Goal: Obtain resource: Obtain resource

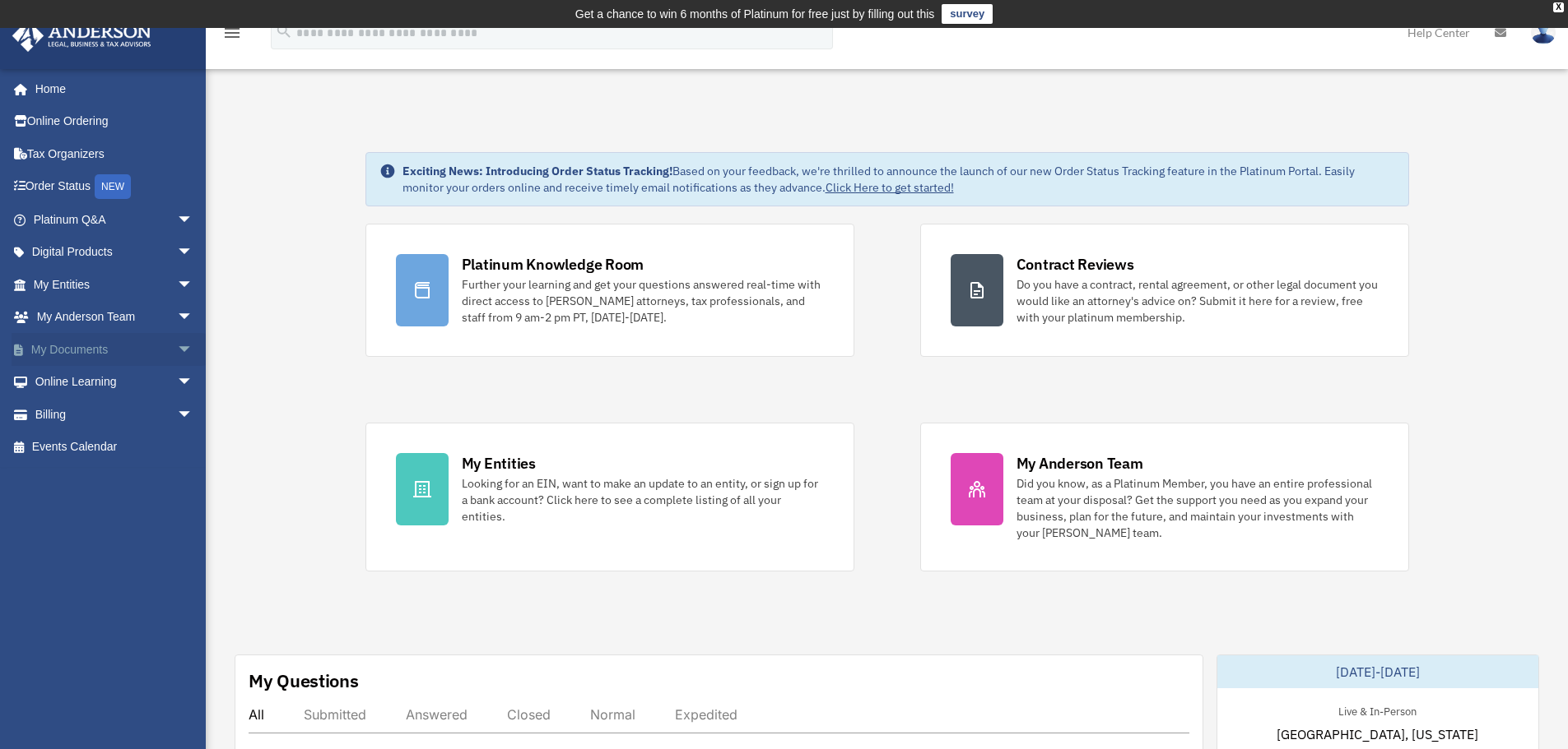
click at [177, 350] on span "arrow_drop_down" at bounding box center [193, 350] width 33 height 34
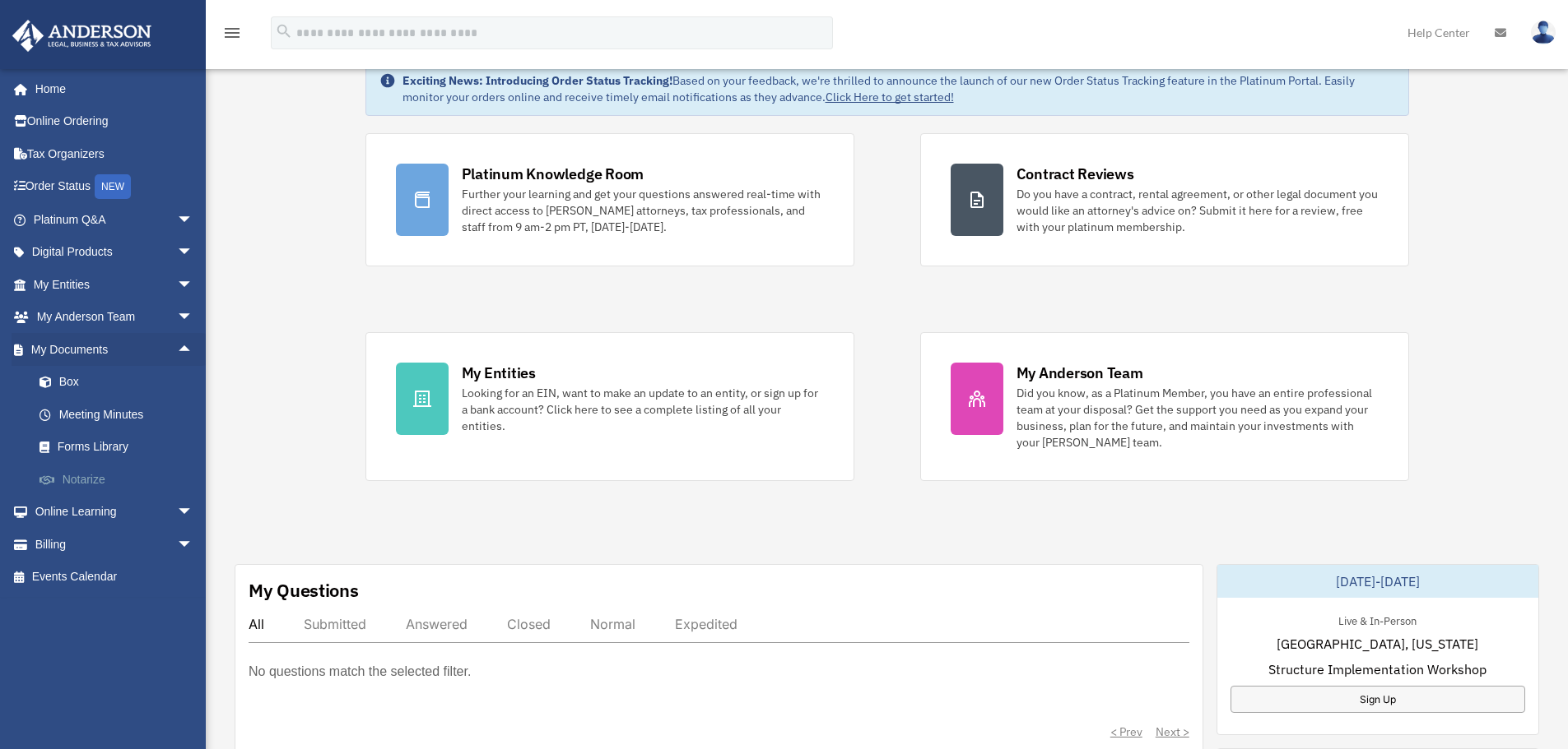
scroll to position [165, 0]
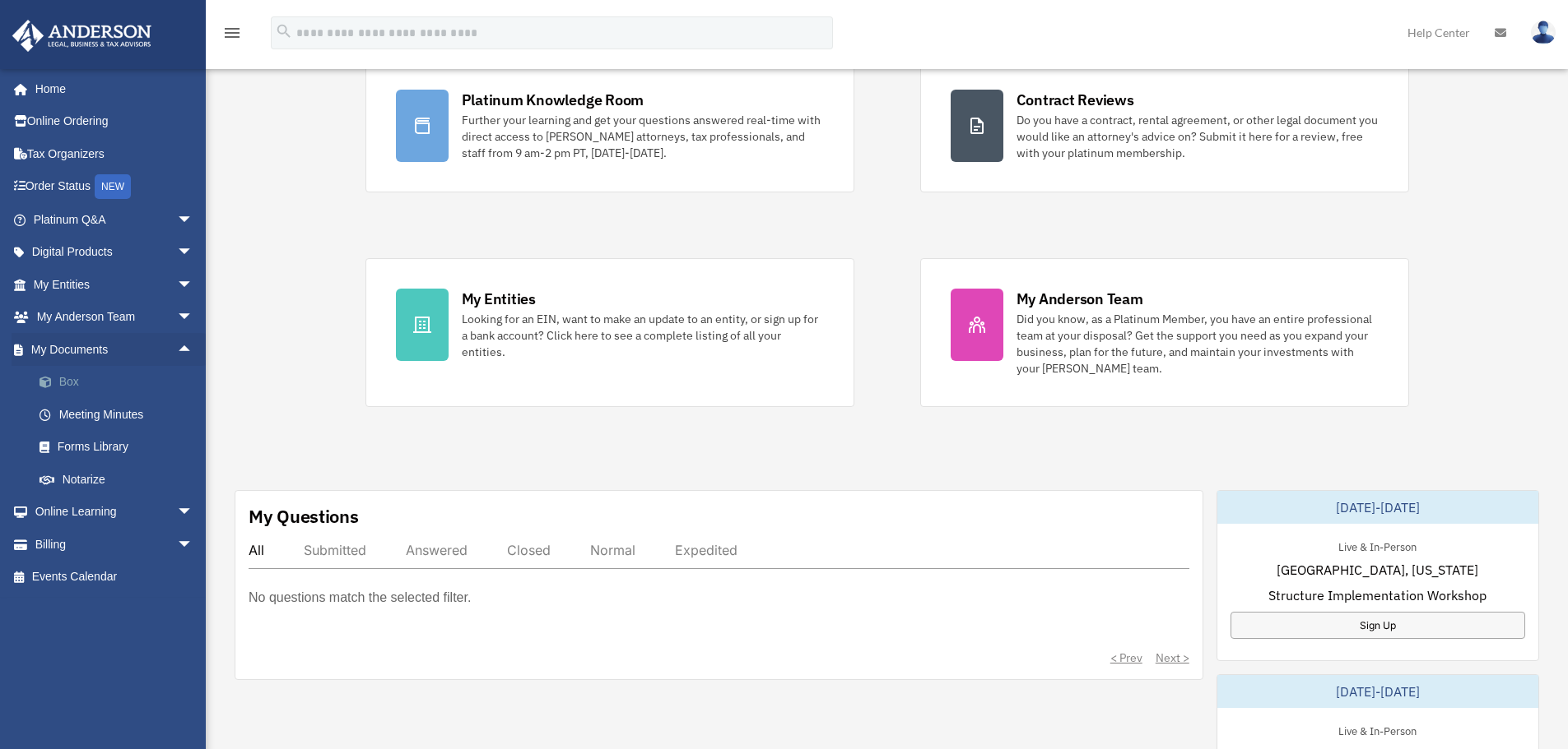
click at [78, 378] on link "Box" at bounding box center [121, 383] width 195 height 33
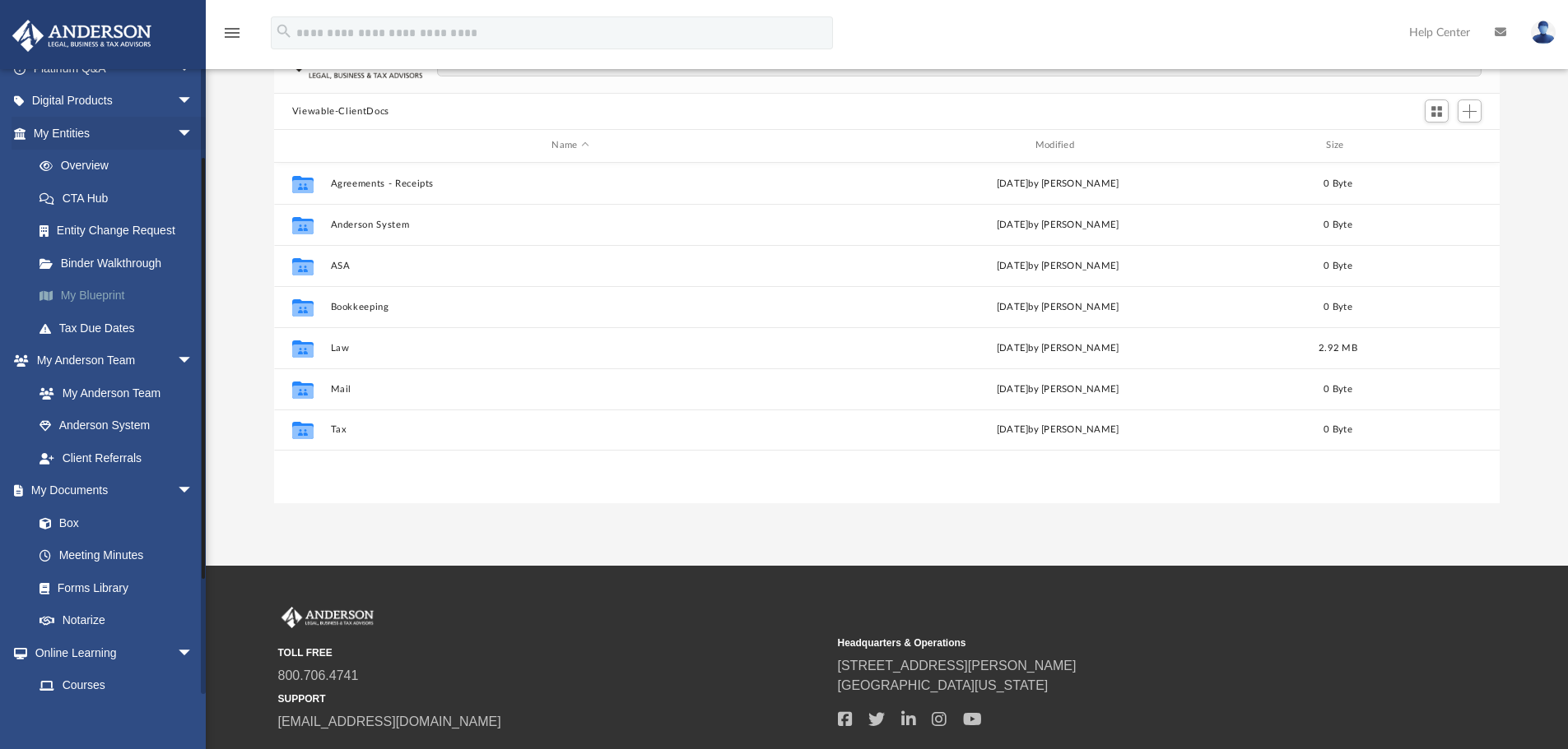
scroll to position [128, 0]
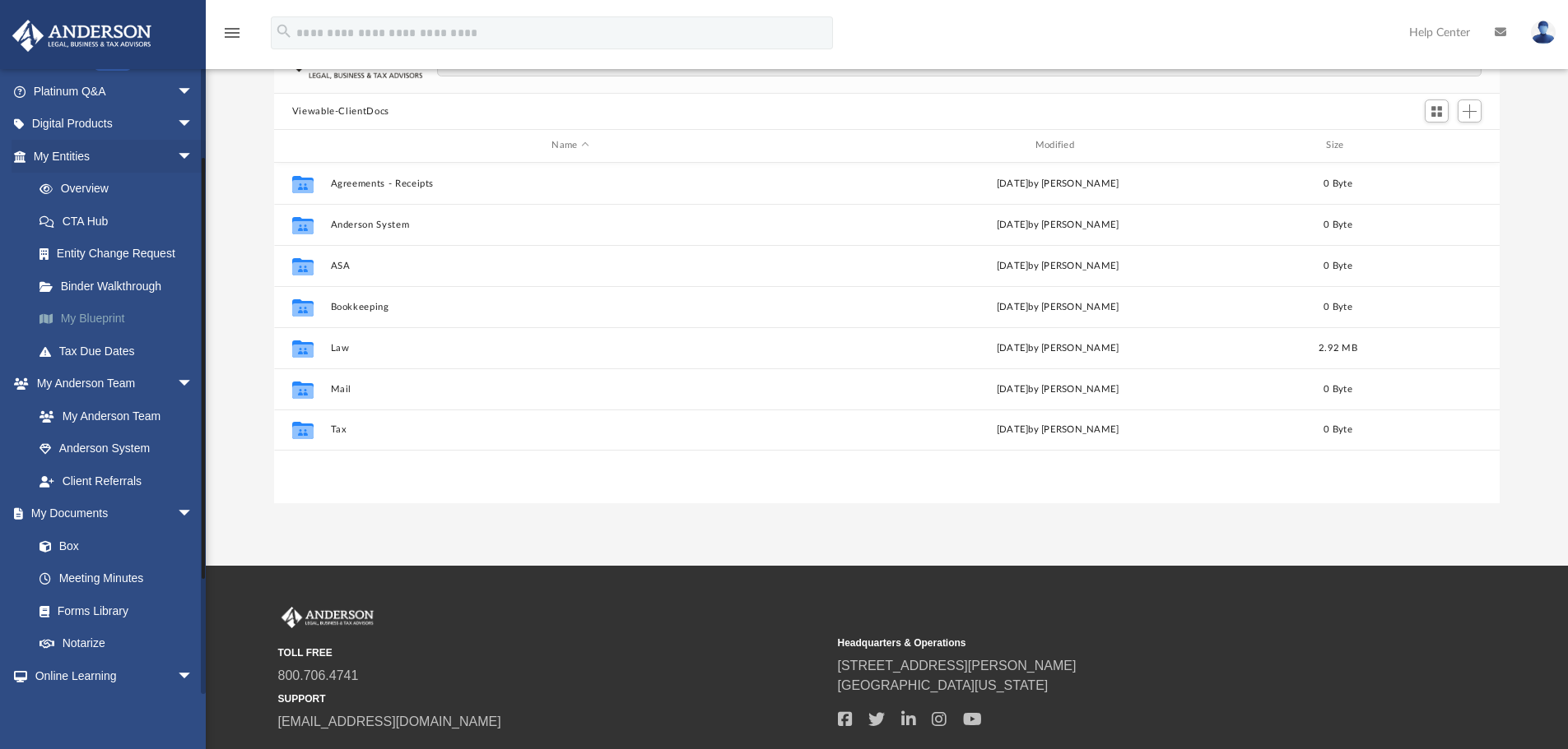
click at [82, 313] on link "My Blueprint" at bounding box center [121, 320] width 195 height 33
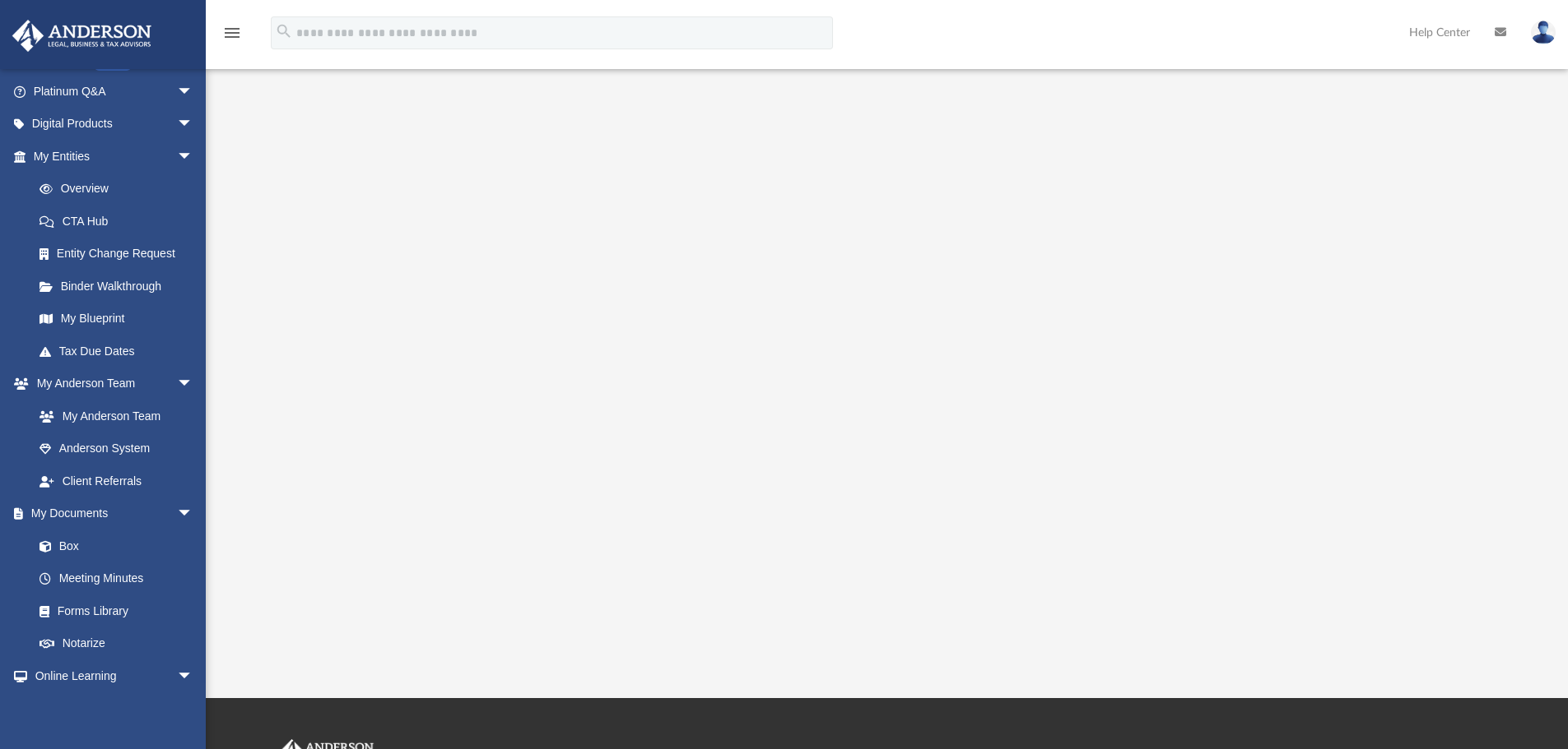
scroll to position [82, 0]
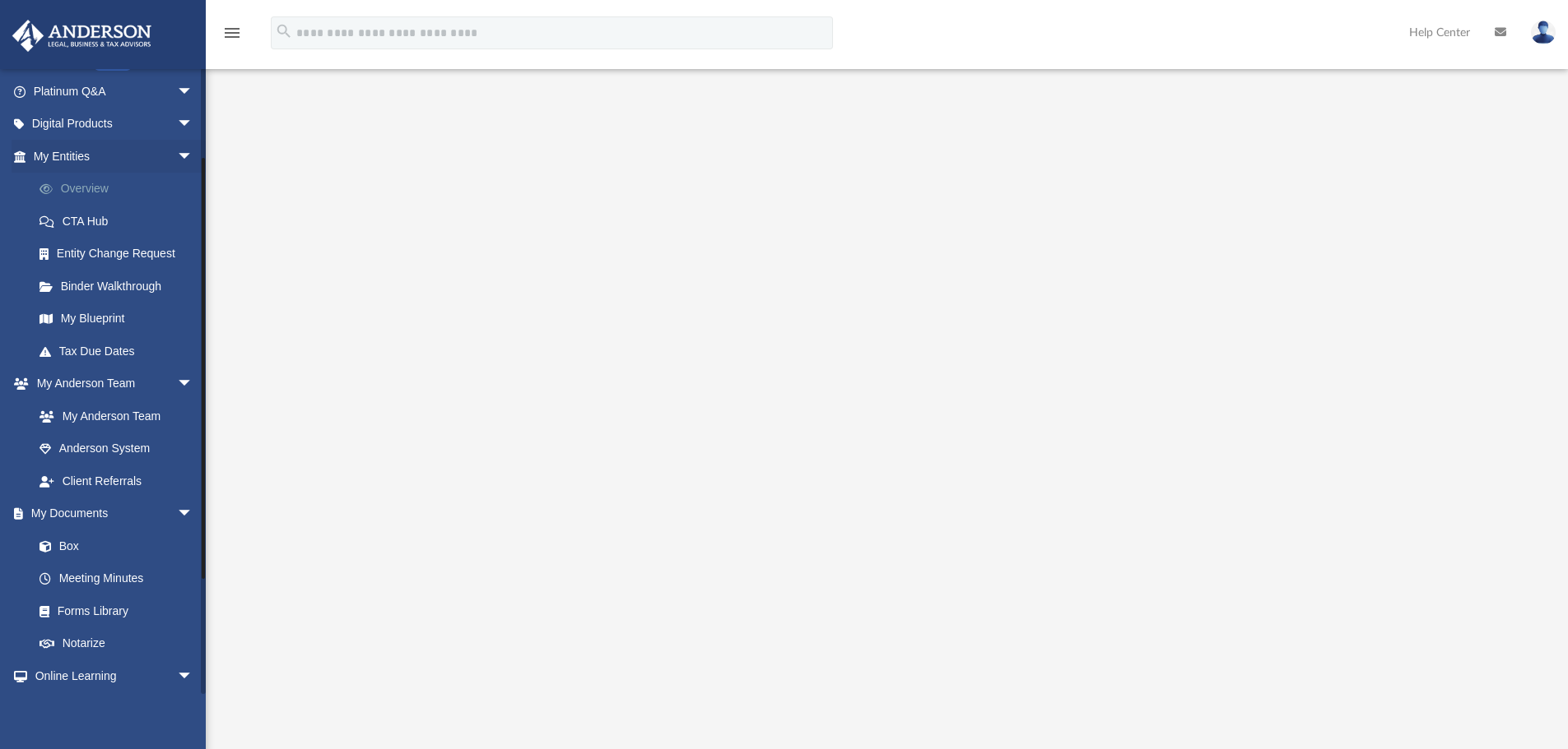
click at [99, 192] on link "Overview" at bounding box center [121, 190] width 195 height 33
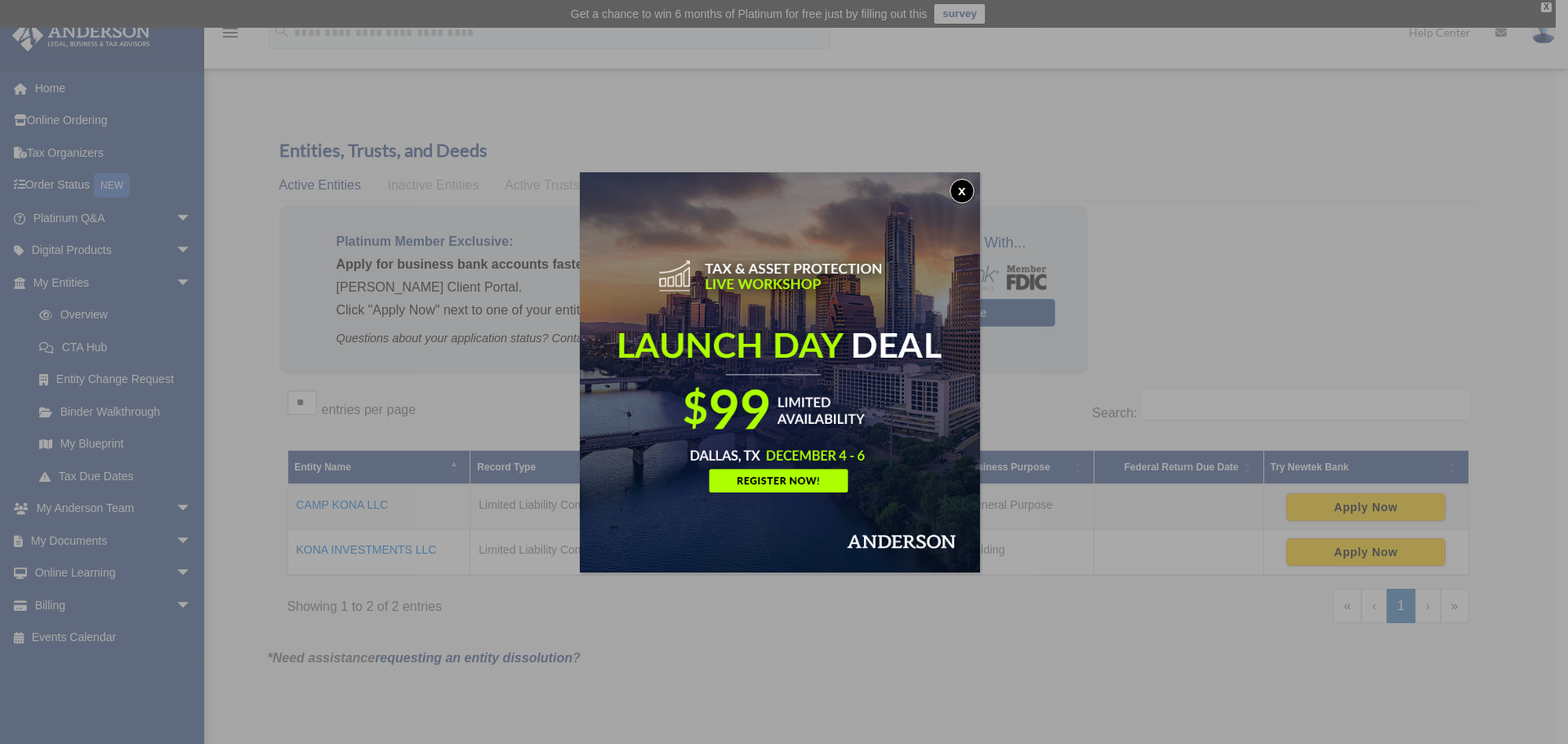
click at [967, 180] on button "x" at bounding box center [962, 191] width 25 height 25
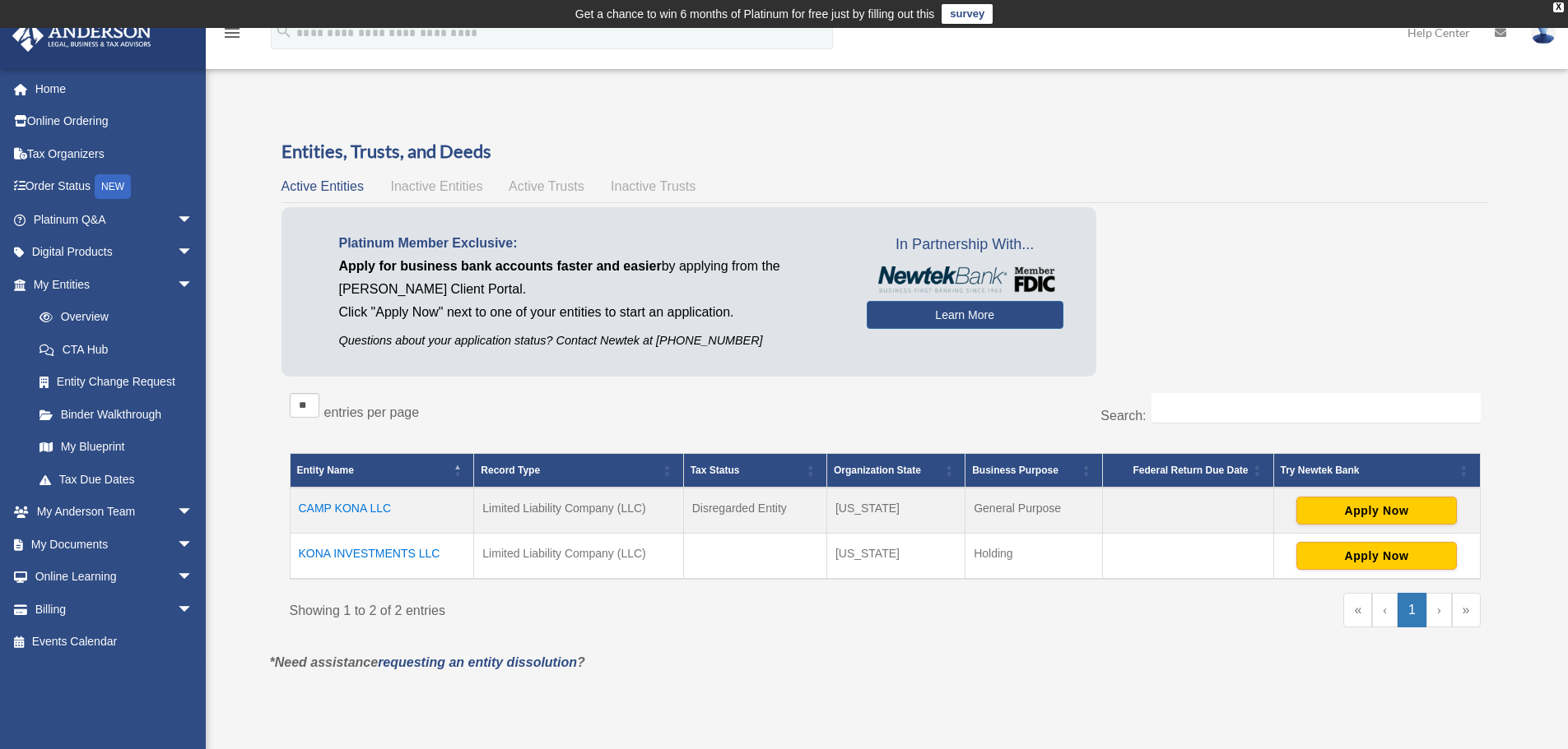
click at [469, 190] on span "Inactive Entities" at bounding box center [436, 186] width 92 height 14
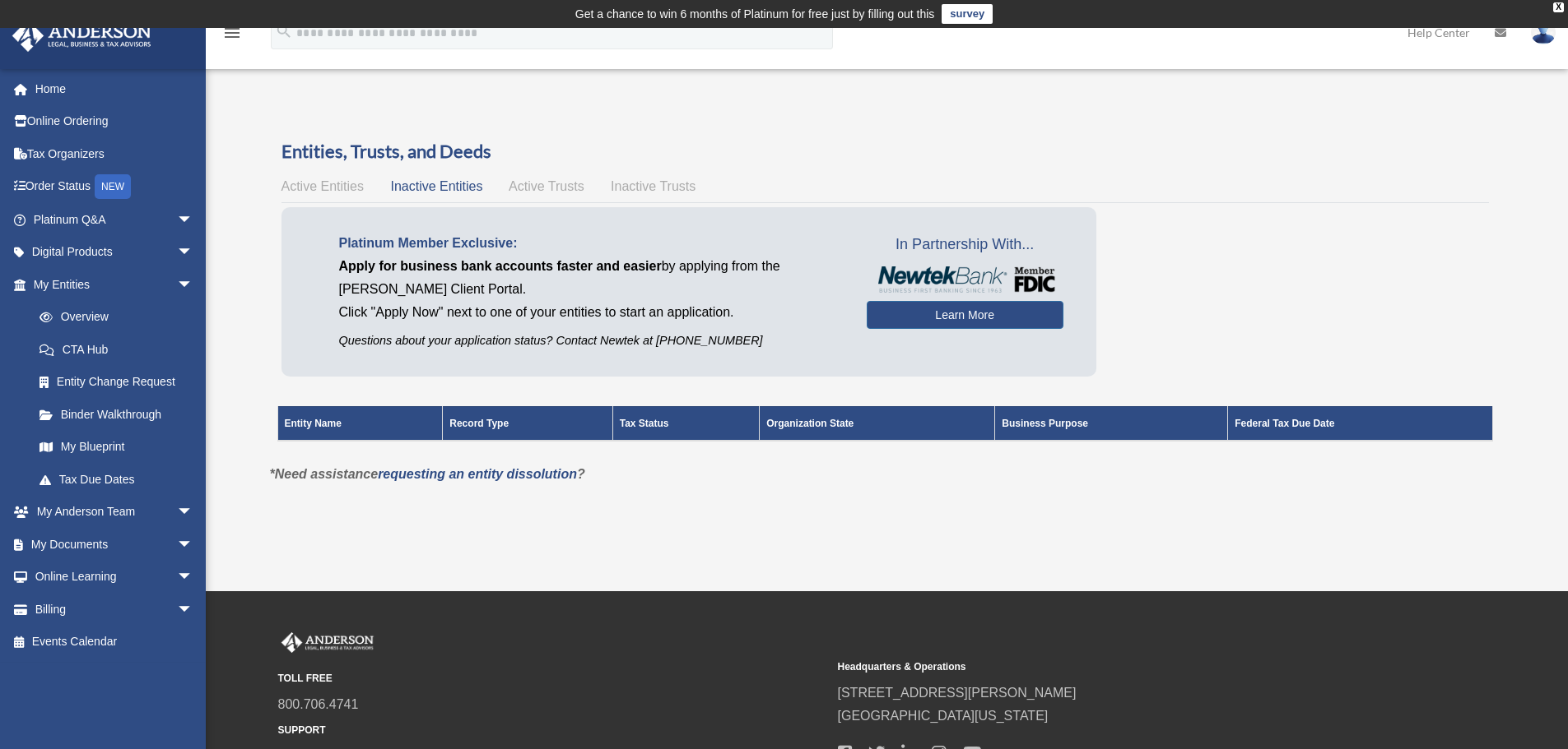
click at [542, 189] on span "Active Trusts" at bounding box center [546, 186] width 76 height 14
click at [625, 186] on span "Inactive Trusts" at bounding box center [653, 186] width 85 height 14
click at [328, 181] on span "Active Entities" at bounding box center [322, 186] width 82 height 14
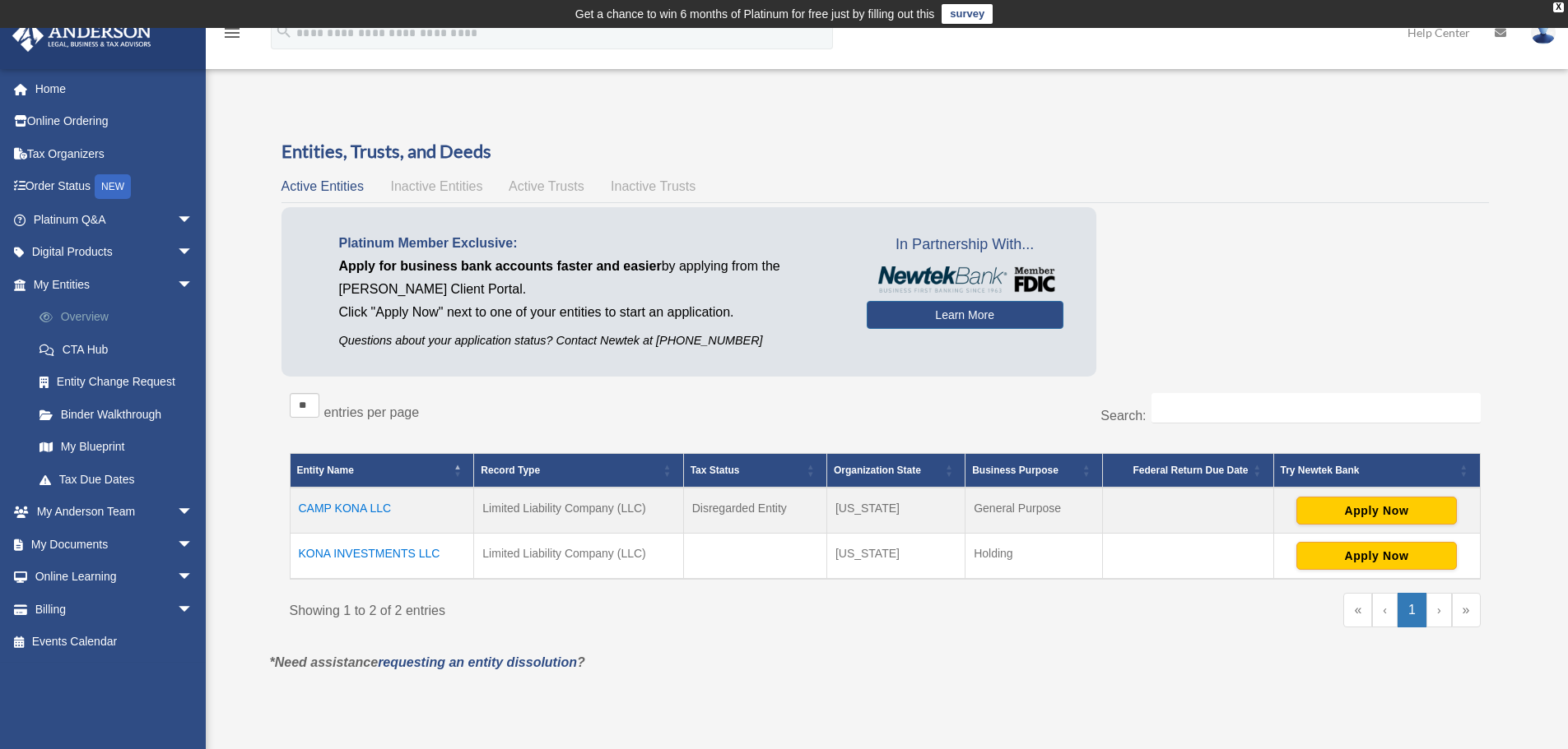
click at [94, 316] on link "Overview" at bounding box center [121, 318] width 195 height 33
click at [111, 378] on link "Entity Change Request" at bounding box center [121, 383] width 195 height 33
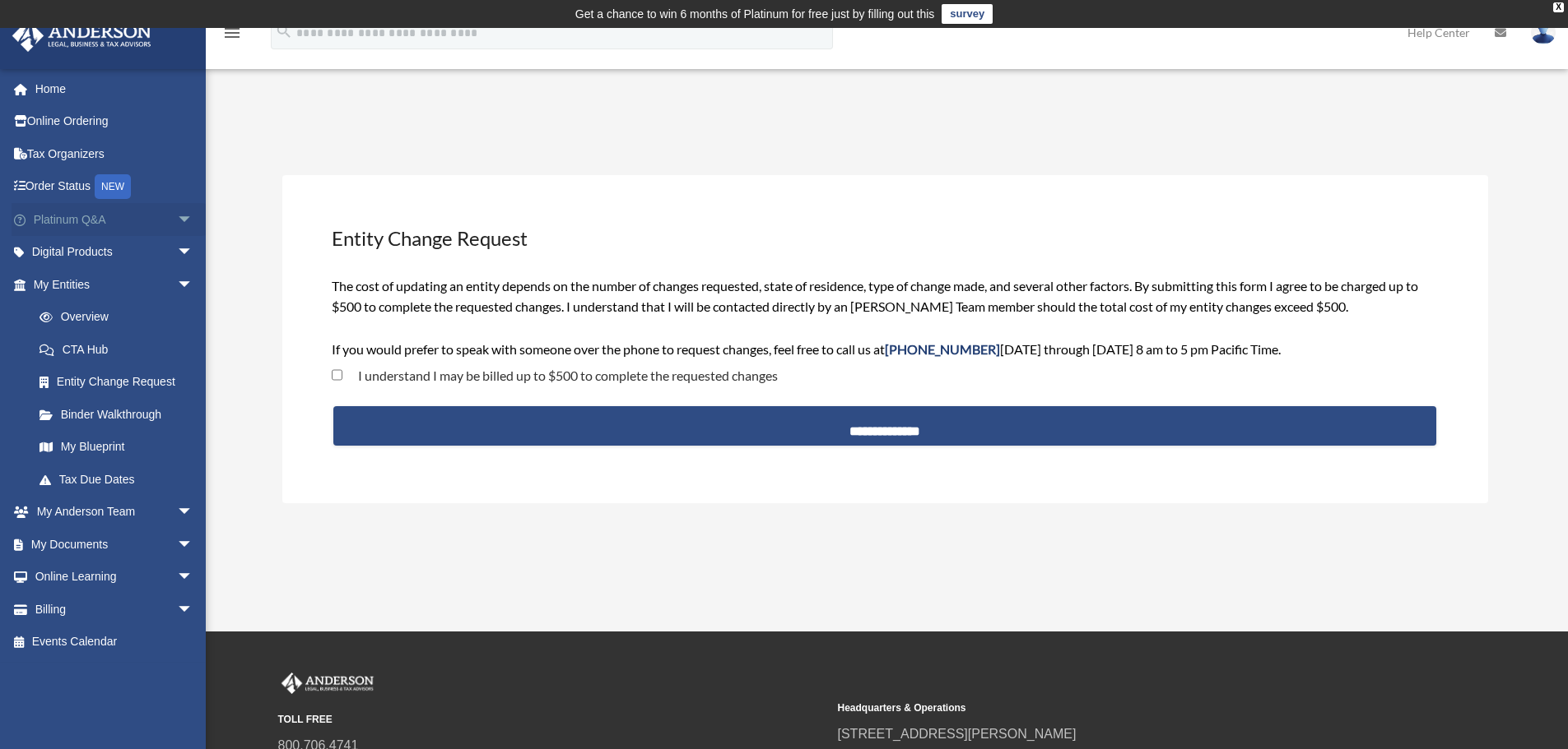
click at [177, 215] on span "arrow_drop_down" at bounding box center [193, 220] width 33 height 34
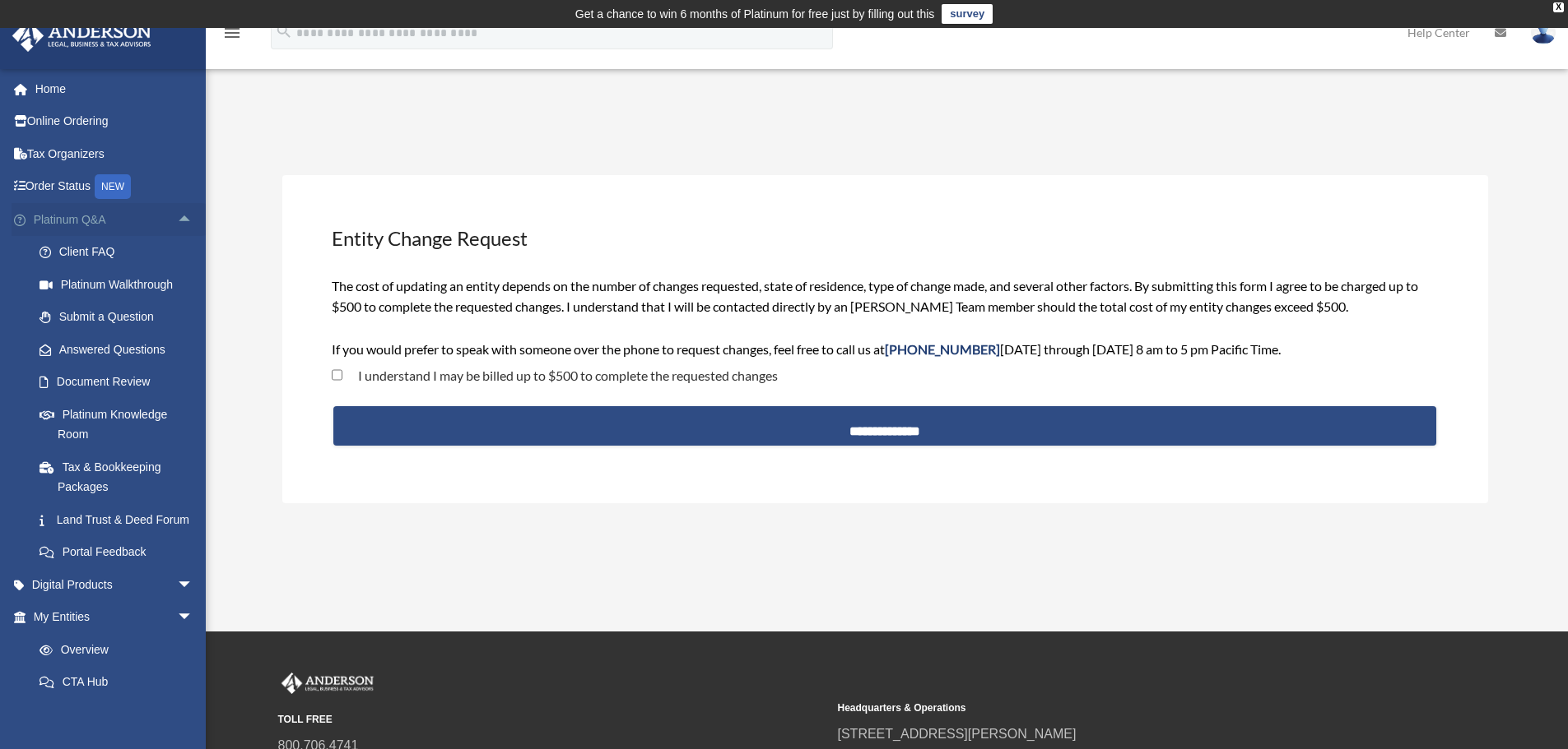
click at [177, 219] on span "arrow_drop_up" at bounding box center [193, 220] width 33 height 34
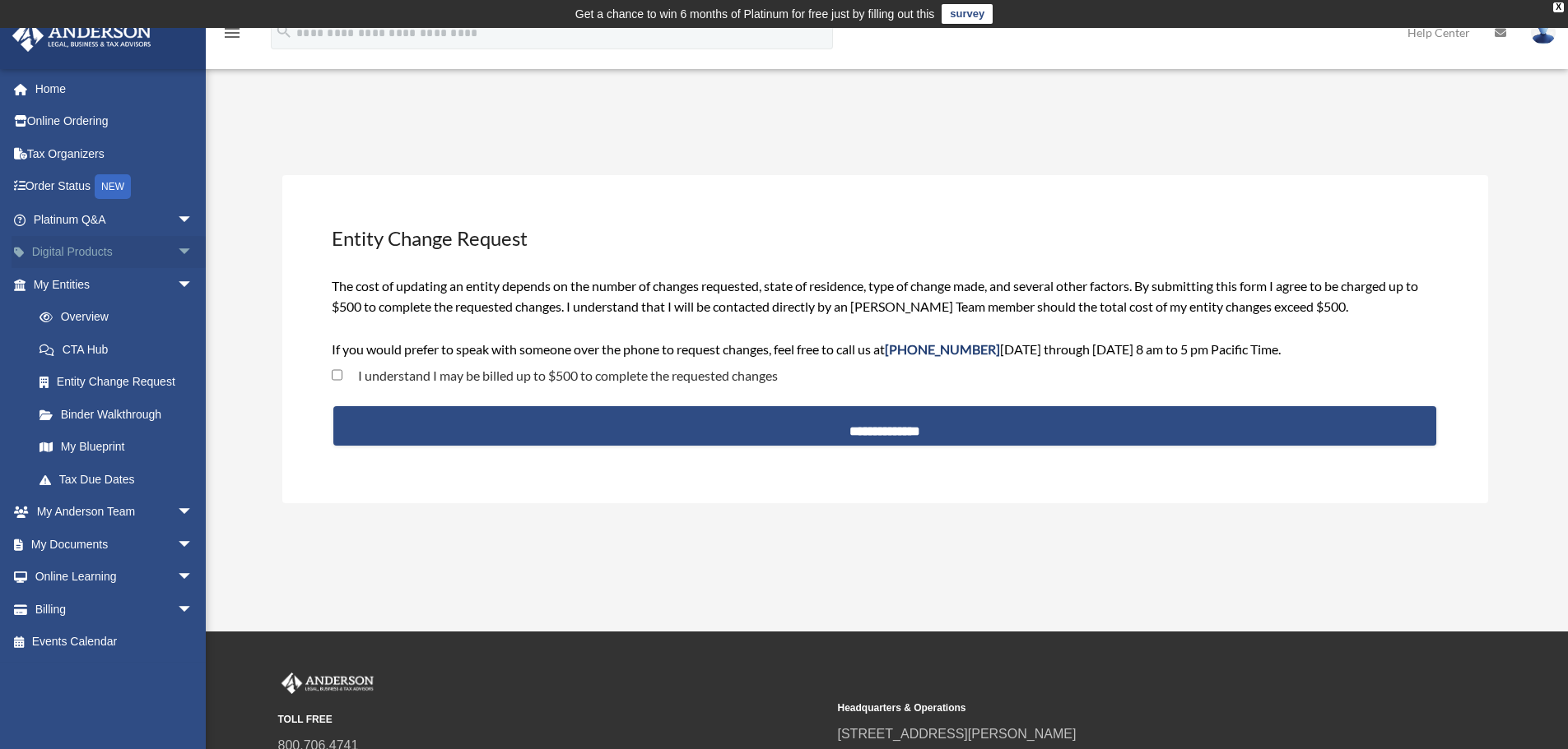
click at [181, 244] on span "arrow_drop_down" at bounding box center [193, 253] width 33 height 34
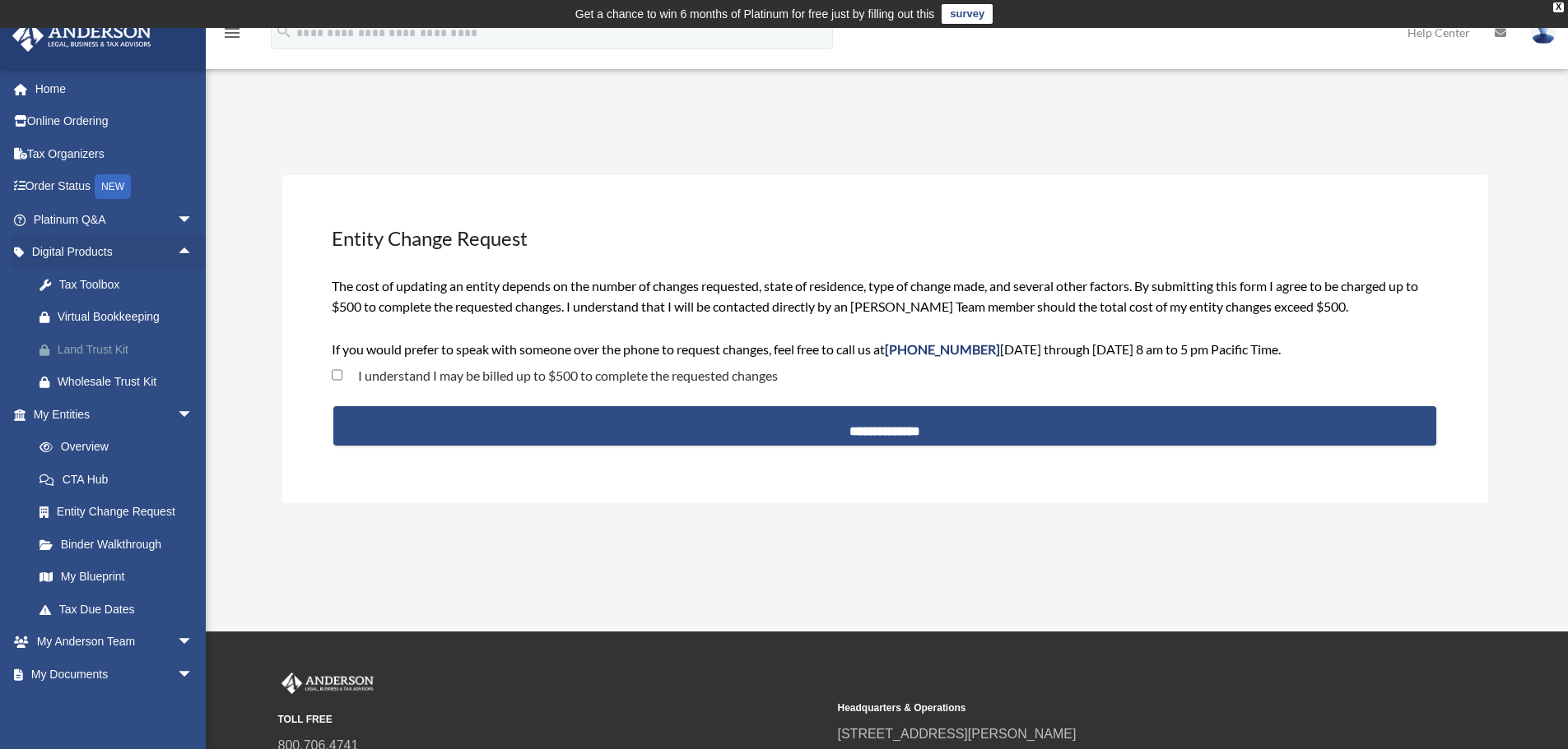
click at [120, 350] on div "Land Trust Kit" at bounding box center [127, 350] width 140 height 21
click at [177, 414] on span "arrow_drop_down" at bounding box center [193, 414] width 33 height 34
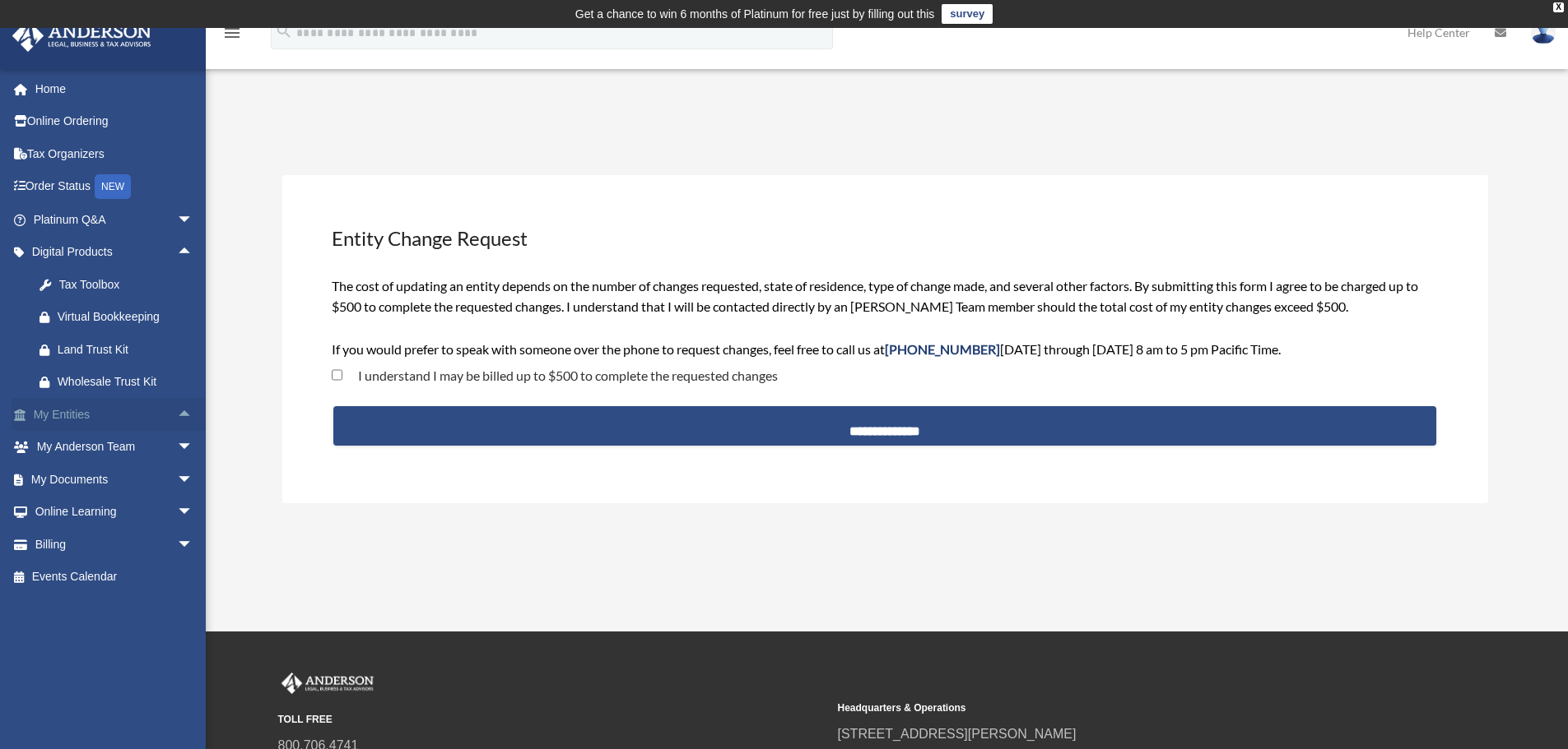
click at [177, 414] on span "arrow_drop_up" at bounding box center [193, 414] width 33 height 34
click at [177, 640] on span "arrow_drop_down" at bounding box center [193, 642] width 33 height 34
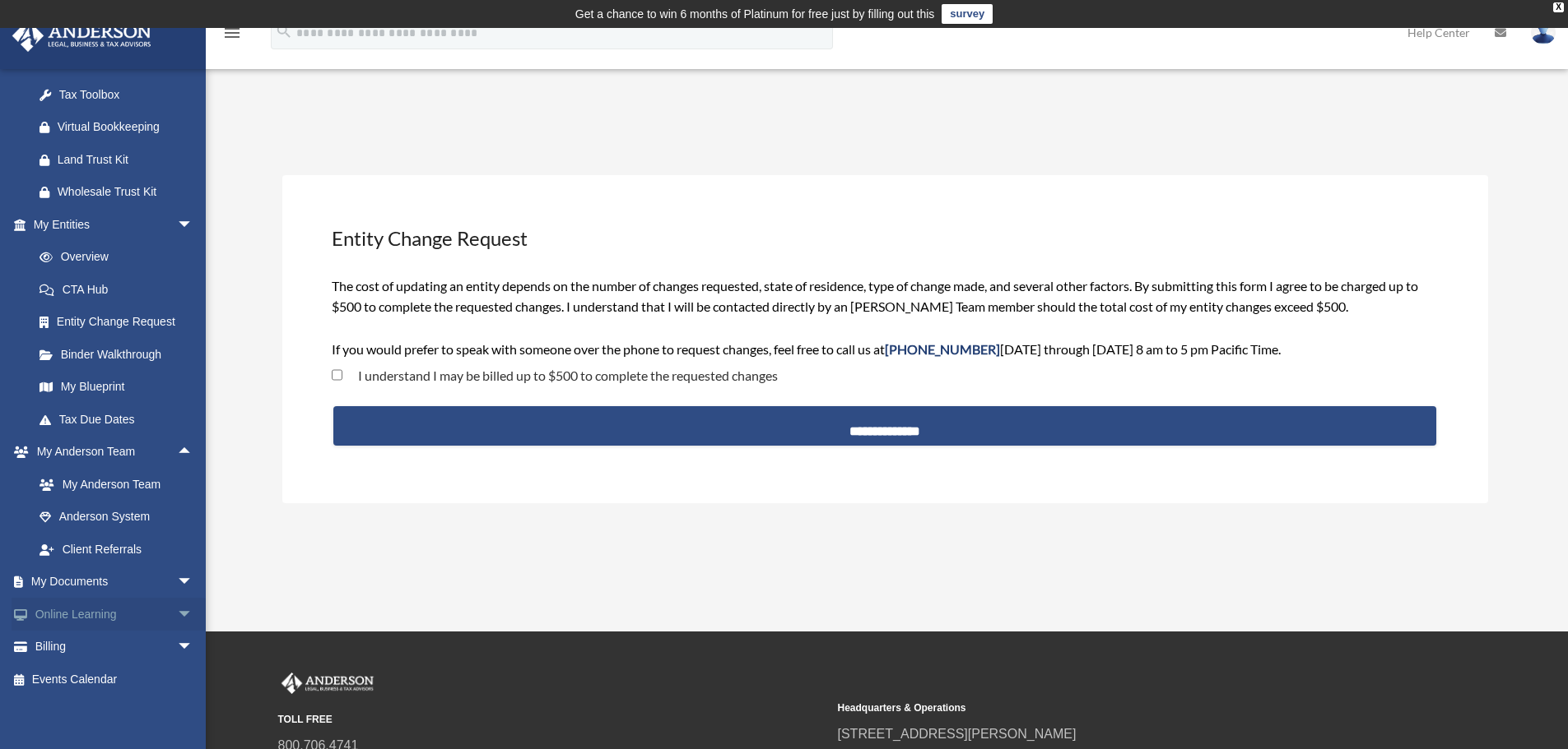
scroll to position [196, 0]
click at [122, 481] on link "My Anderson Team" at bounding box center [121, 479] width 195 height 33
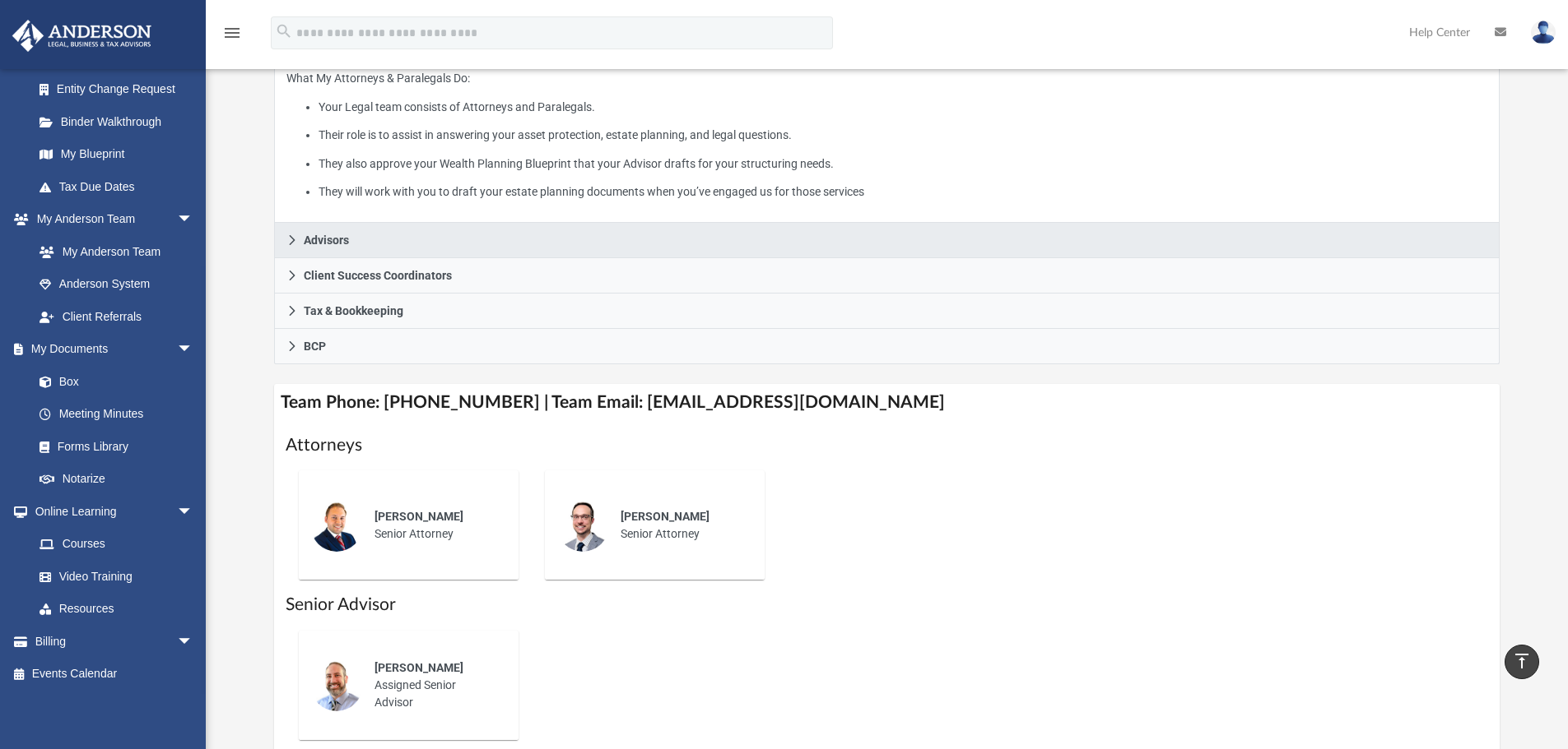
scroll to position [246, 0]
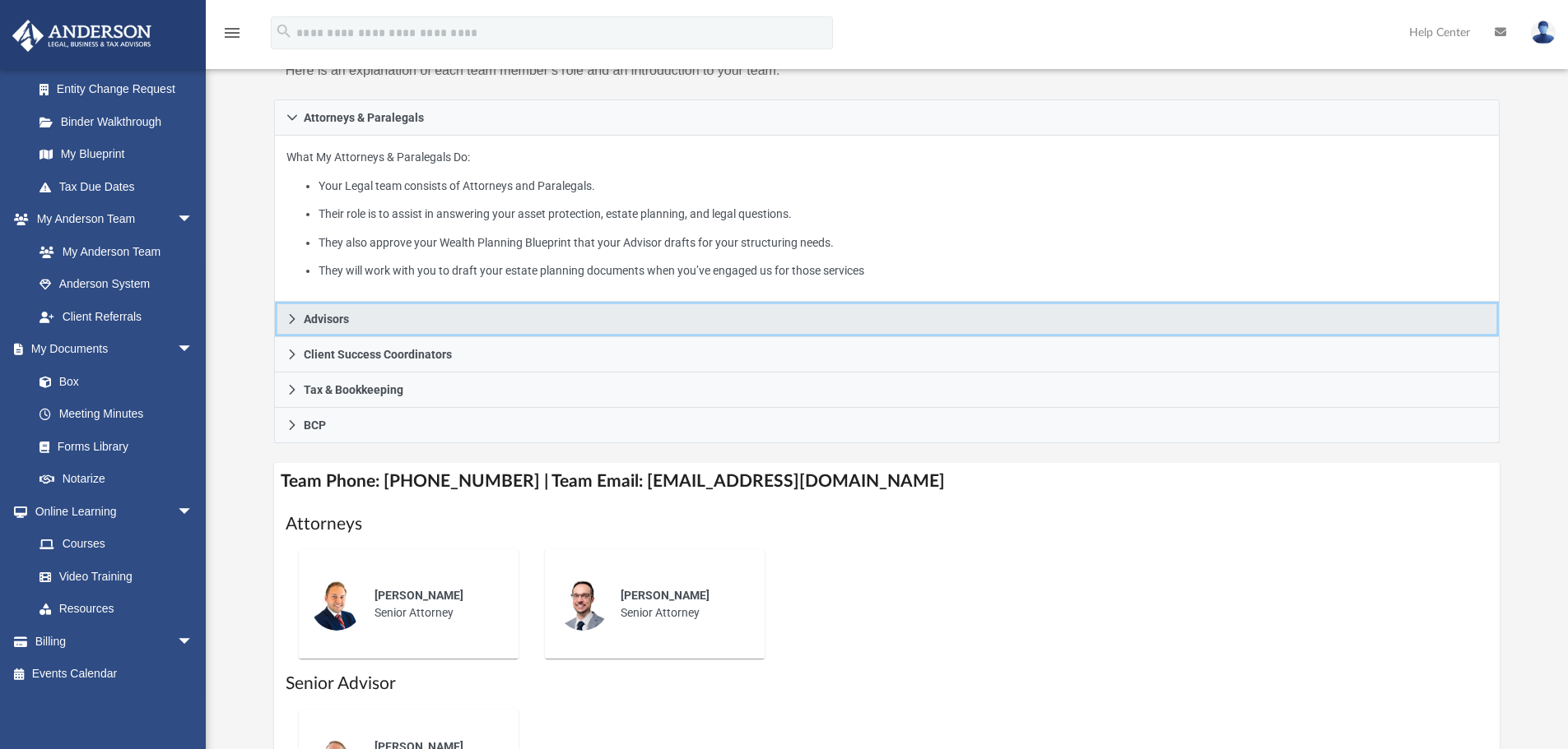
click at [294, 317] on icon at bounding box center [292, 320] width 12 height 12
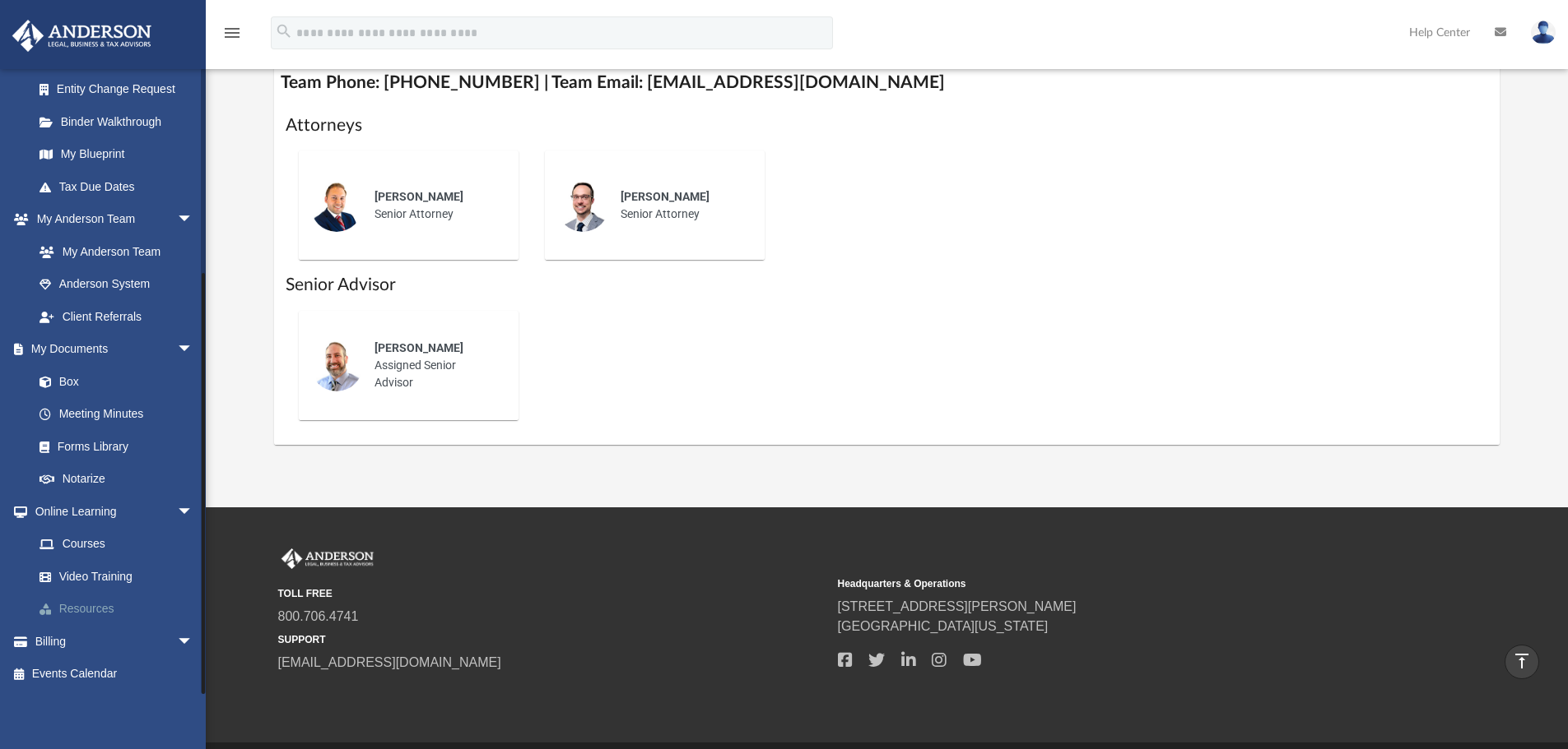
scroll to position [658, 0]
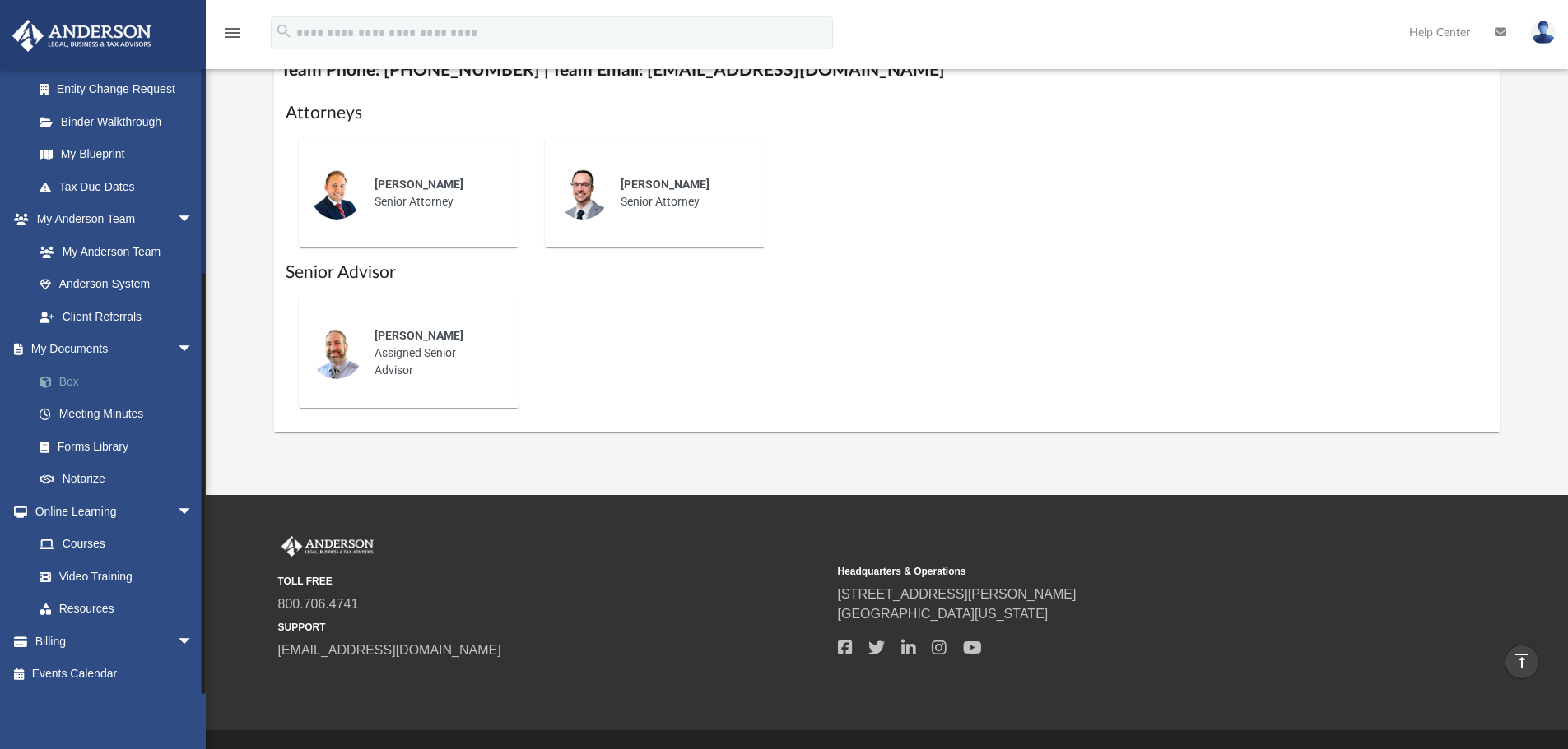
click at [69, 380] on link "Box" at bounding box center [121, 382] width 195 height 33
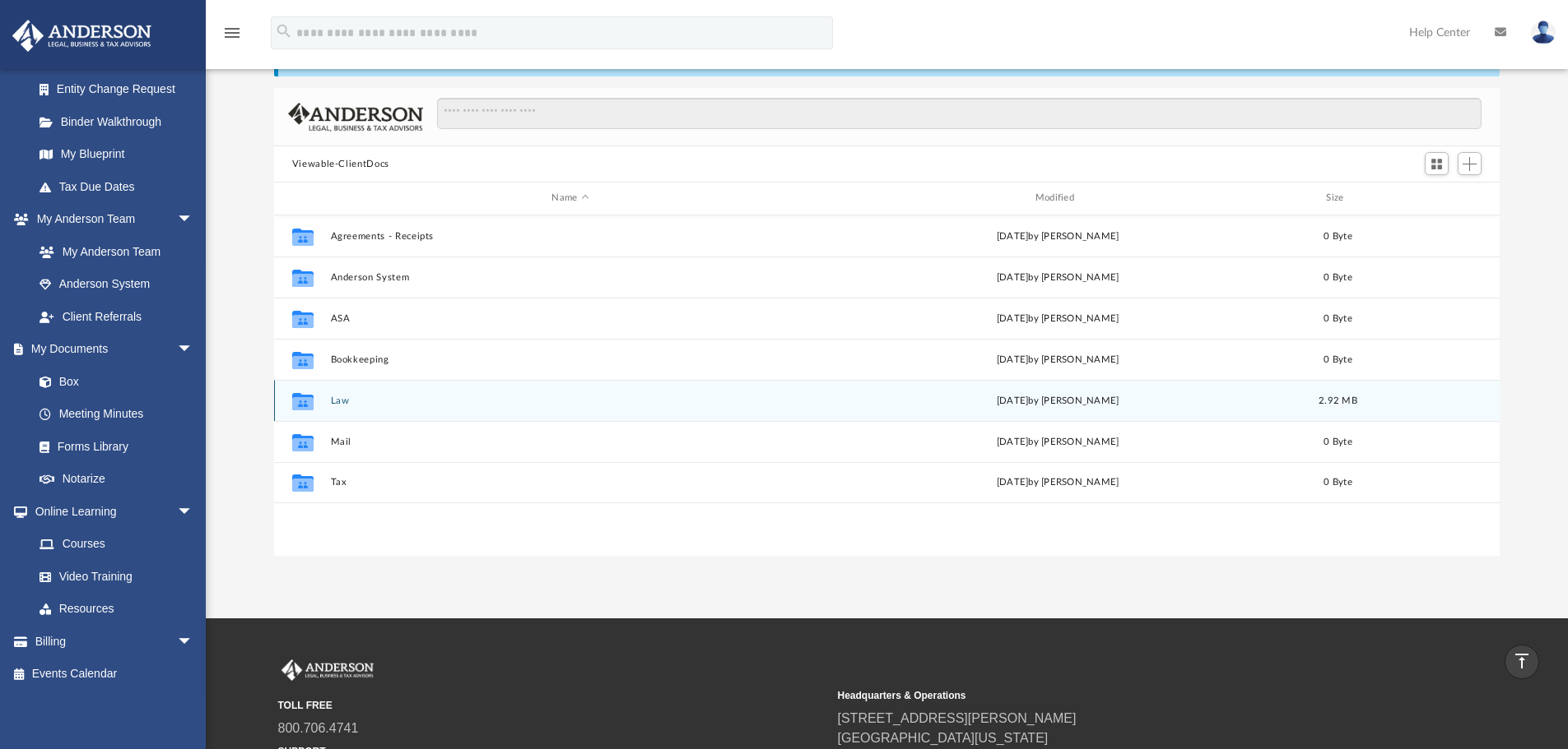
scroll to position [111, 0]
click at [336, 406] on button "Law" at bounding box center [570, 401] width 480 height 11
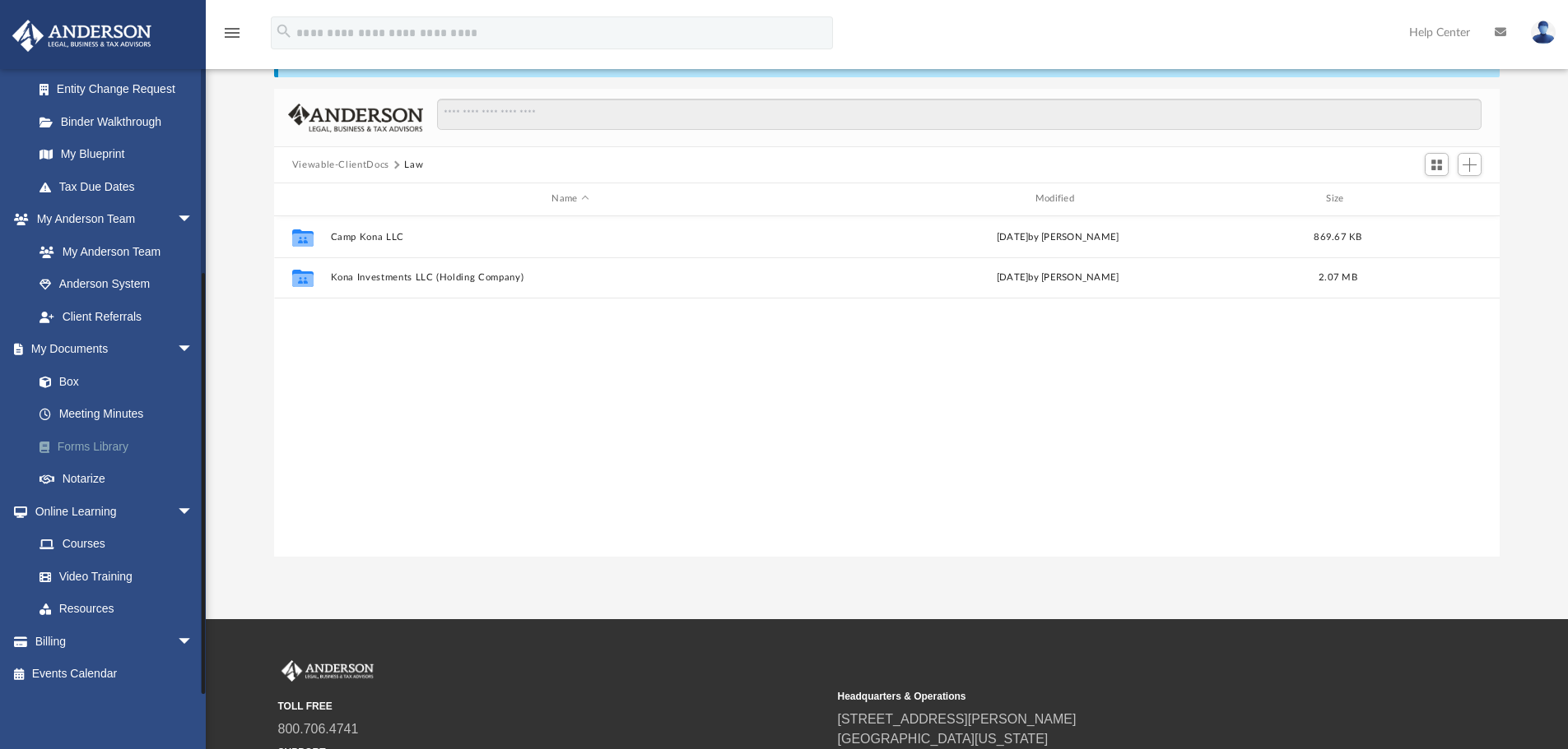
click at [102, 446] on link "Forms Library" at bounding box center [121, 447] width 195 height 33
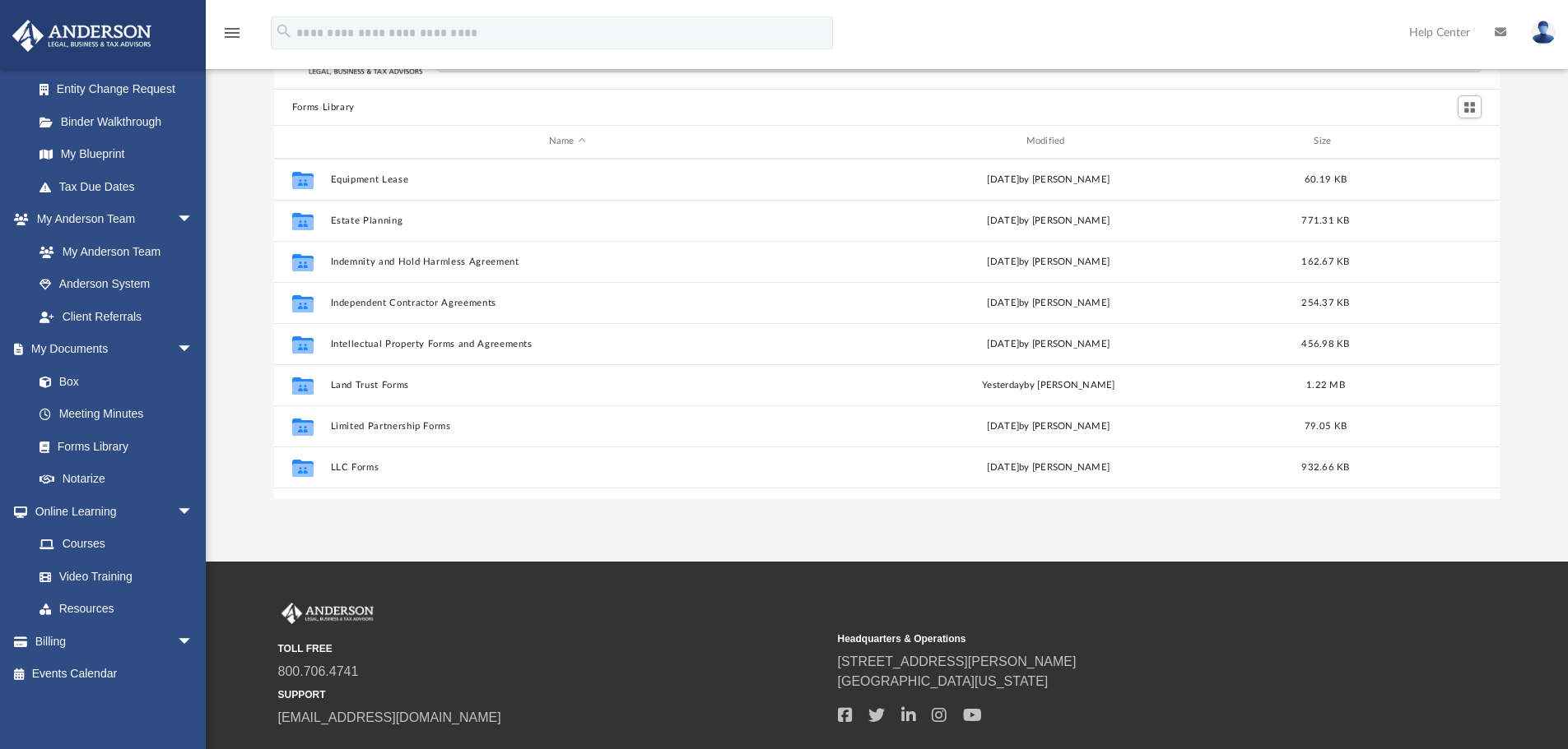
scroll to position [576, 0]
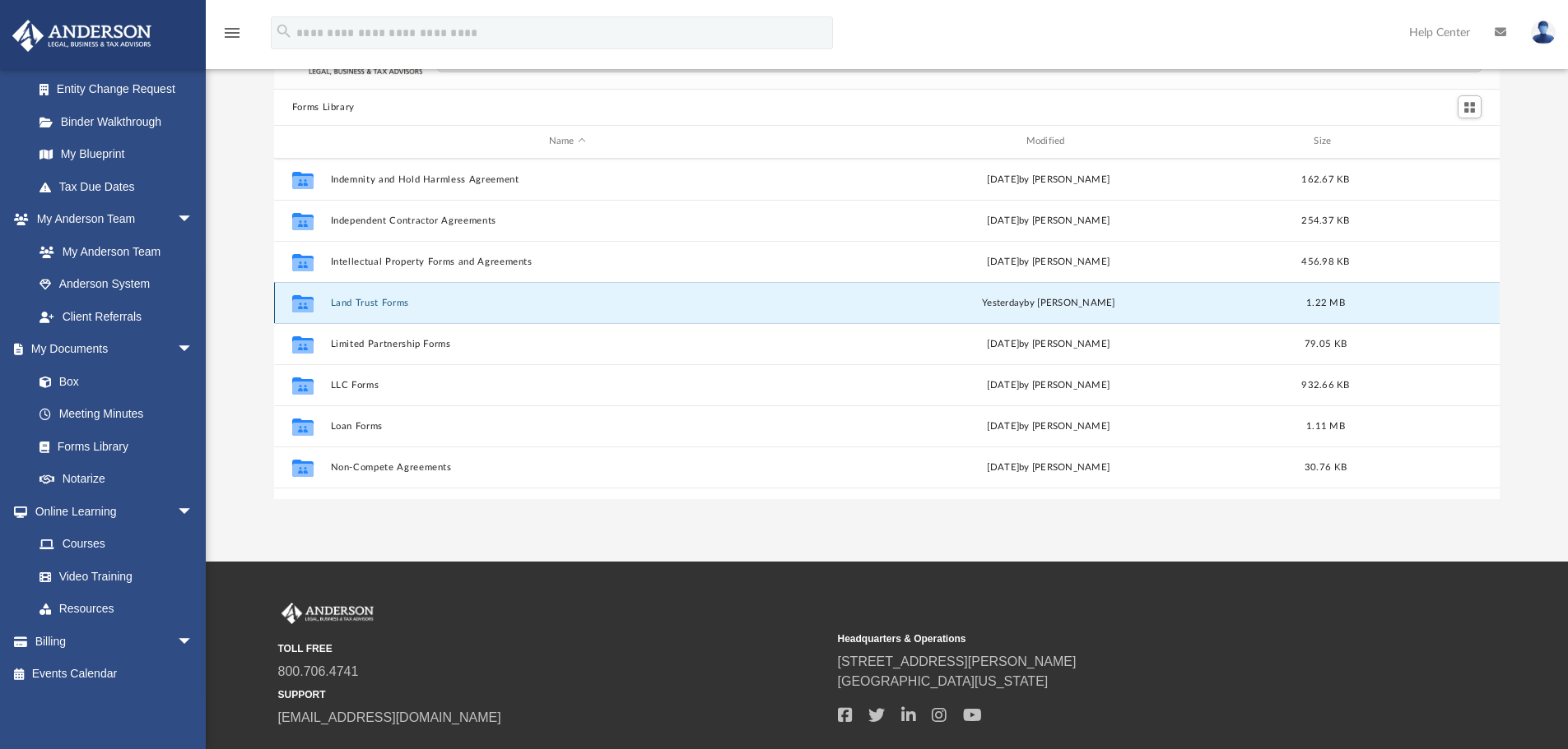
click at [371, 299] on button "Land Trust Forms" at bounding box center [566, 303] width 474 height 11
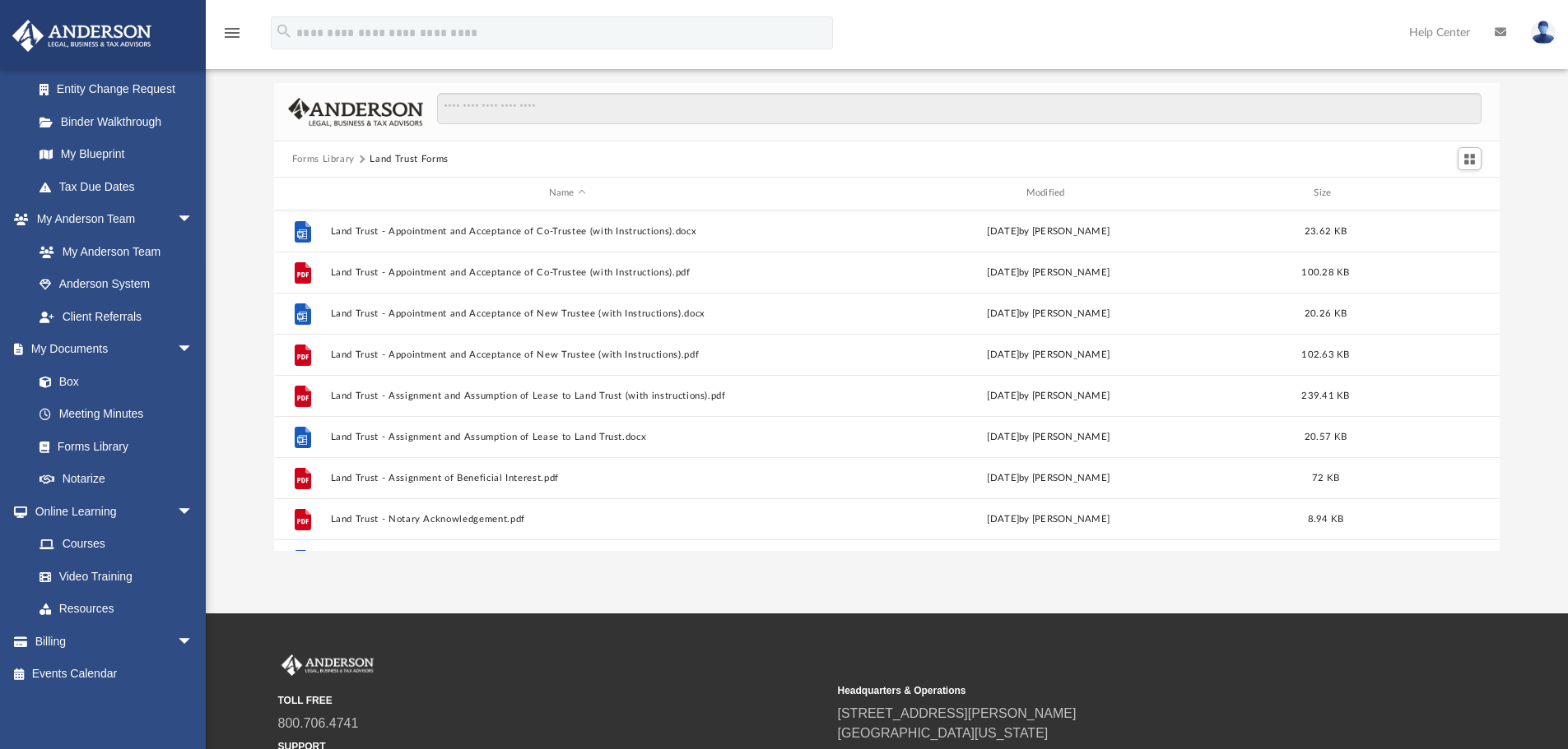
scroll to position [0, 0]
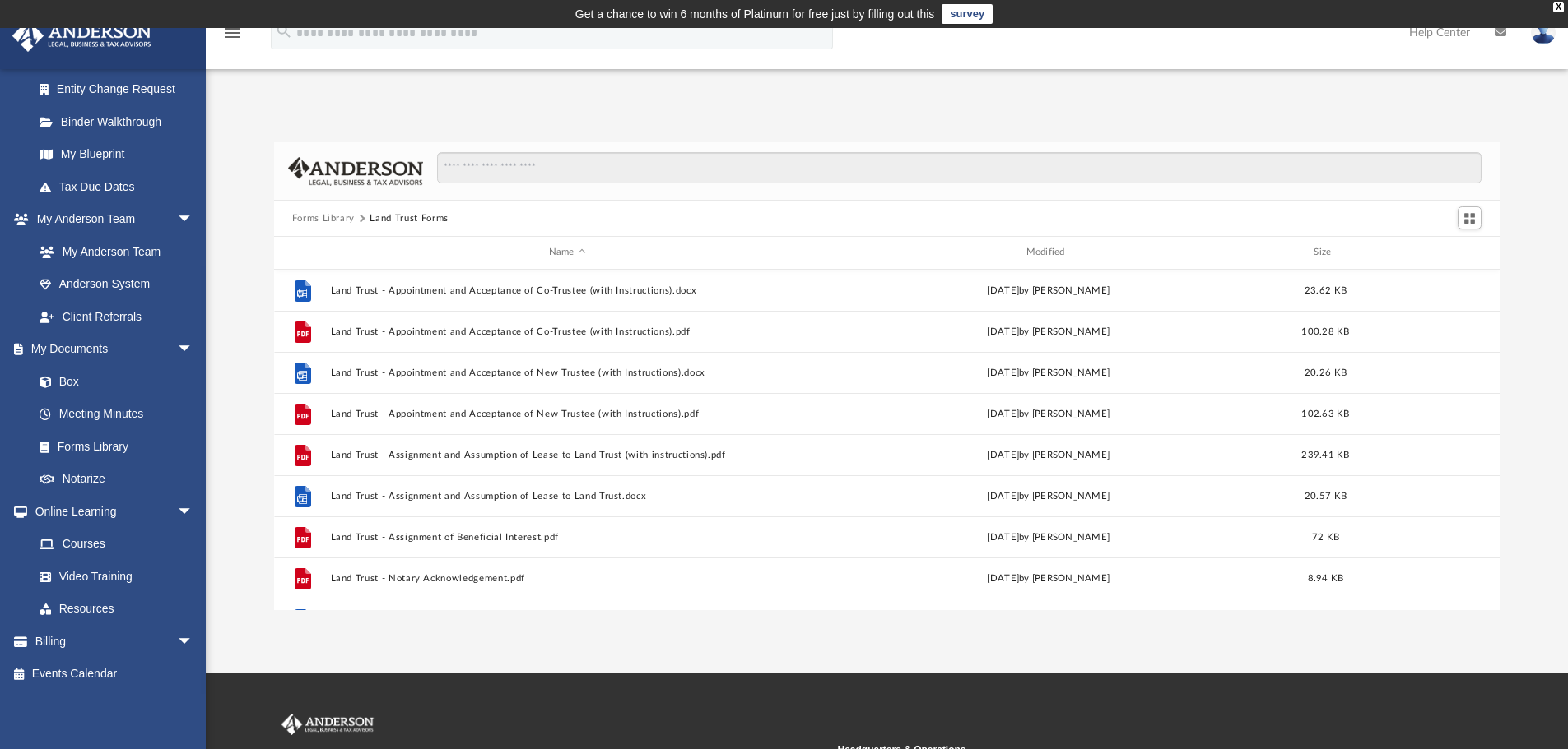
click at [315, 215] on button "Forms Library" at bounding box center [323, 219] width 62 height 15
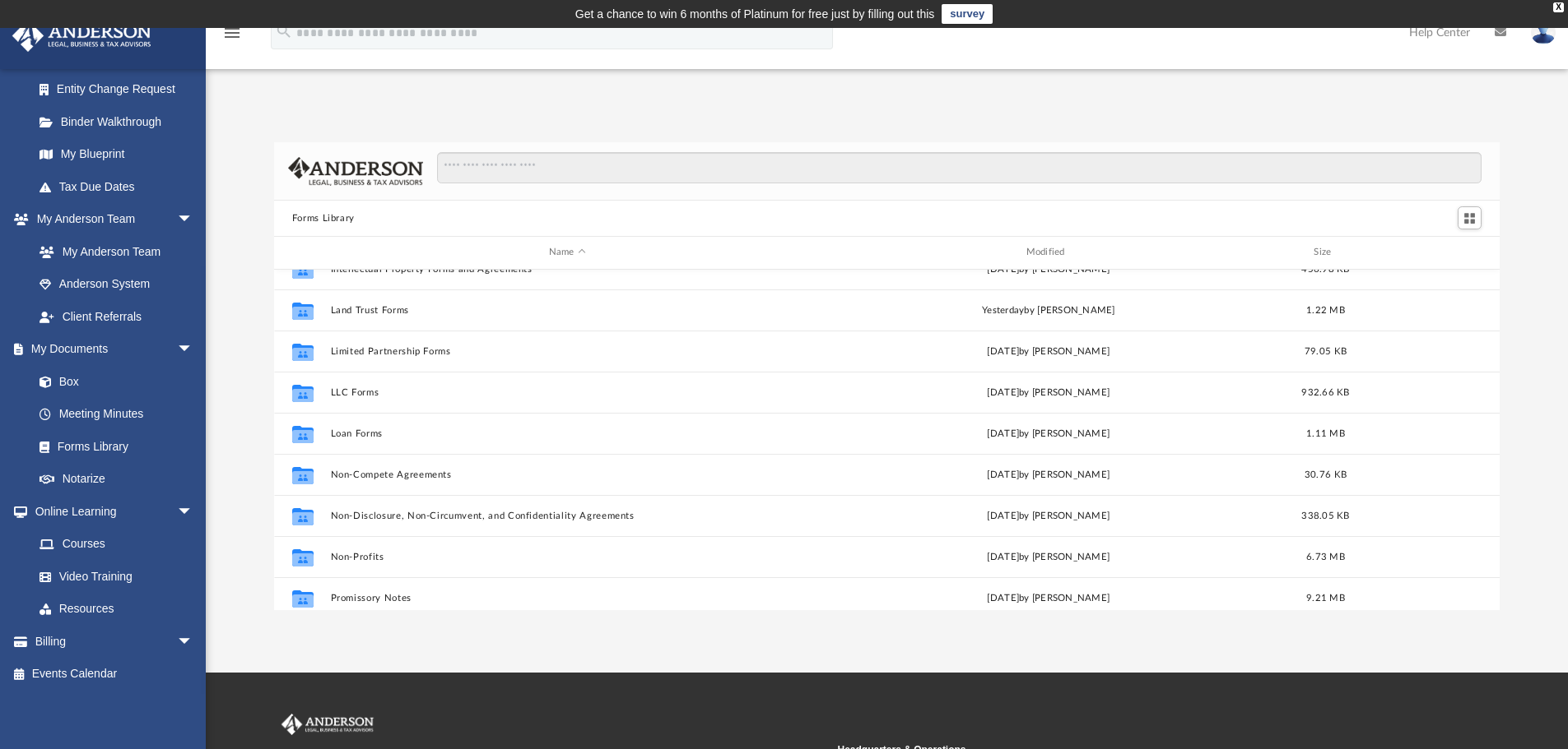
scroll to position [740, 0]
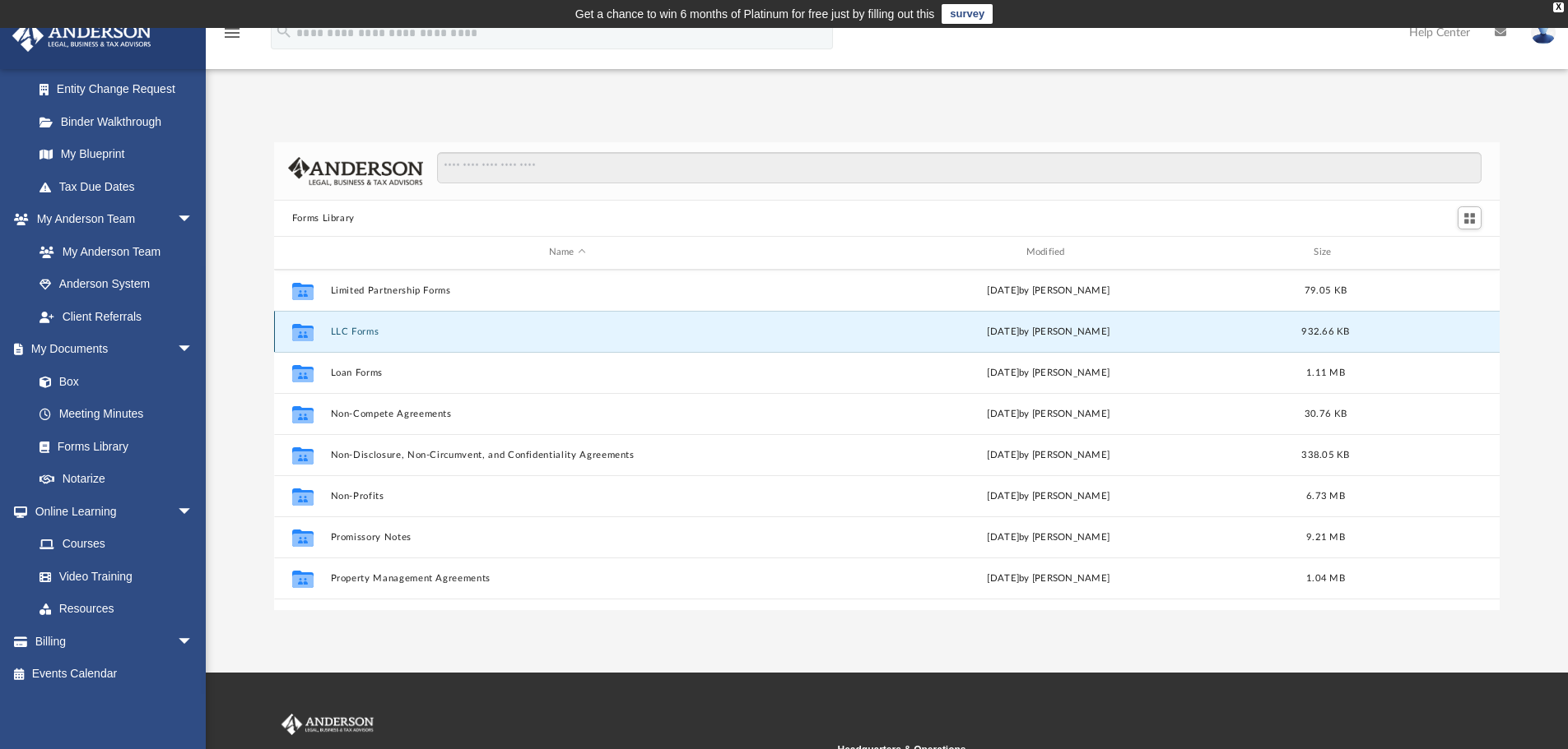
click at [362, 333] on button "LLC Forms" at bounding box center [566, 331] width 474 height 11
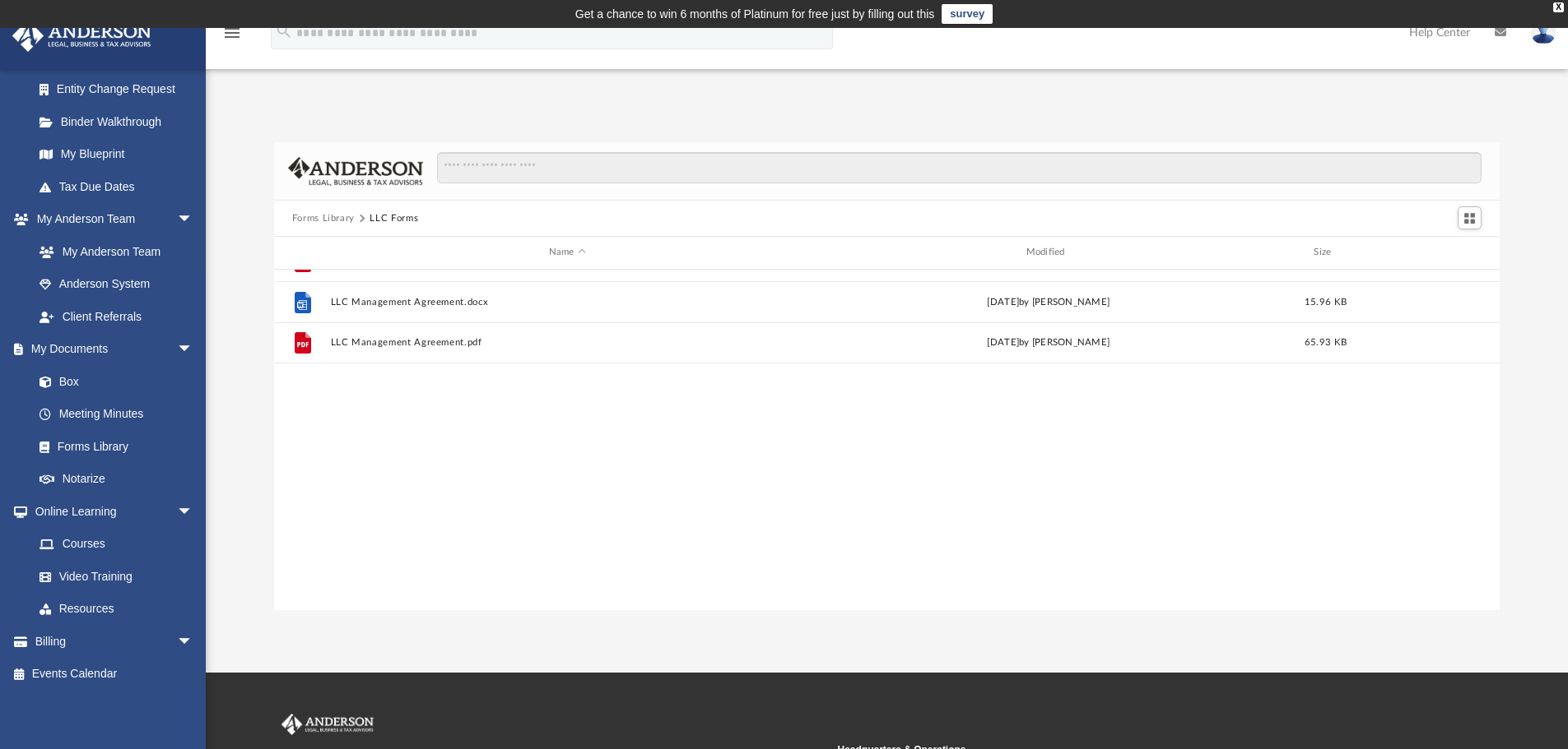
scroll to position [0, 0]
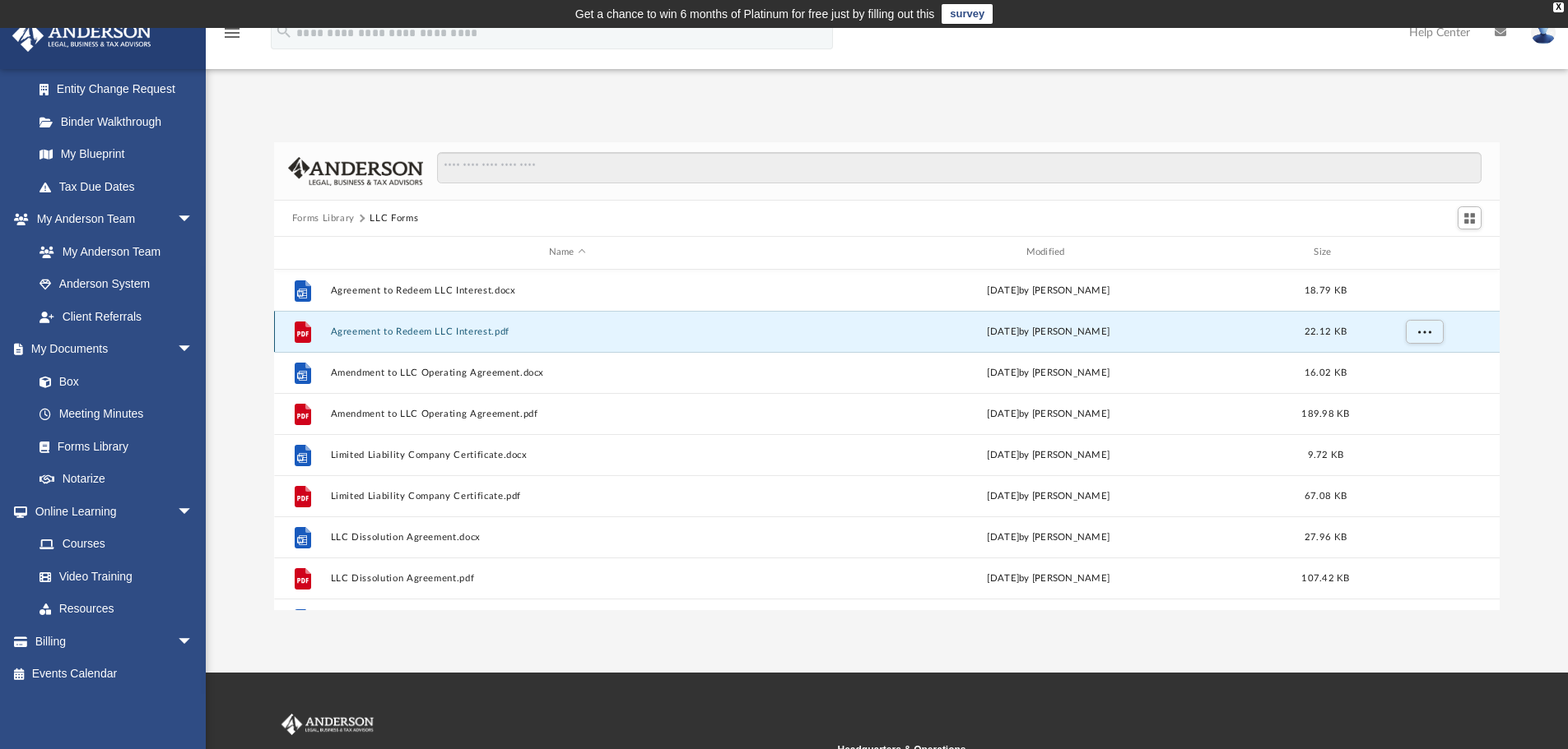
click at [407, 330] on button "Agreement to Redeem LLC Interest.pdf" at bounding box center [566, 331] width 474 height 11
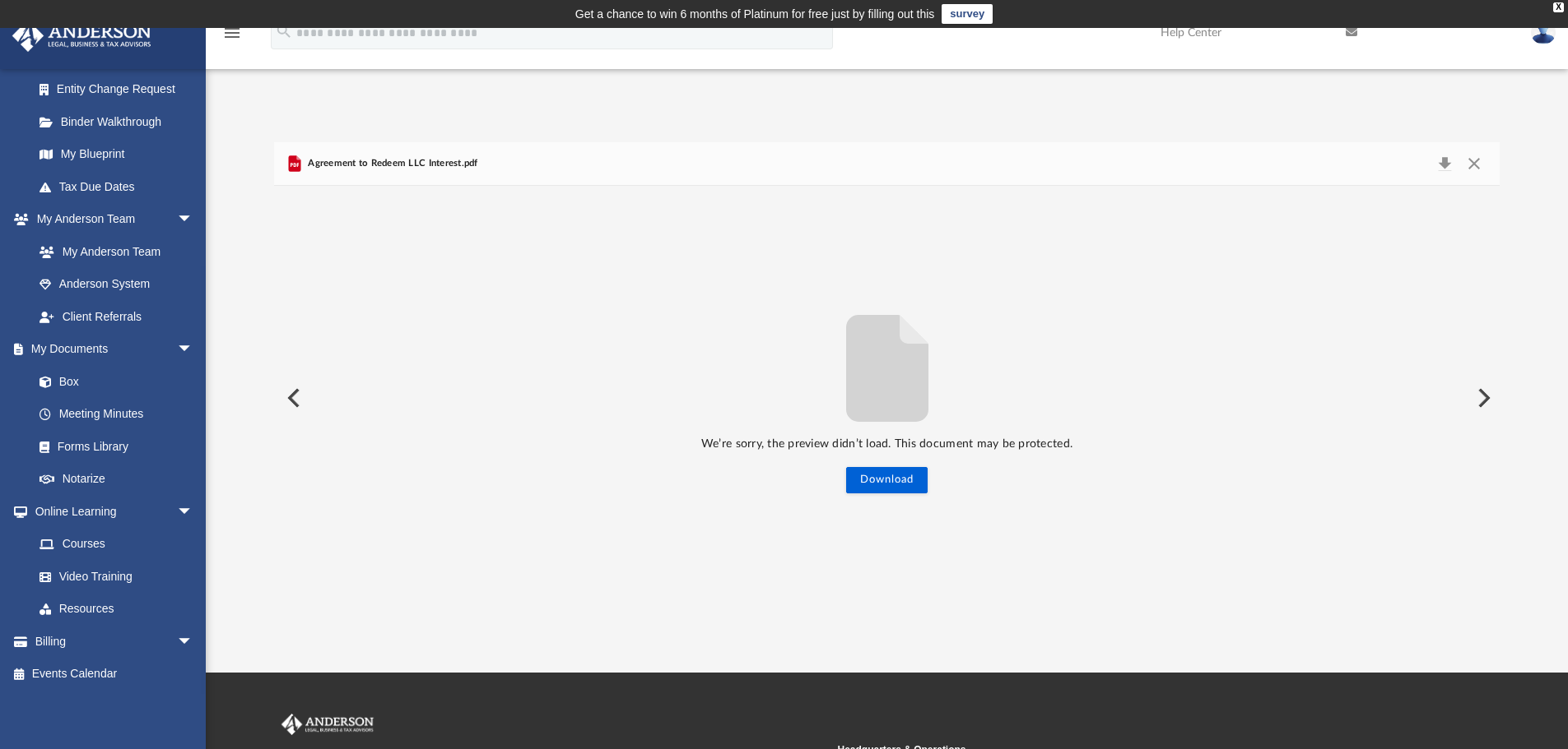
click at [881, 383] on icon "File preview" at bounding box center [887, 369] width 82 height 107
click at [1471, 162] on button "Close" at bounding box center [1474, 164] width 30 height 23
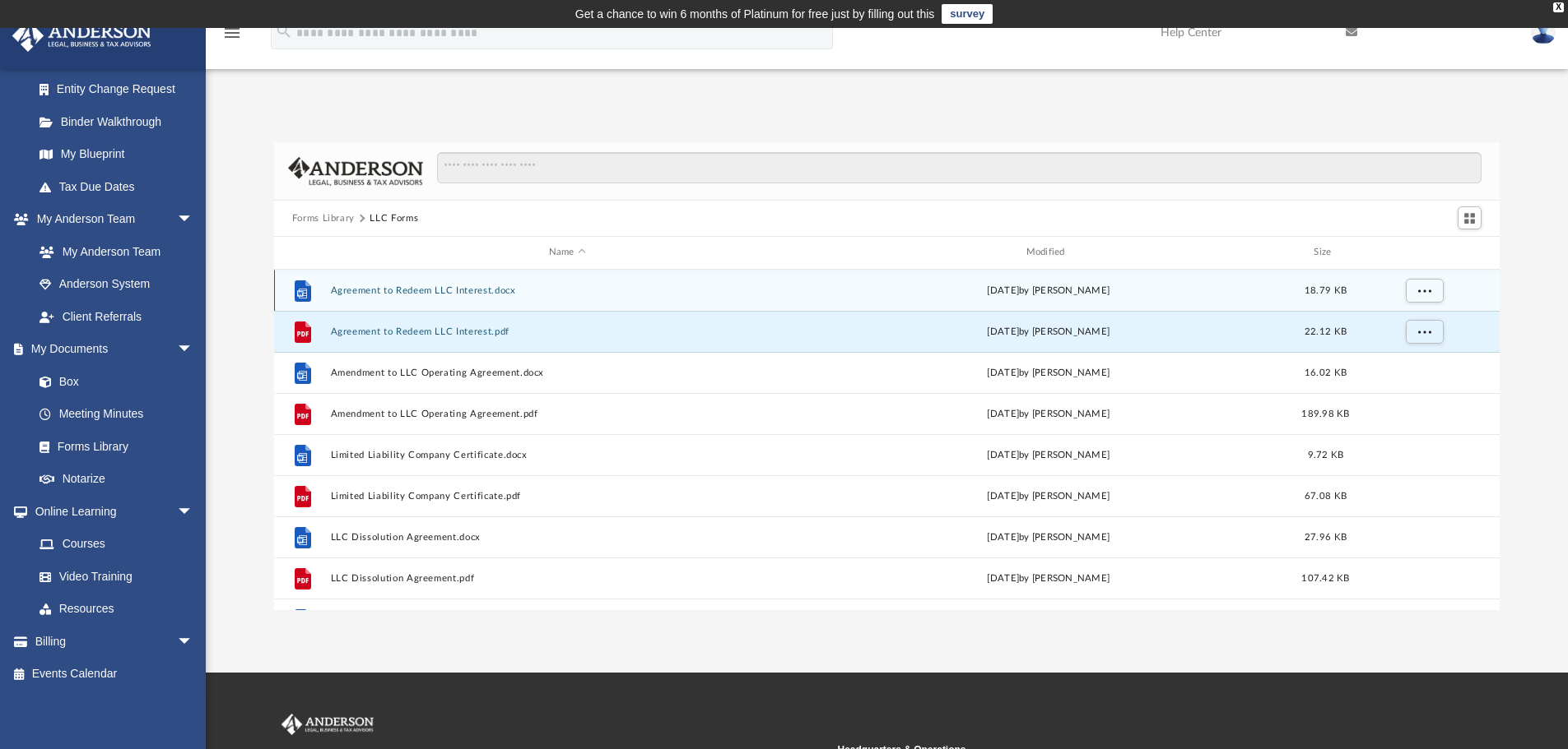
click at [422, 293] on button "Agreement to Redeem LLC Interest.docx" at bounding box center [566, 290] width 474 height 11
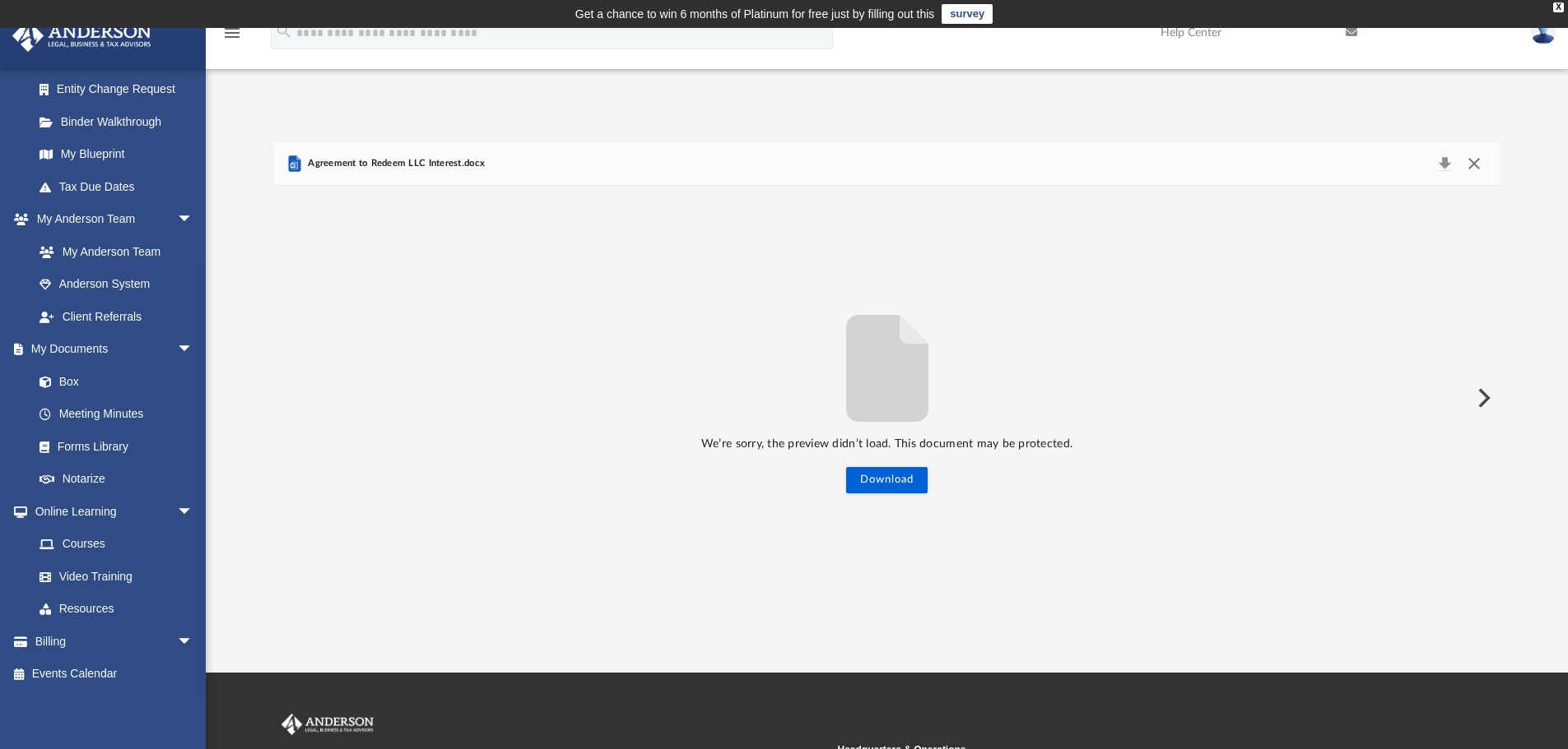
click at [1473, 161] on button "Close" at bounding box center [1474, 164] width 30 height 23
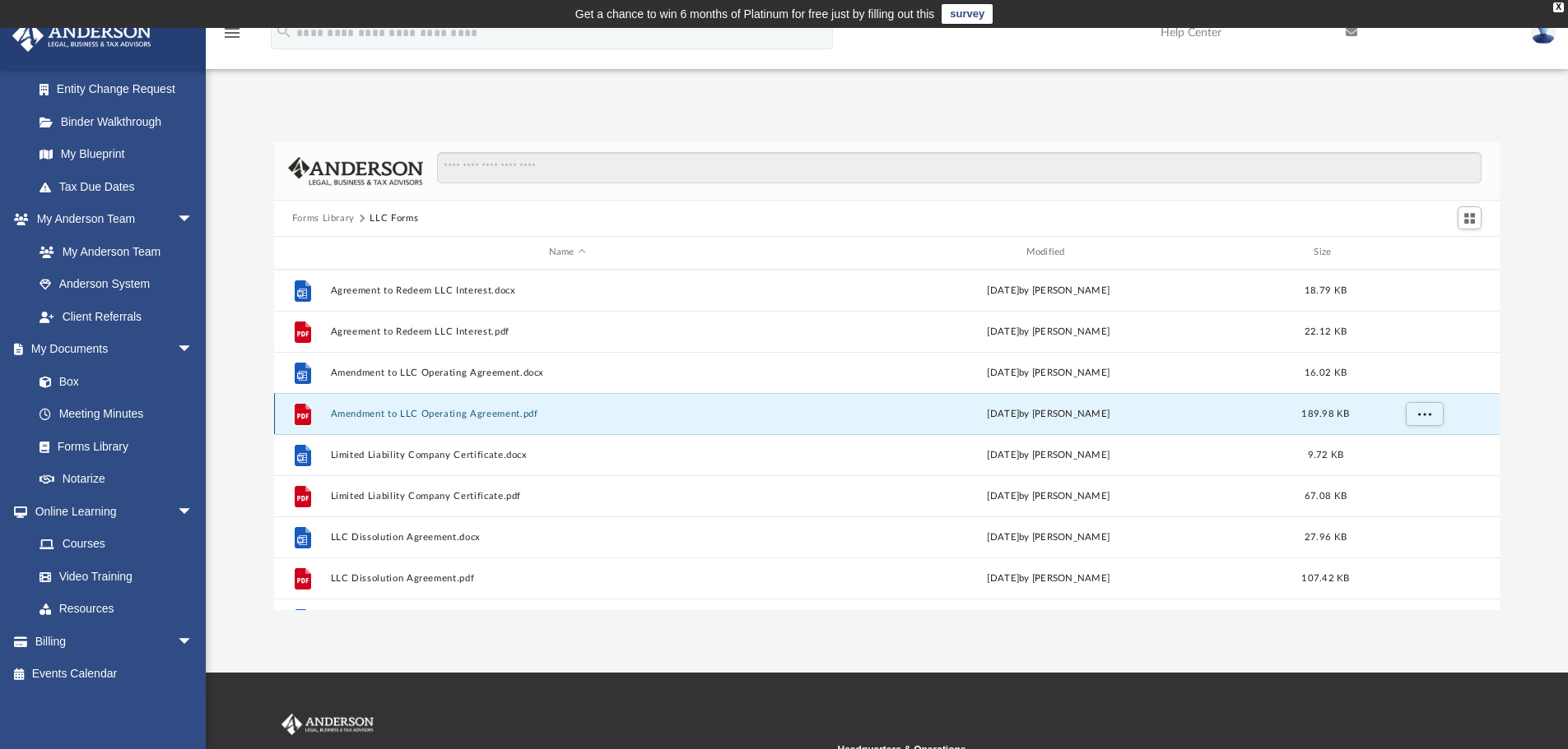
click at [391, 416] on button "Amendment to LLC Operating Agreement.pdf" at bounding box center [566, 414] width 474 height 11
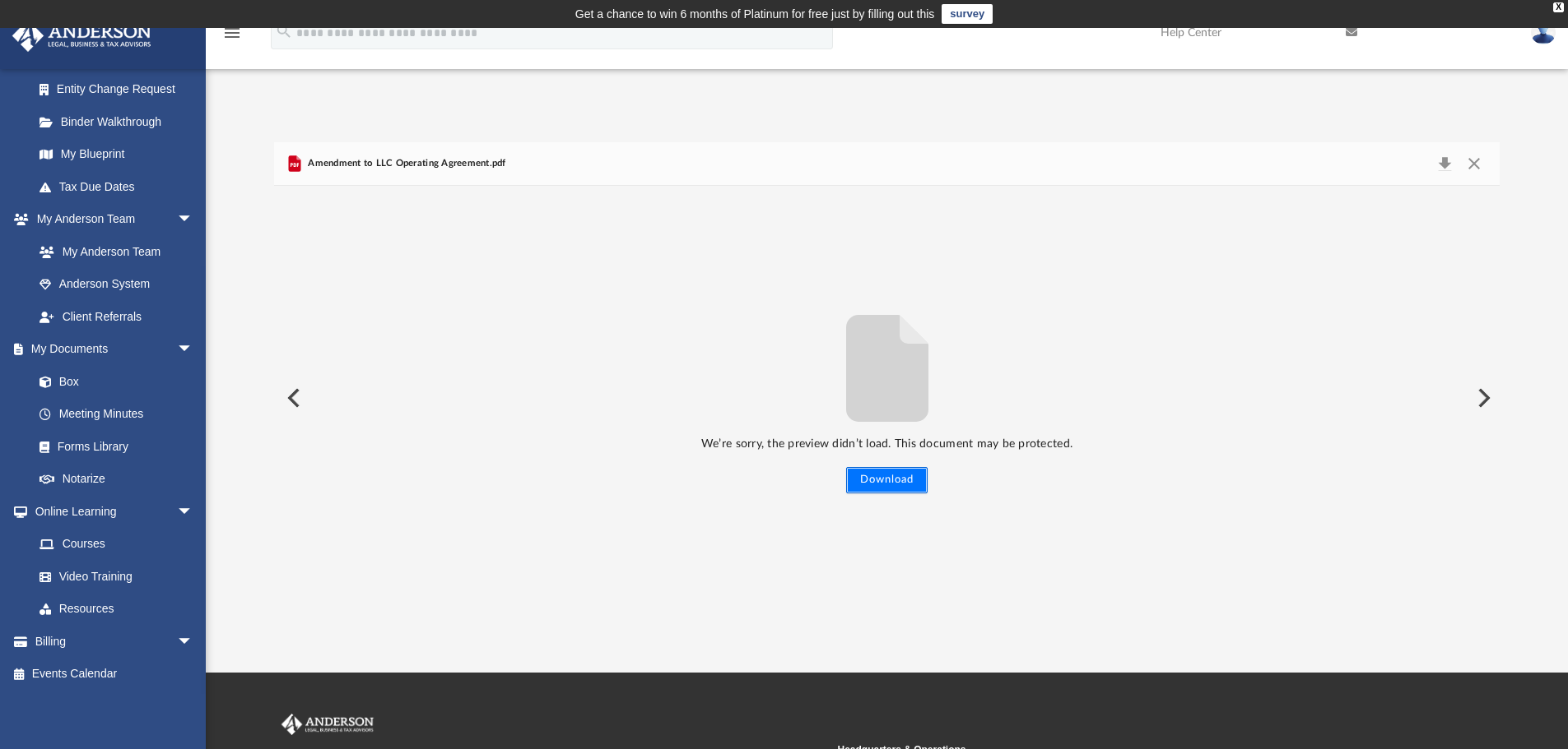
click at [886, 479] on button "Download" at bounding box center [887, 480] width 82 height 27
click at [1556, 4] on div "X" at bounding box center [1558, 7] width 11 height 10
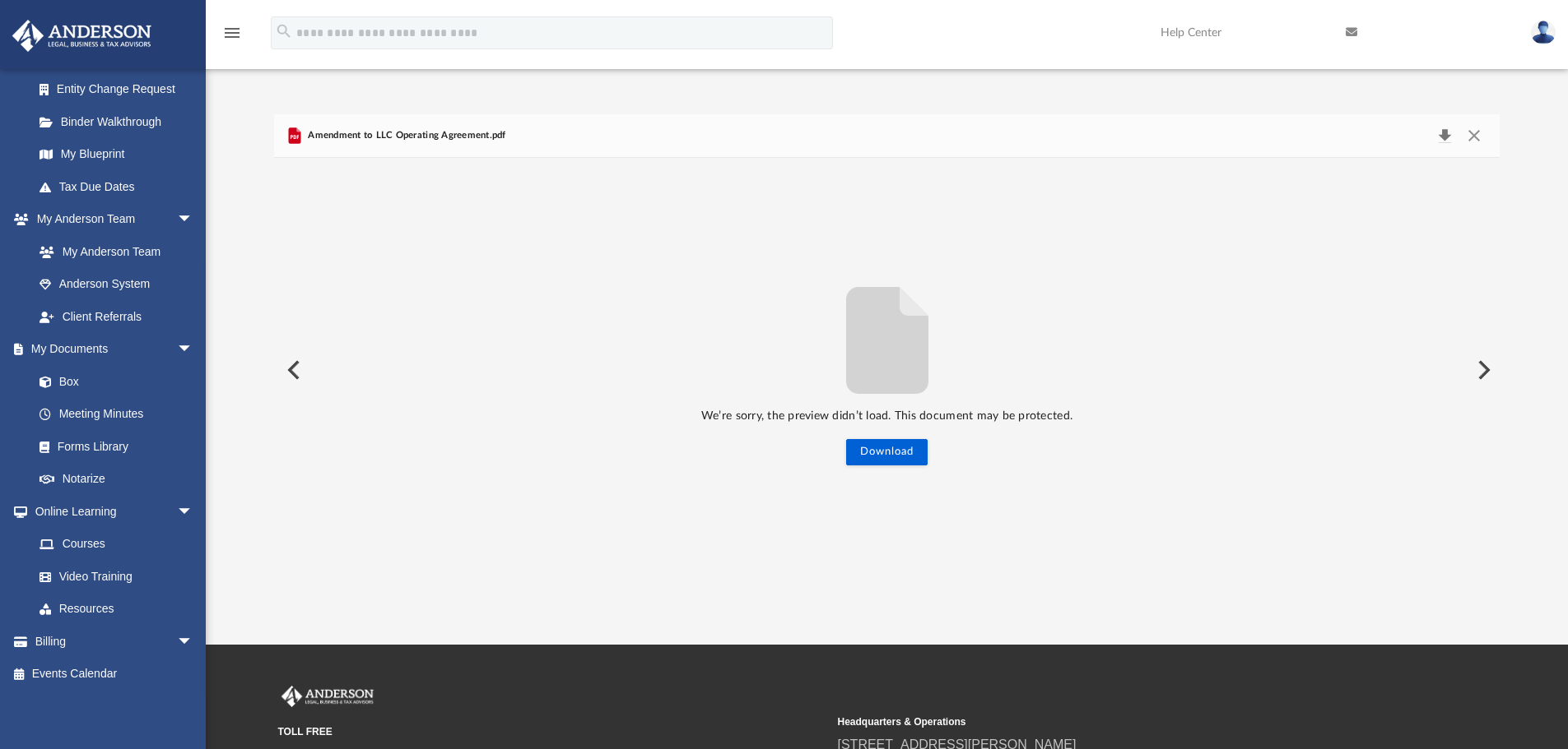
click at [1444, 133] on button "Download" at bounding box center [1445, 136] width 30 height 23
click at [375, 127] on div "Amendment to LLC Operating Agreement.pdf" at bounding box center [396, 136] width 222 height 20
click at [1488, 374] on button "Preview" at bounding box center [1481, 370] width 36 height 46
drag, startPoint x: 450, startPoint y: 137, endPoint x: 887, endPoint y: 454, distance: 539.9
click at [887, 454] on button "Download" at bounding box center [887, 453] width 82 height 27
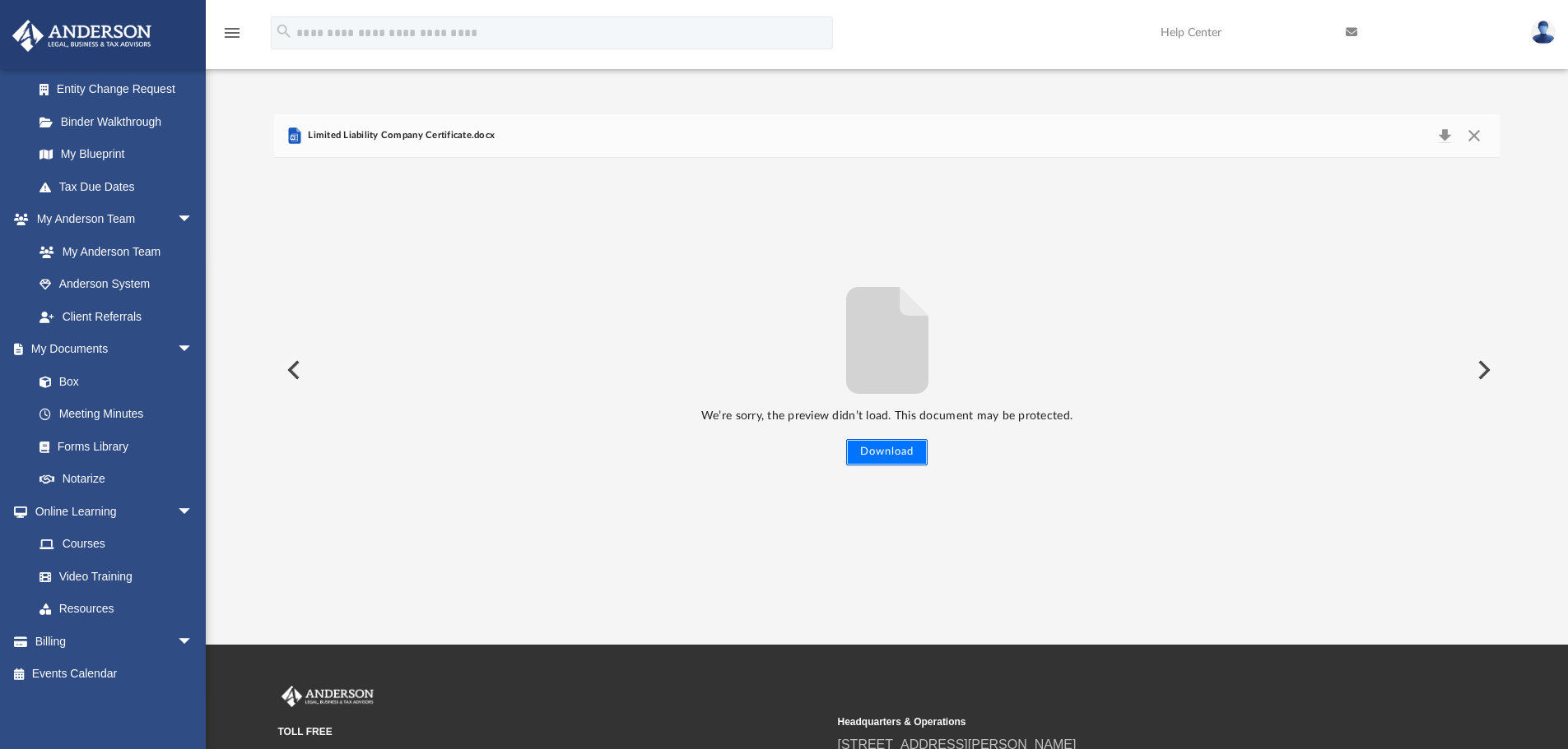
click at [887, 454] on button "Download" at bounding box center [887, 453] width 82 height 27
click at [869, 440] on button "Download" at bounding box center [887, 453] width 82 height 27
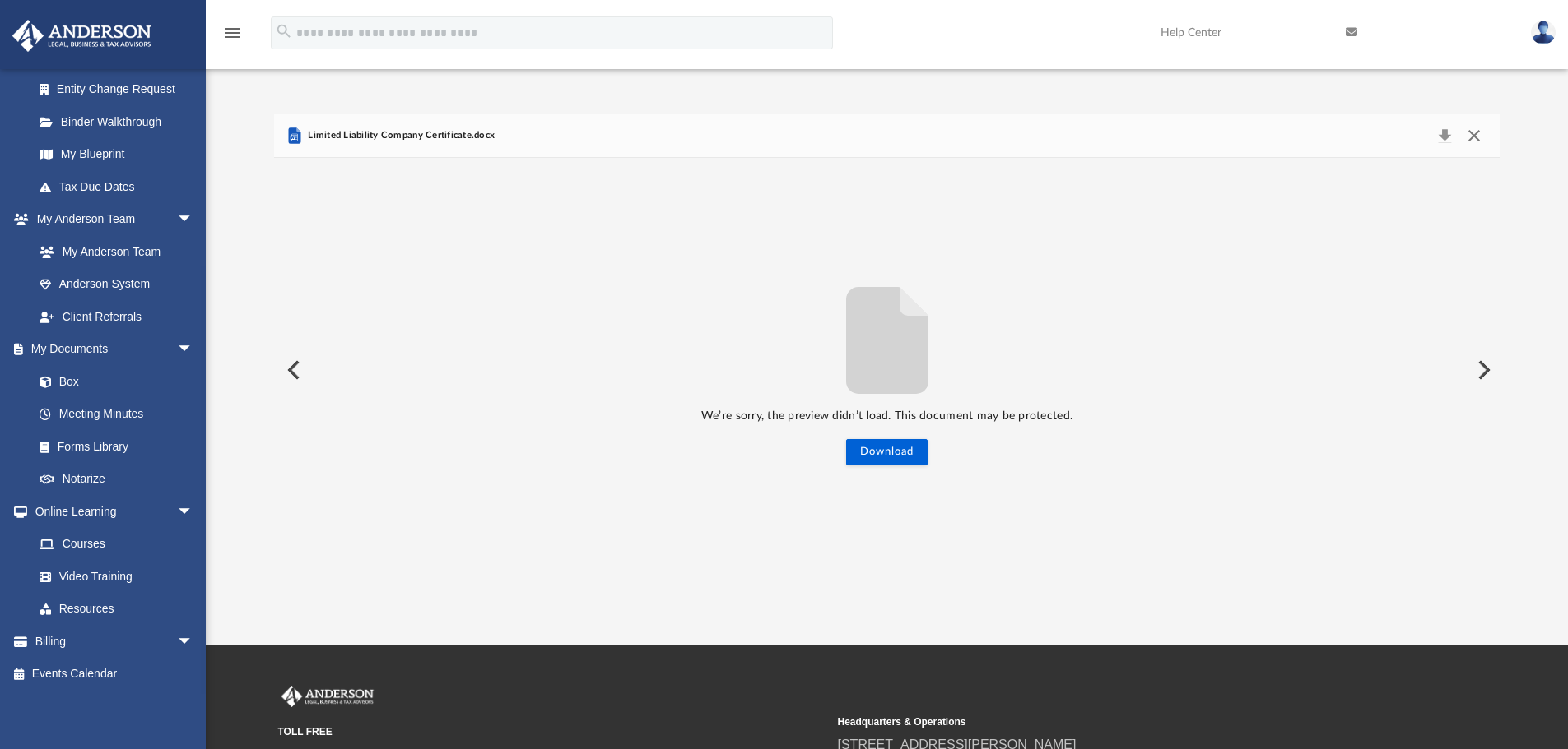
click at [1476, 135] on button "Close" at bounding box center [1474, 136] width 30 height 23
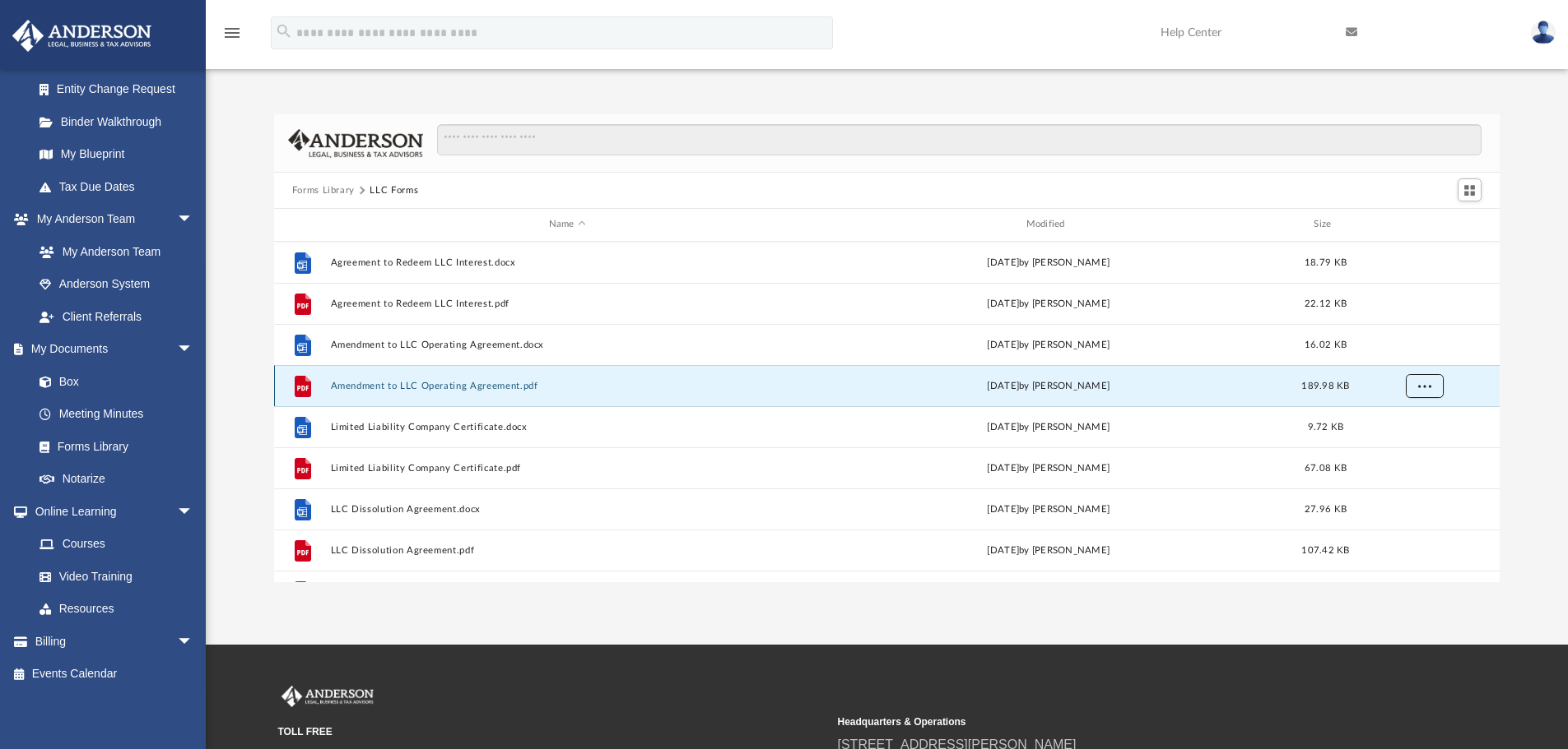
click at [1430, 387] on span "More options" at bounding box center [1424, 385] width 13 height 9
click at [1410, 443] on li "Download" at bounding box center [1408, 445] width 47 height 17
click at [1422, 387] on span "More options" at bounding box center [1424, 385] width 13 height 9
click at [1401, 418] on li "Preview" at bounding box center [1408, 419] width 47 height 17
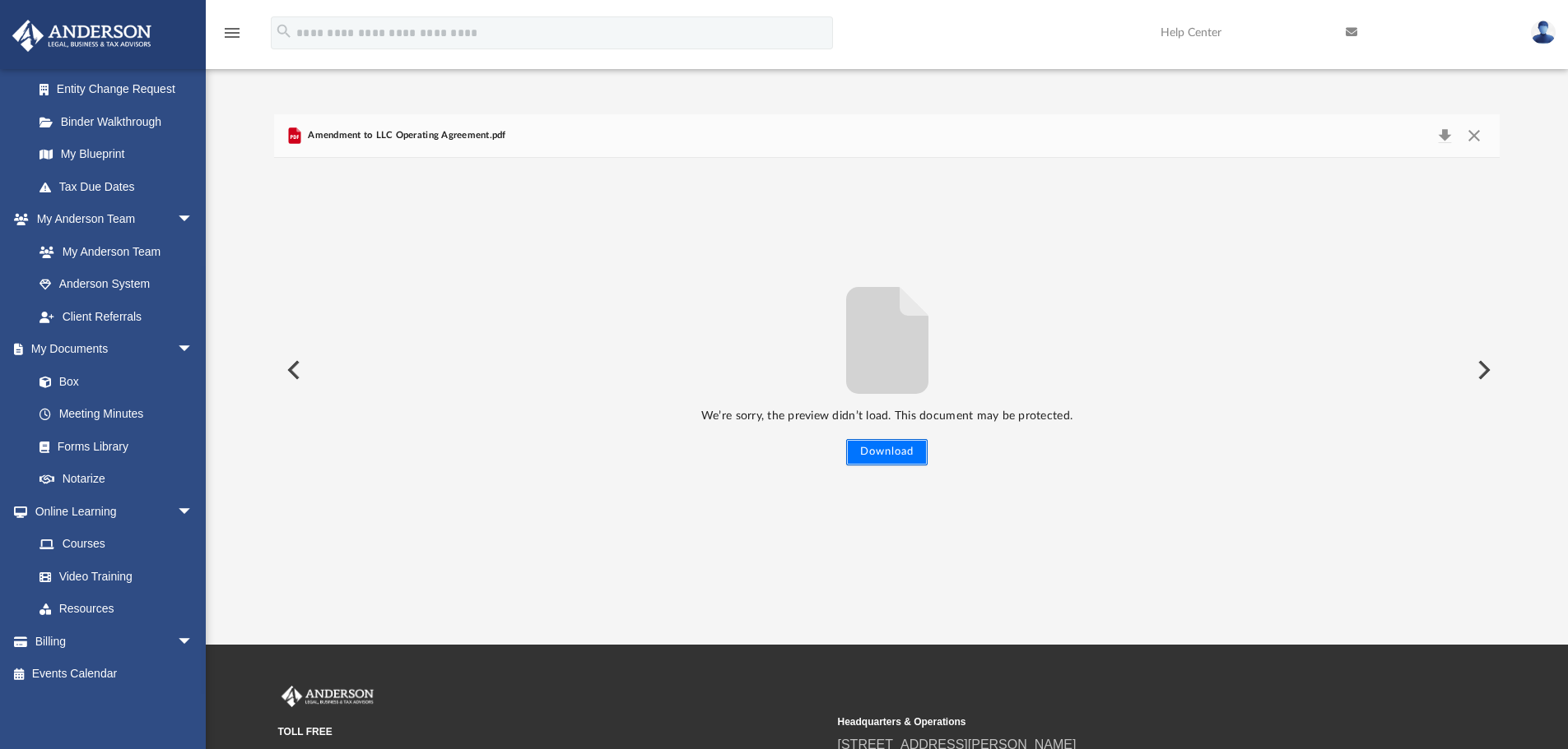
click at [872, 458] on button "Download" at bounding box center [887, 453] width 82 height 27
click at [892, 455] on button "Download" at bounding box center [887, 453] width 82 height 27
click at [1483, 128] on button "Close" at bounding box center [1474, 136] width 30 height 23
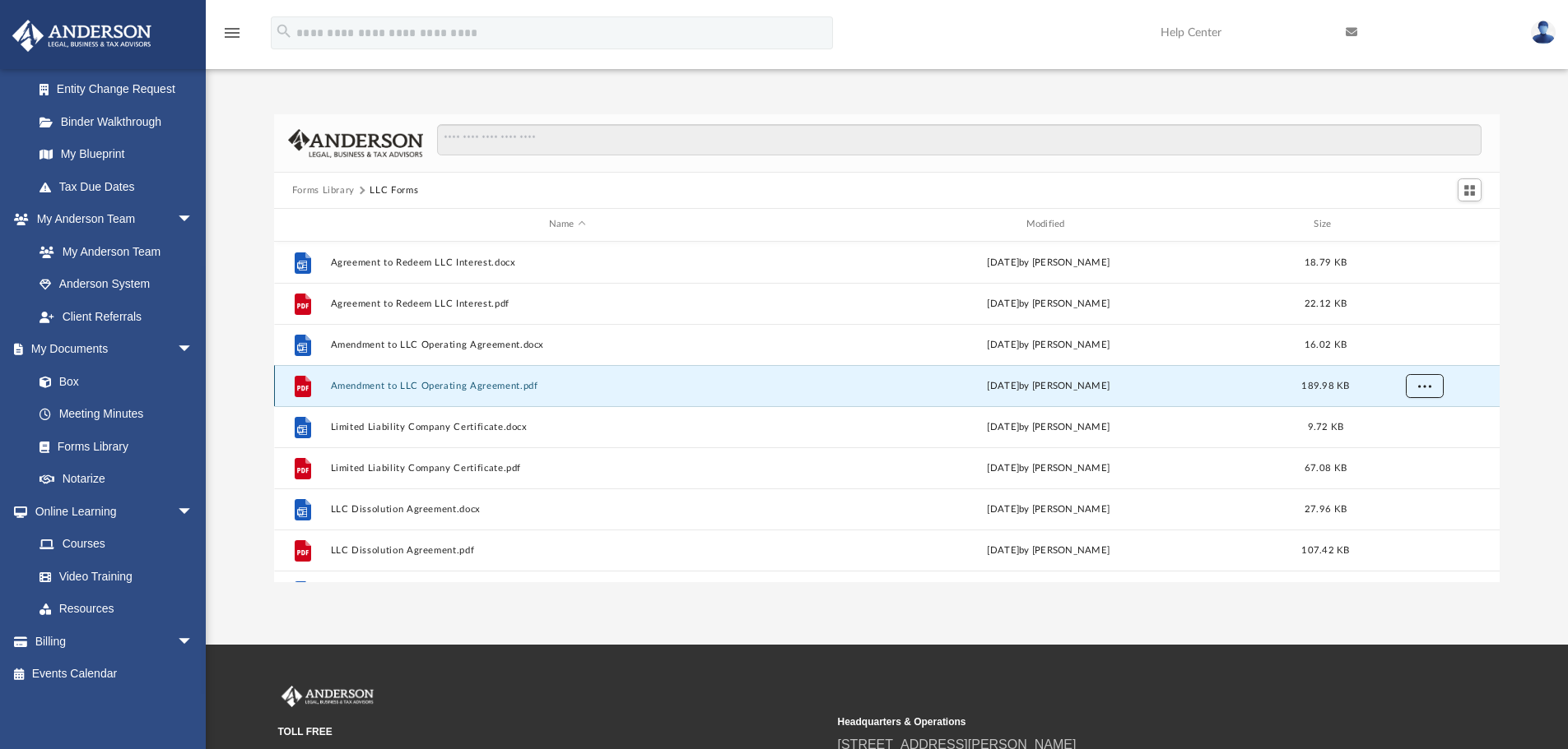
click at [1433, 387] on button "More options" at bounding box center [1423, 386] width 37 height 25
click at [1407, 446] on li "Download" at bounding box center [1408, 445] width 47 height 17
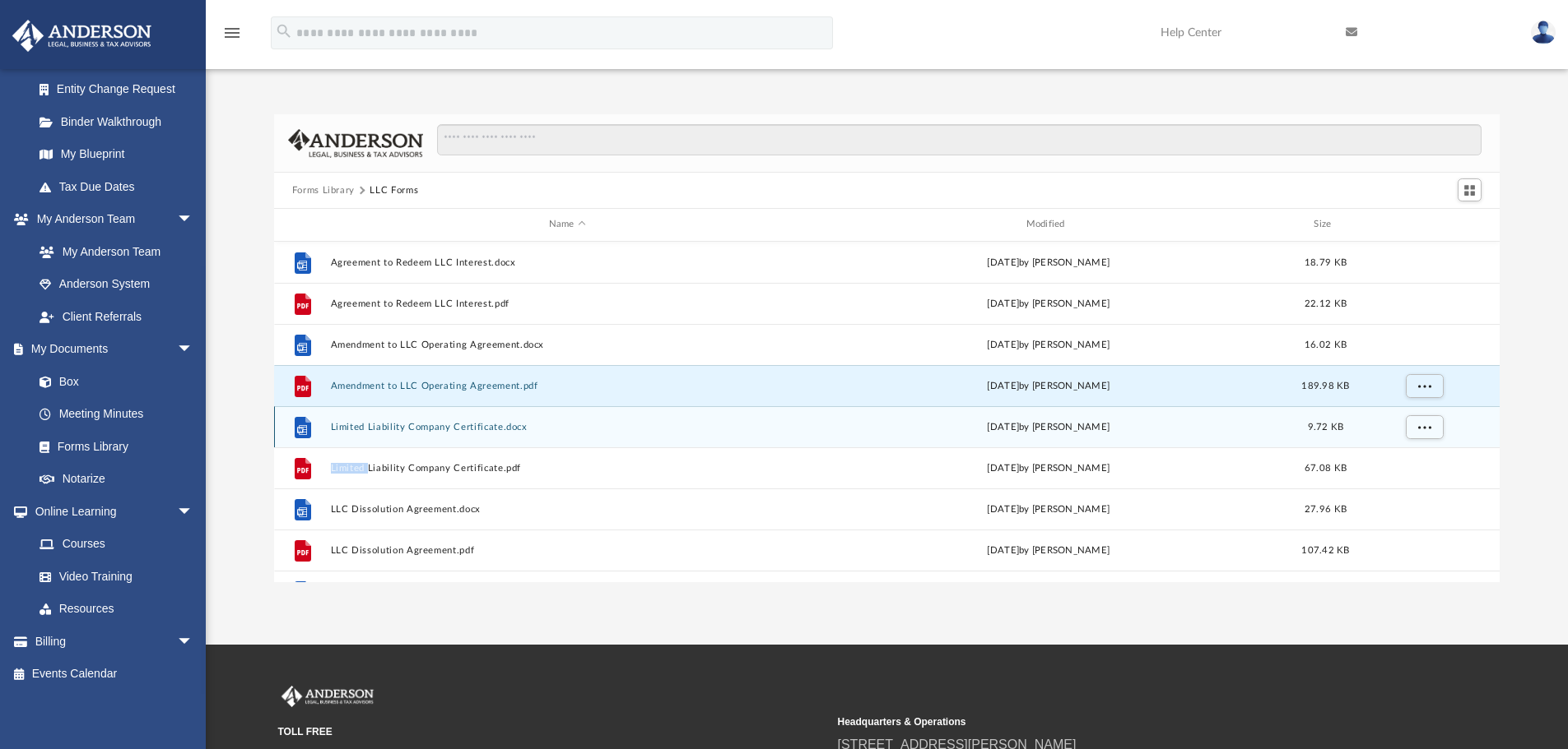
click at [1407, 446] on div "File Limited Liability Company Certificate.docx Thu Sep 26 2024 by Mary Acree 9…" at bounding box center [887, 426] width 1227 height 41
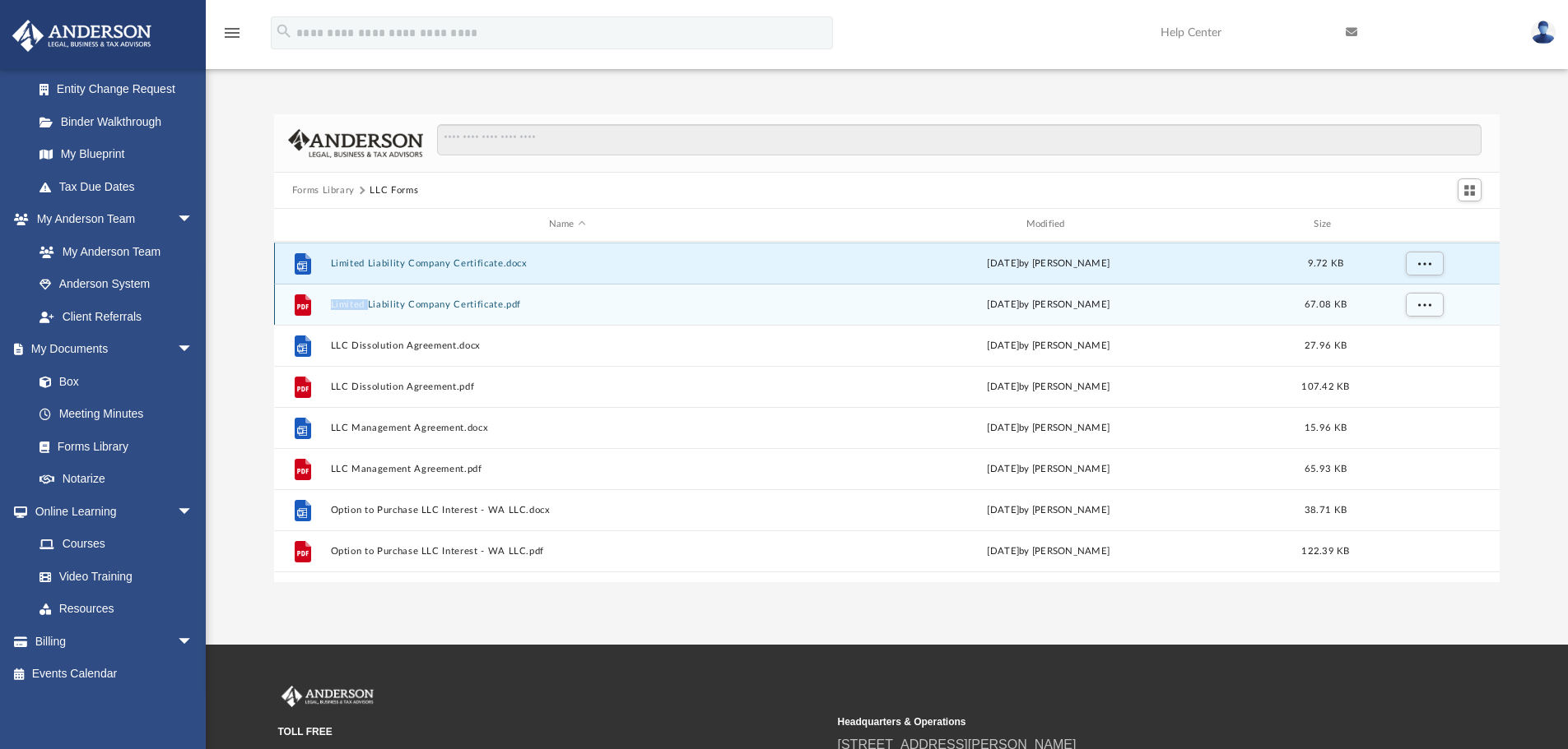
scroll to position [165, 0]
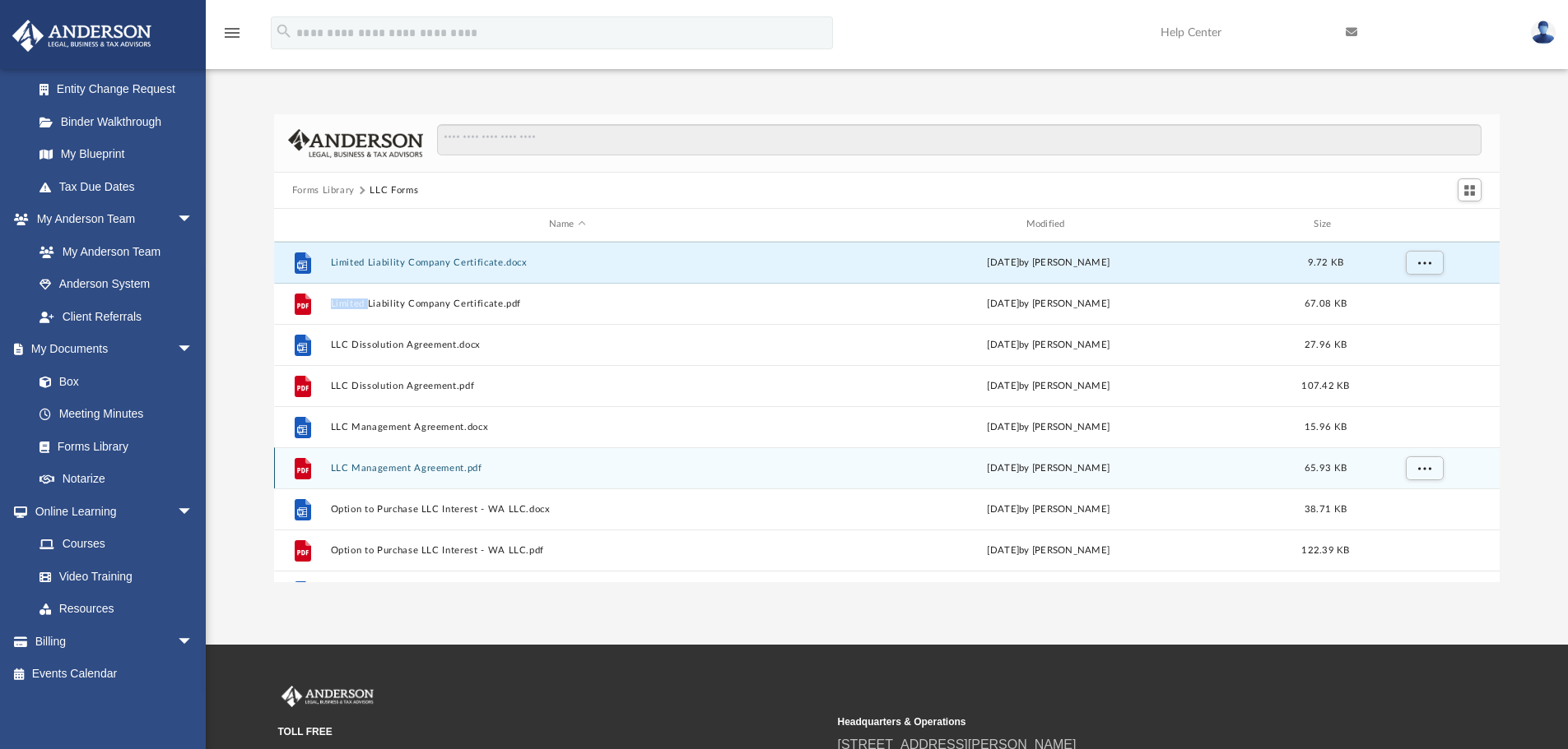
click at [381, 469] on button "LLC Management Agreement.pdf" at bounding box center [566, 468] width 474 height 11
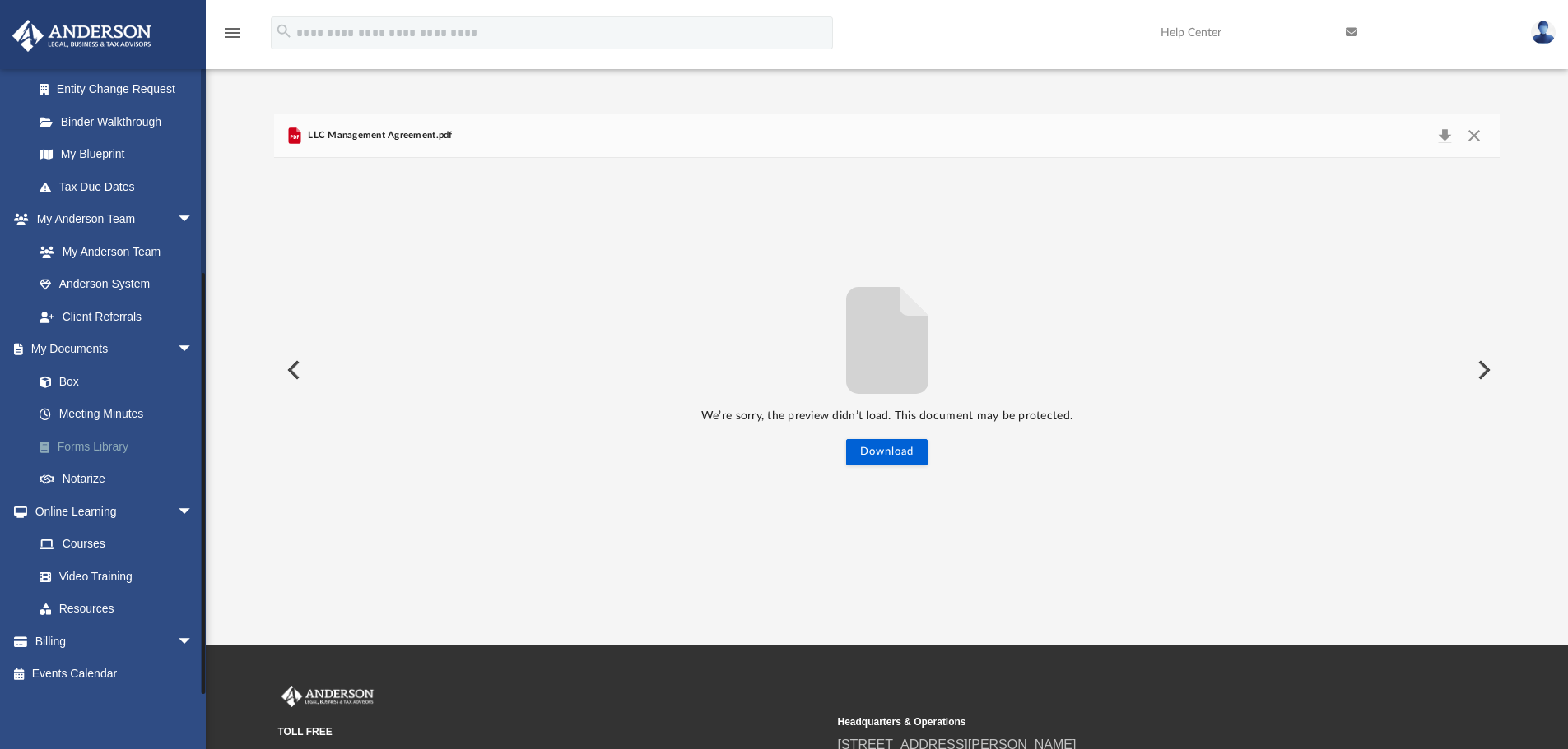
click at [97, 446] on link "Forms Library" at bounding box center [121, 447] width 195 height 33
click at [78, 387] on link "Box" at bounding box center [121, 382] width 195 height 33
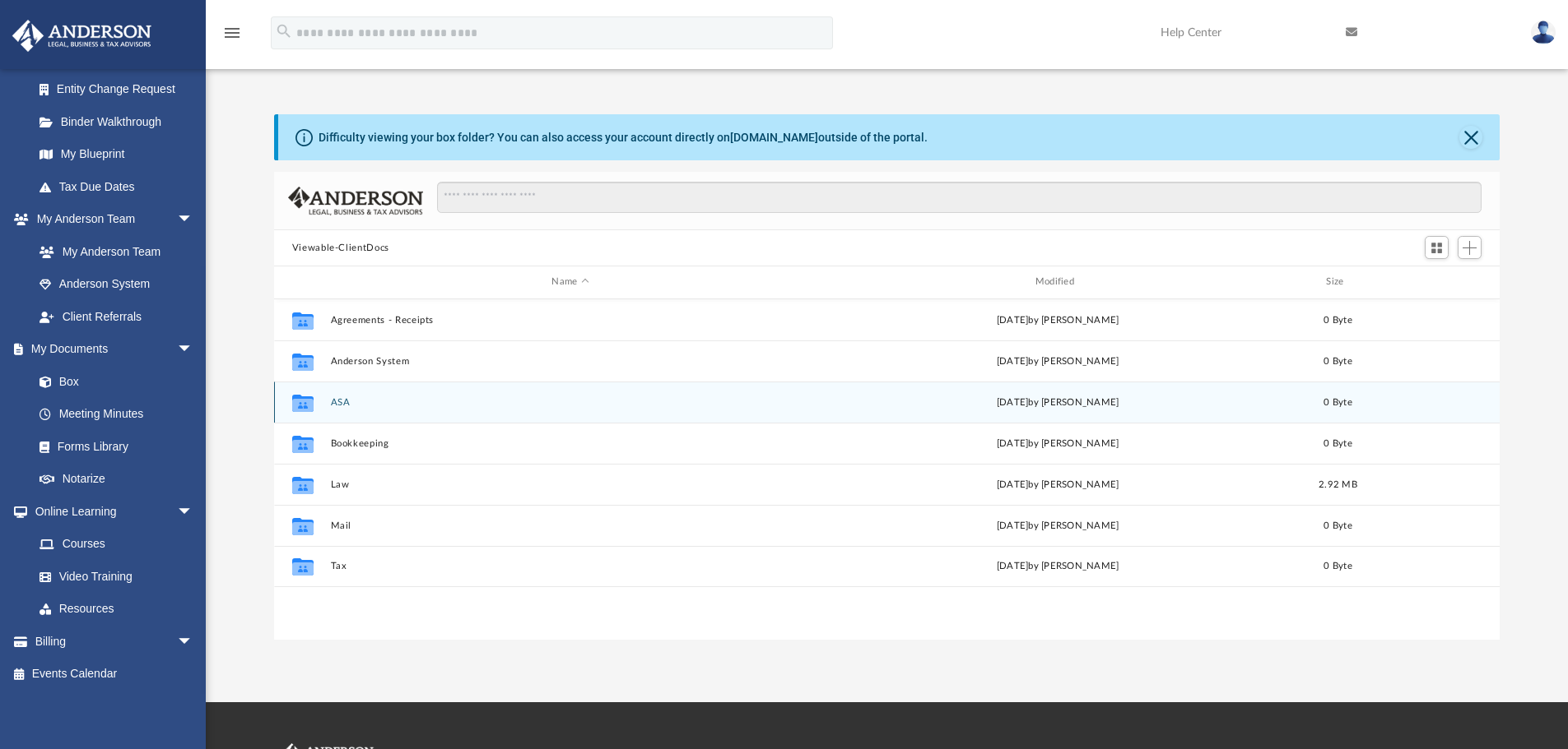
scroll to position [362, 1213]
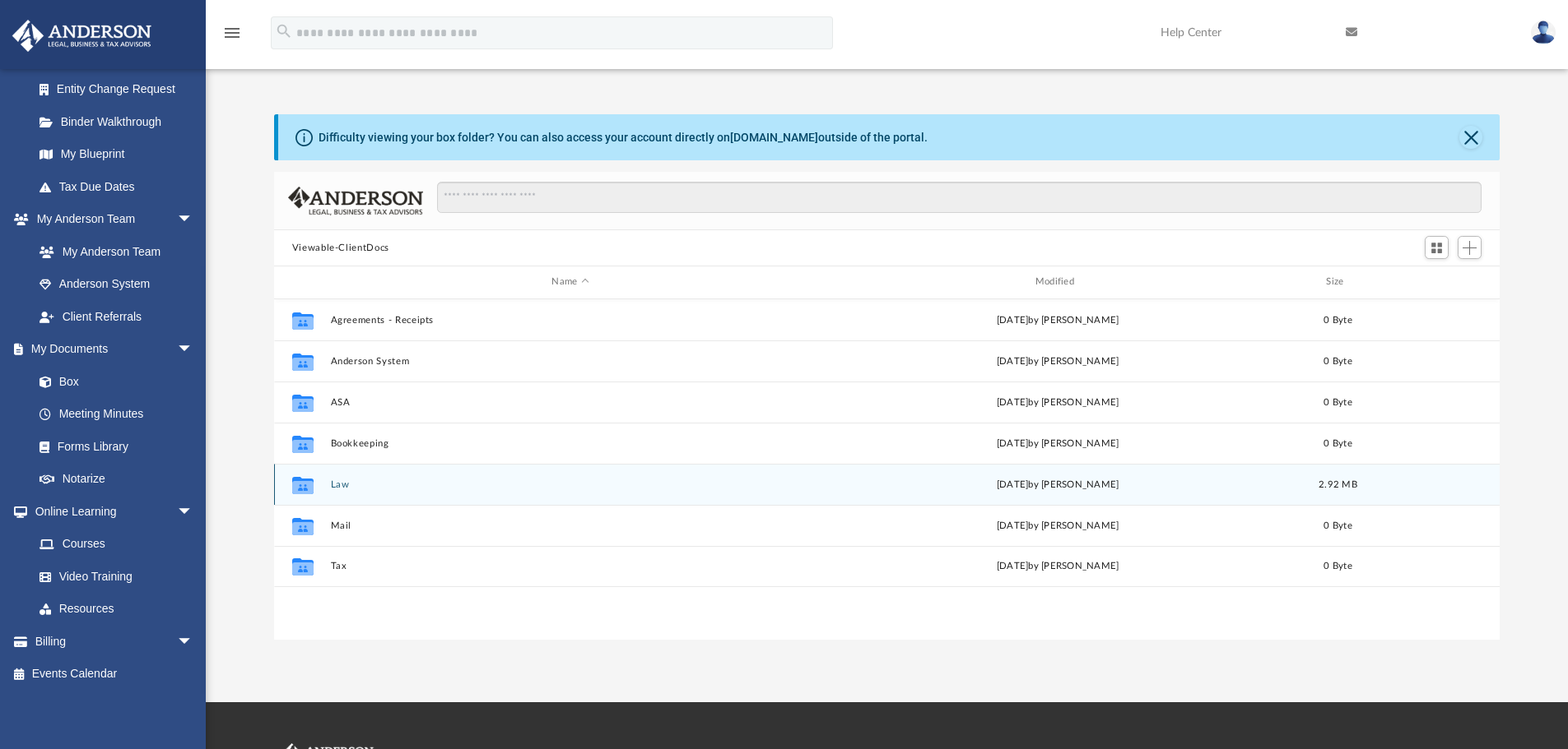
click at [336, 491] on div "Collaborated Folder Law [DATE] by [PERSON_NAME] 2.92 MB" at bounding box center [887, 484] width 1227 height 41
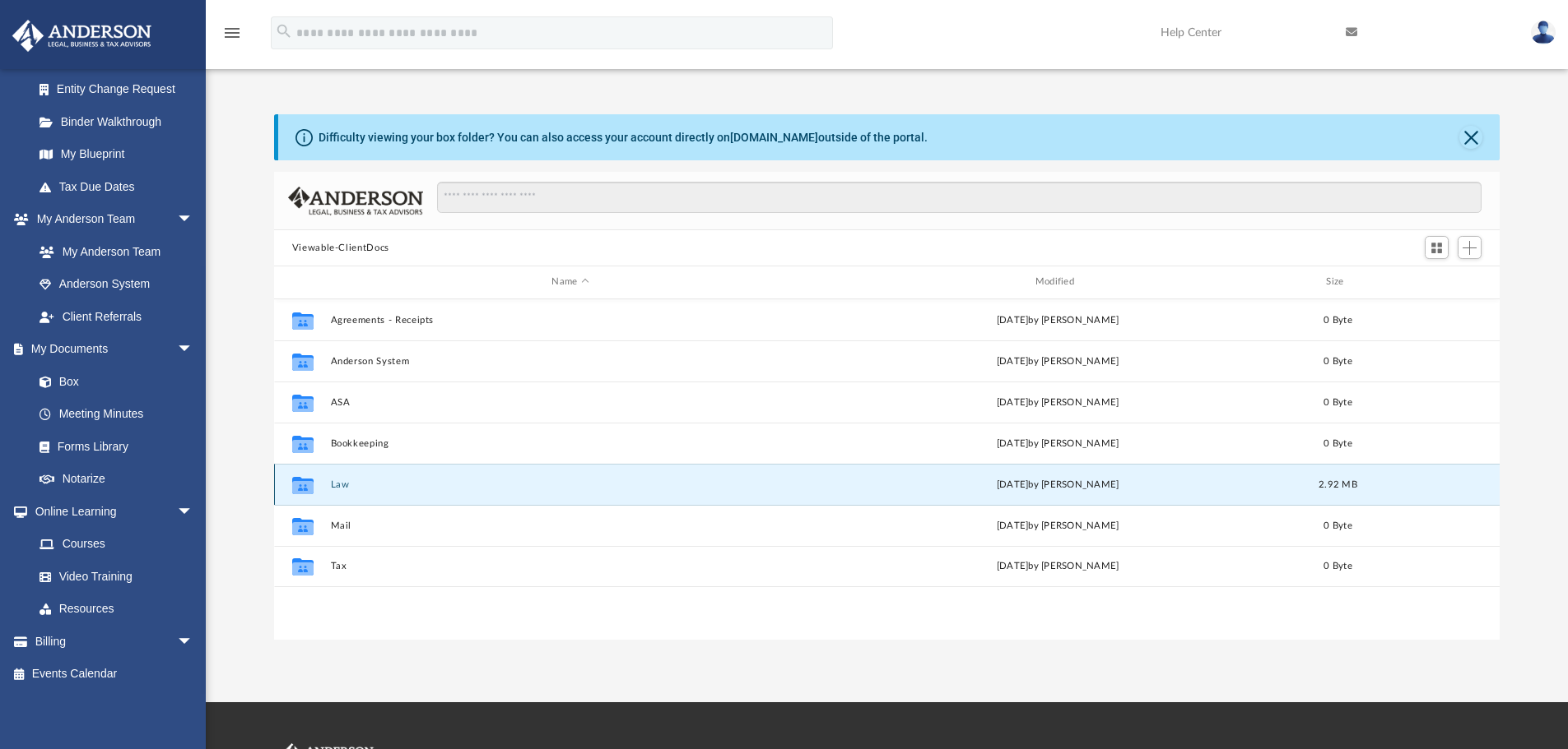
click at [336, 490] on button "Law" at bounding box center [570, 484] width 480 height 11
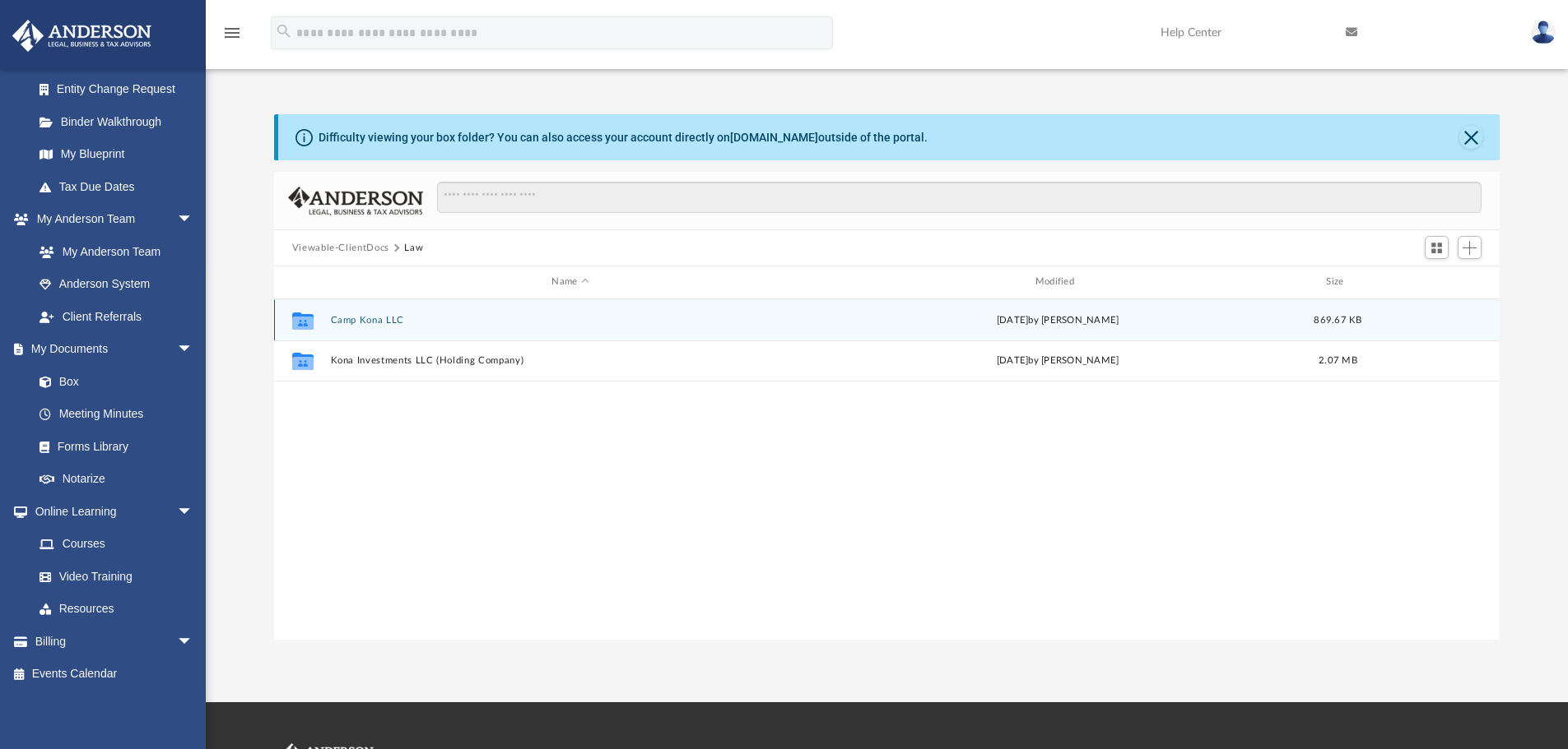
click at [352, 315] on button "Camp Kona LLC" at bounding box center [570, 320] width 480 height 11
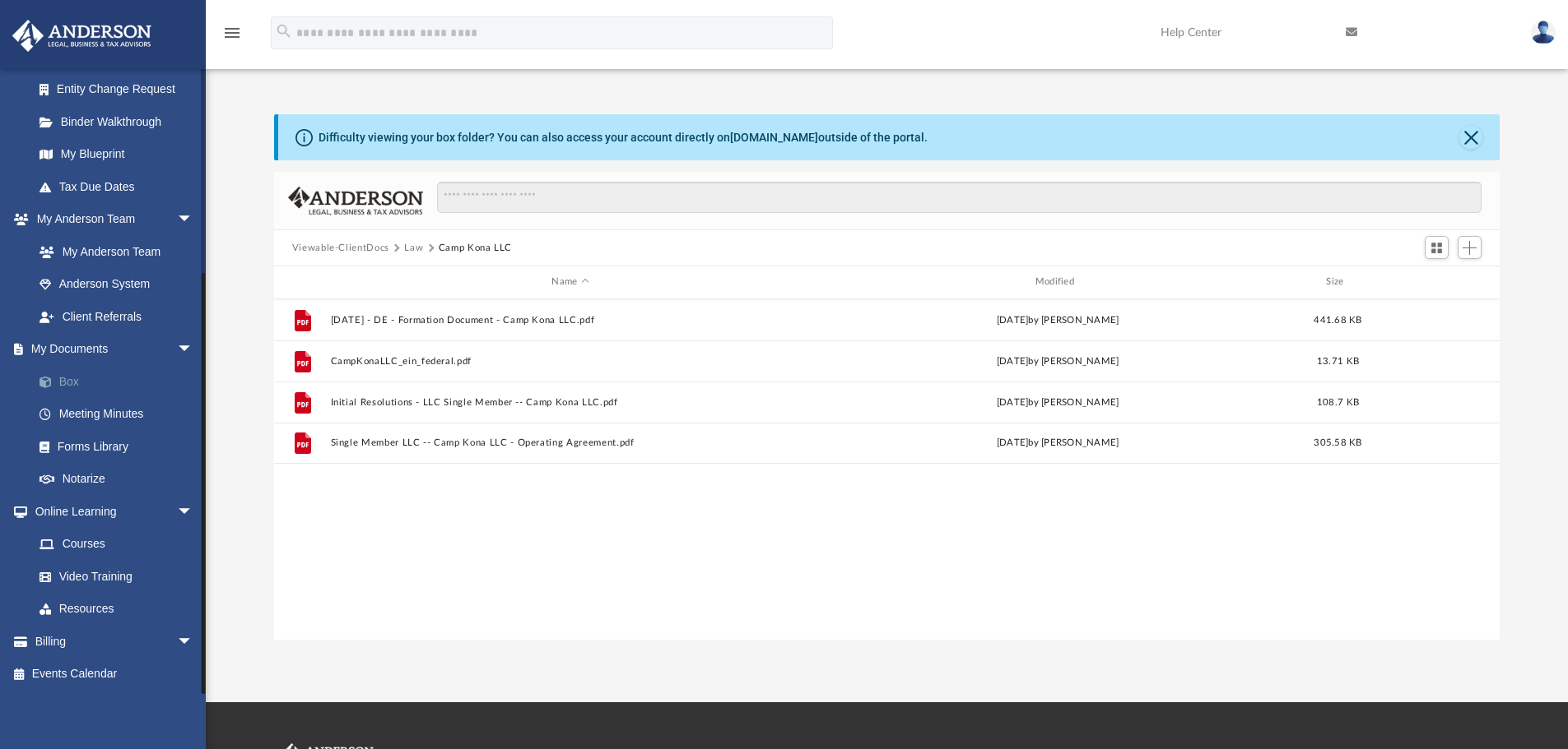
click at [73, 381] on link "Box" at bounding box center [121, 382] width 195 height 33
click at [353, 241] on button "Viewable-ClientDocs" at bounding box center [341, 249] width 97 height 15
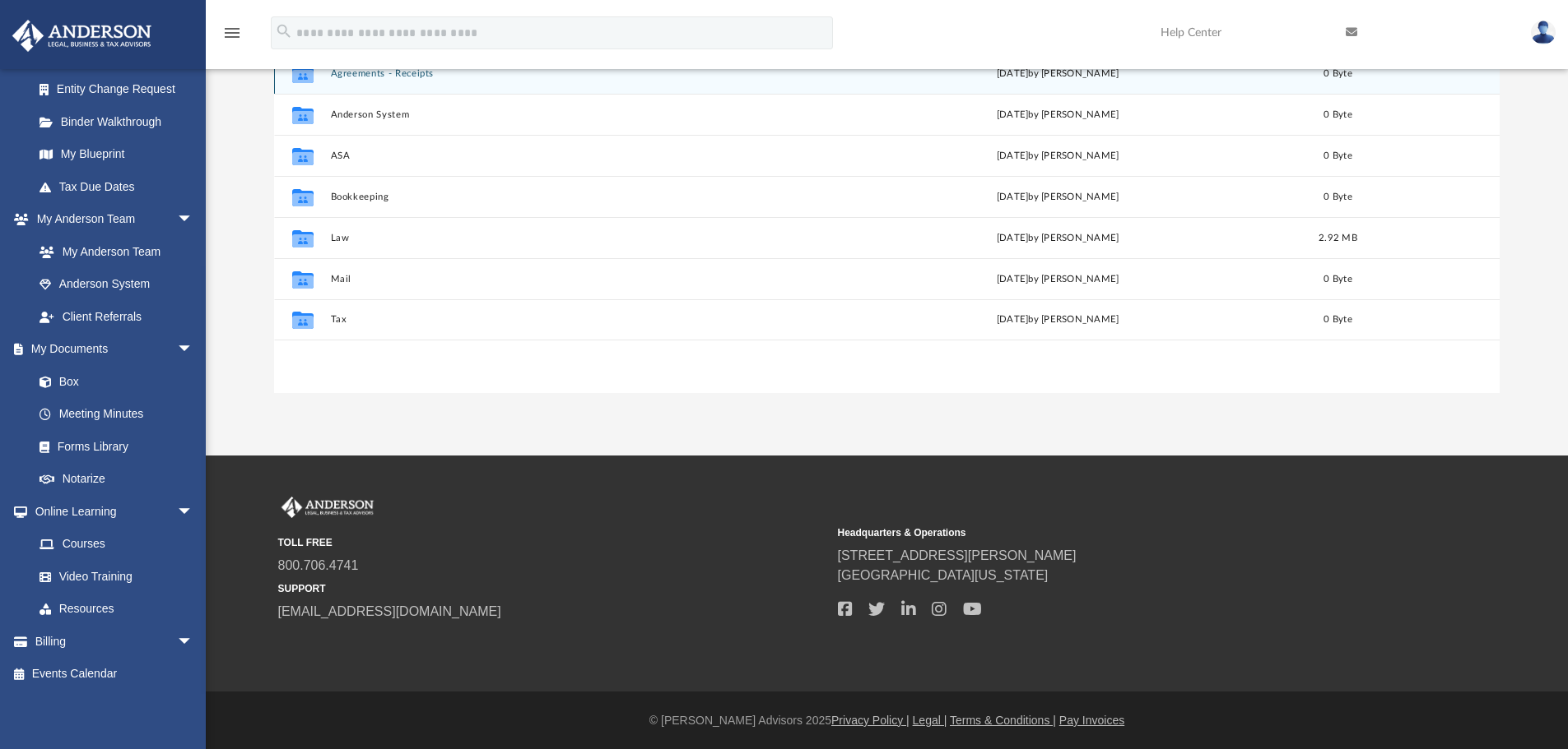
scroll to position [165, 0]
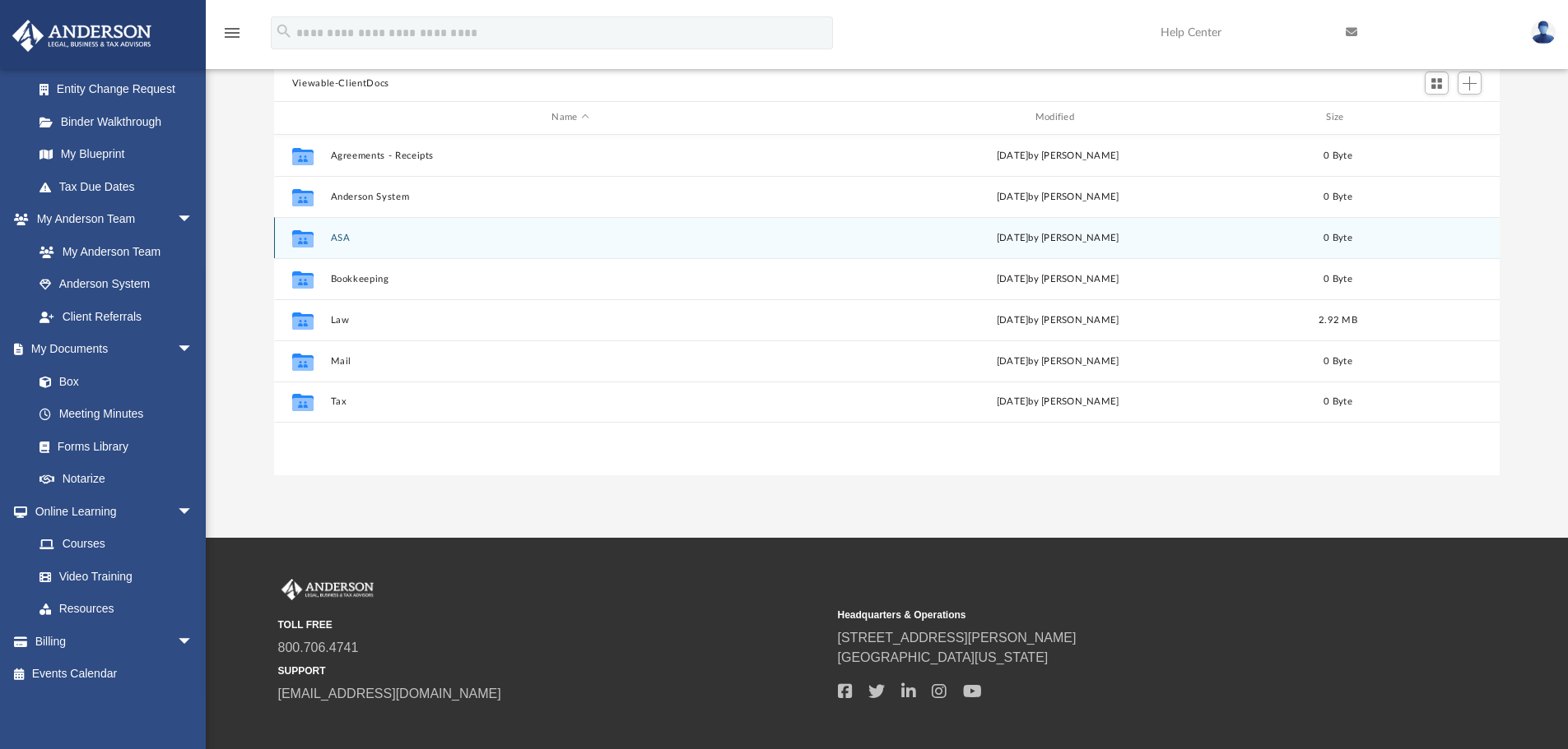
click at [340, 241] on button "ASA" at bounding box center [570, 238] width 480 height 11
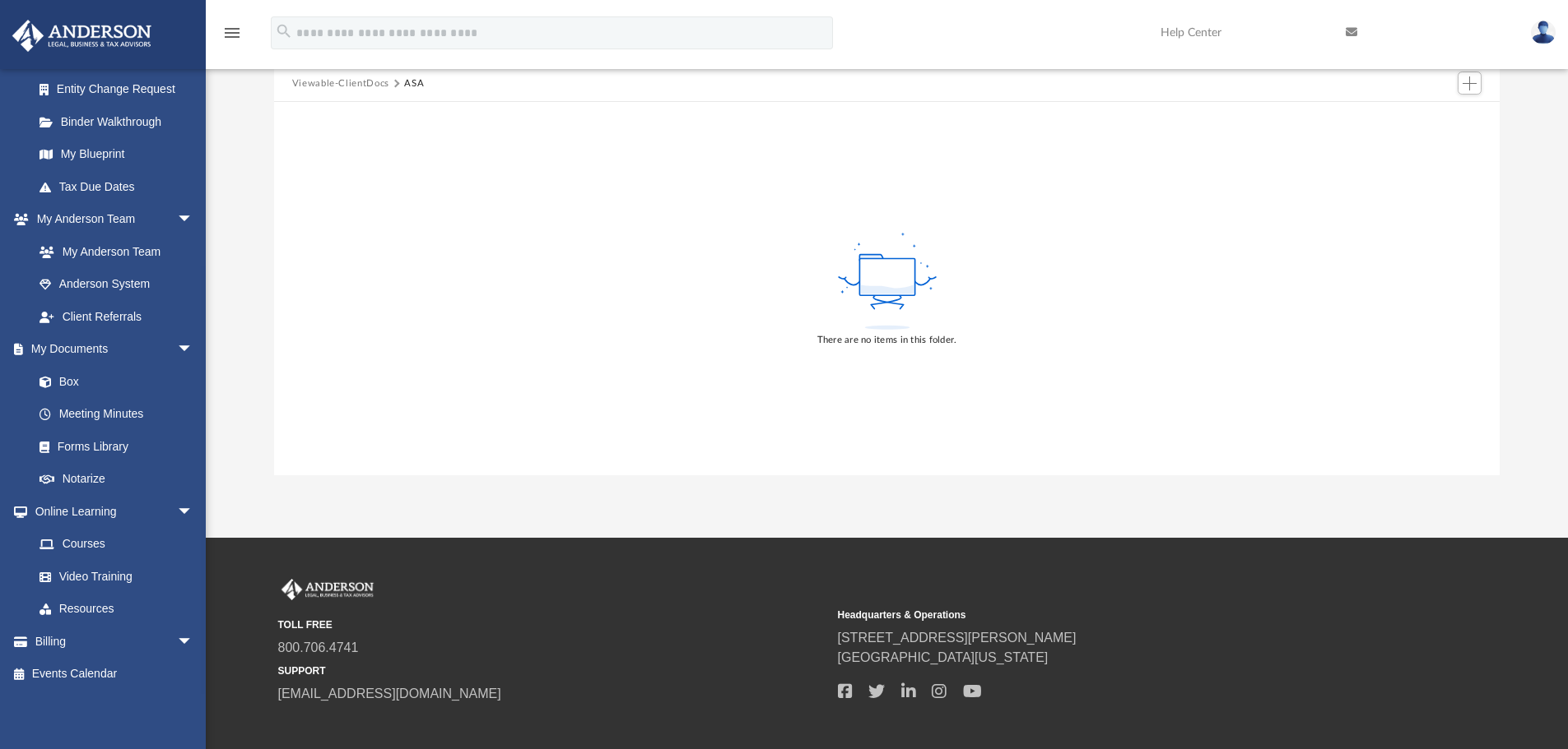
click at [356, 87] on button "Viewable-ClientDocs" at bounding box center [341, 84] width 97 height 15
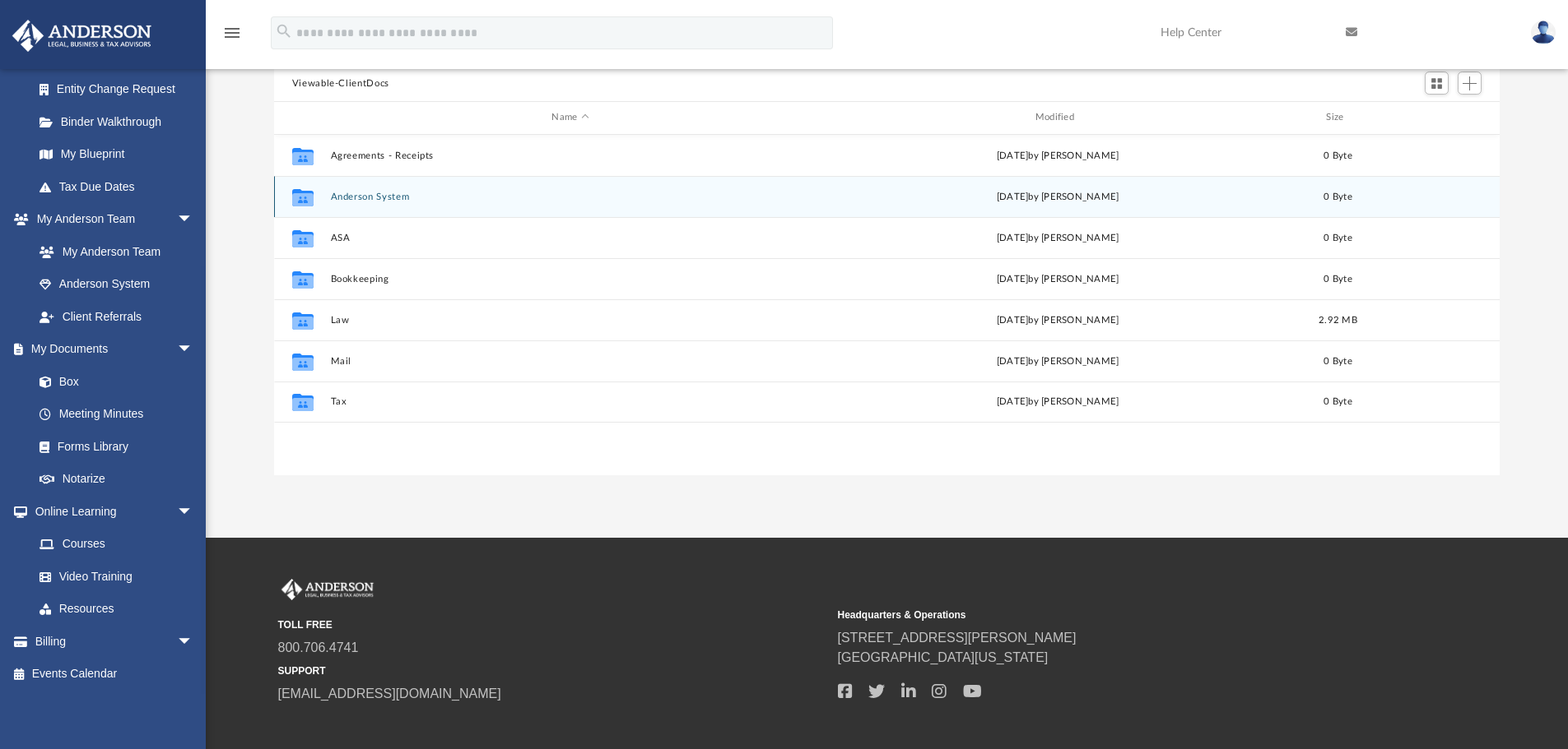
scroll to position [362, 1213]
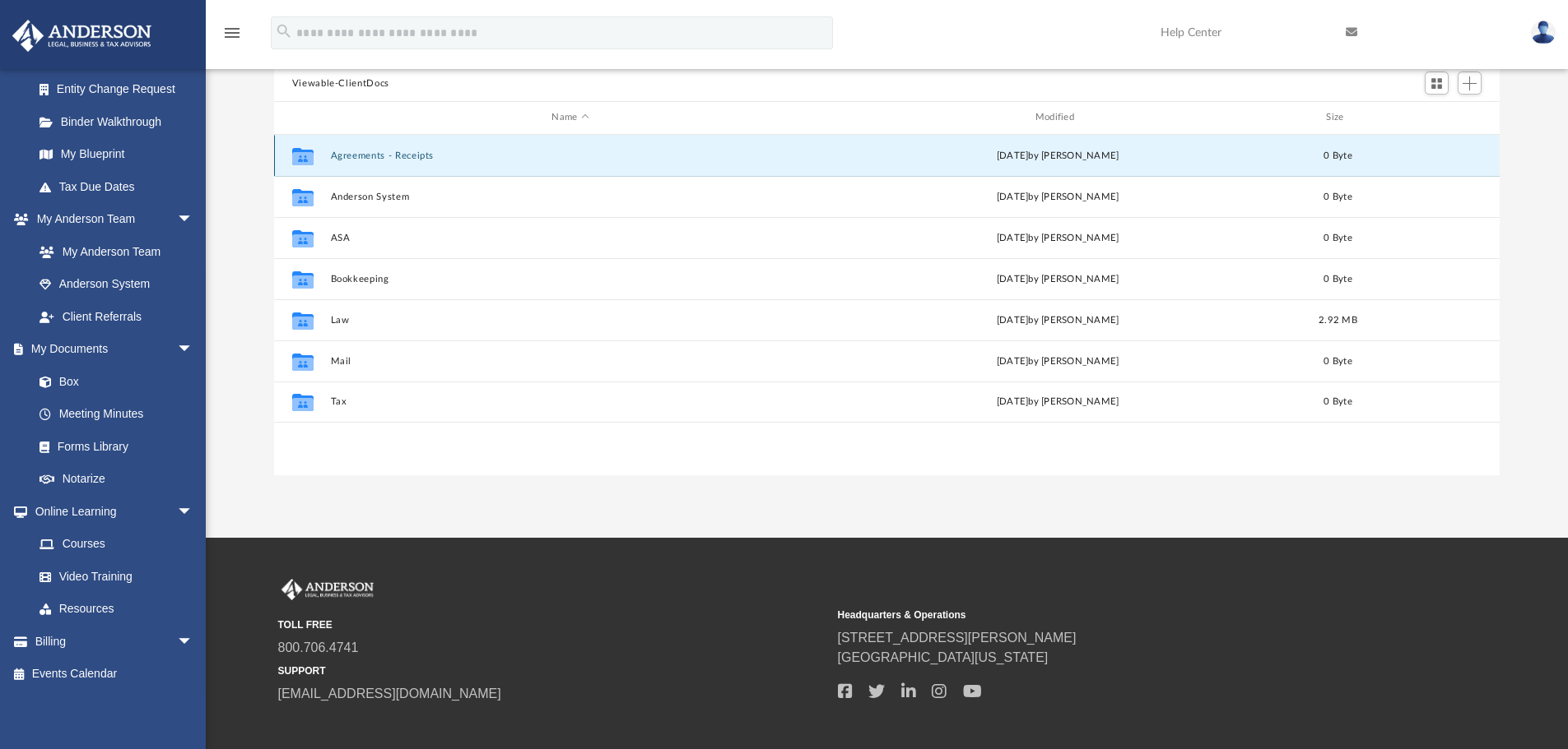
click at [366, 156] on button "Agreements - Receipts" at bounding box center [570, 156] width 480 height 11
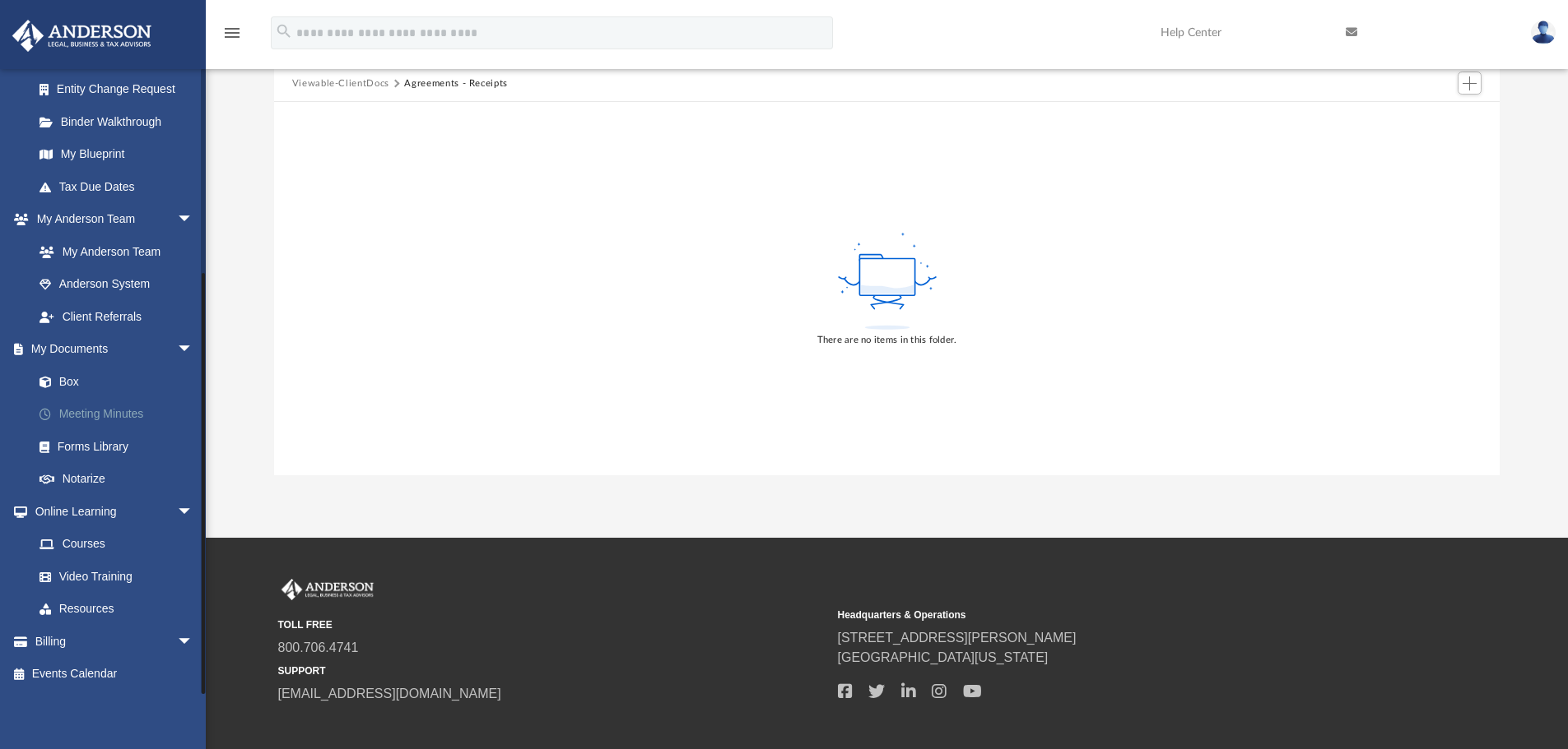
click at [118, 409] on link "Meeting Minutes" at bounding box center [121, 414] width 195 height 33
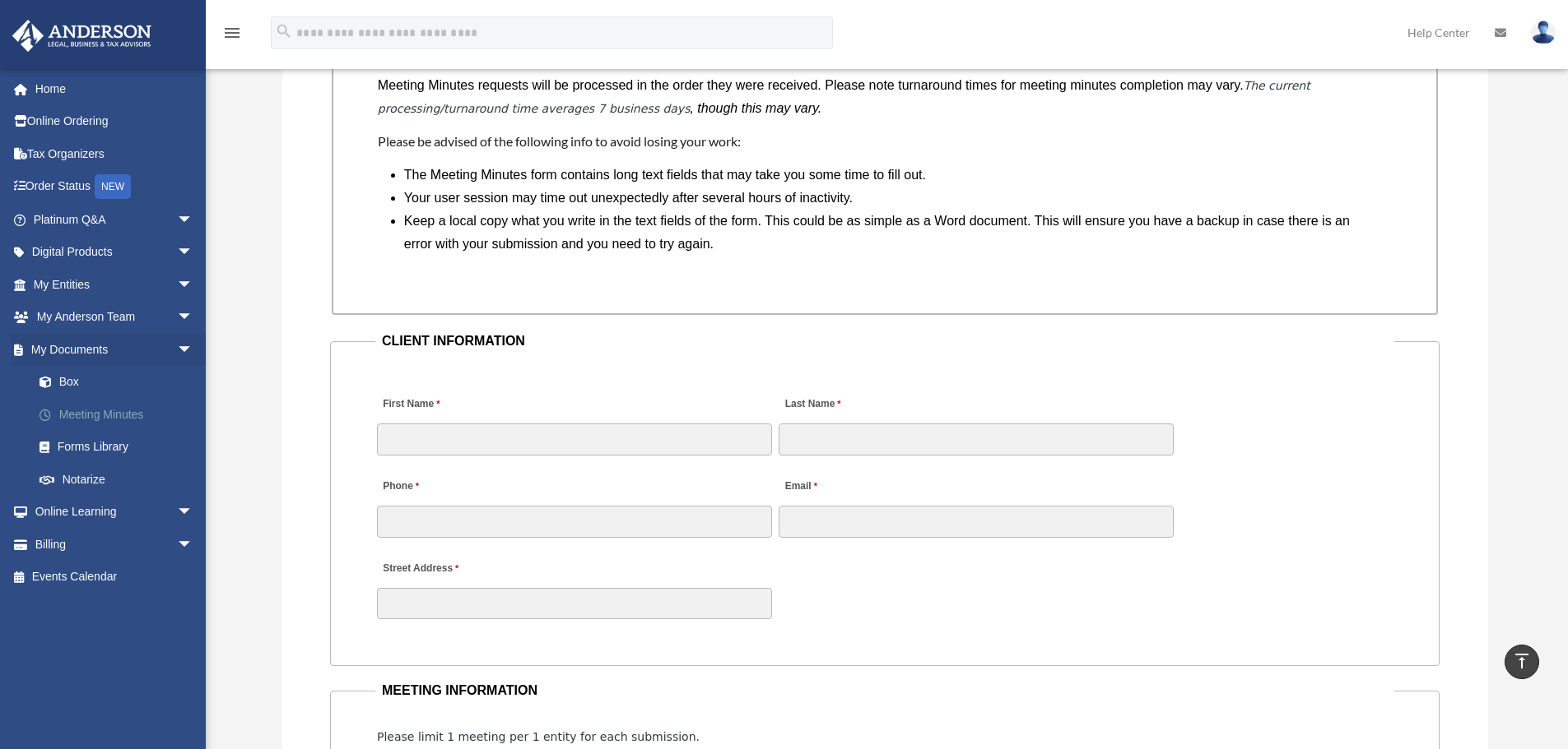
scroll to position [1481, 0]
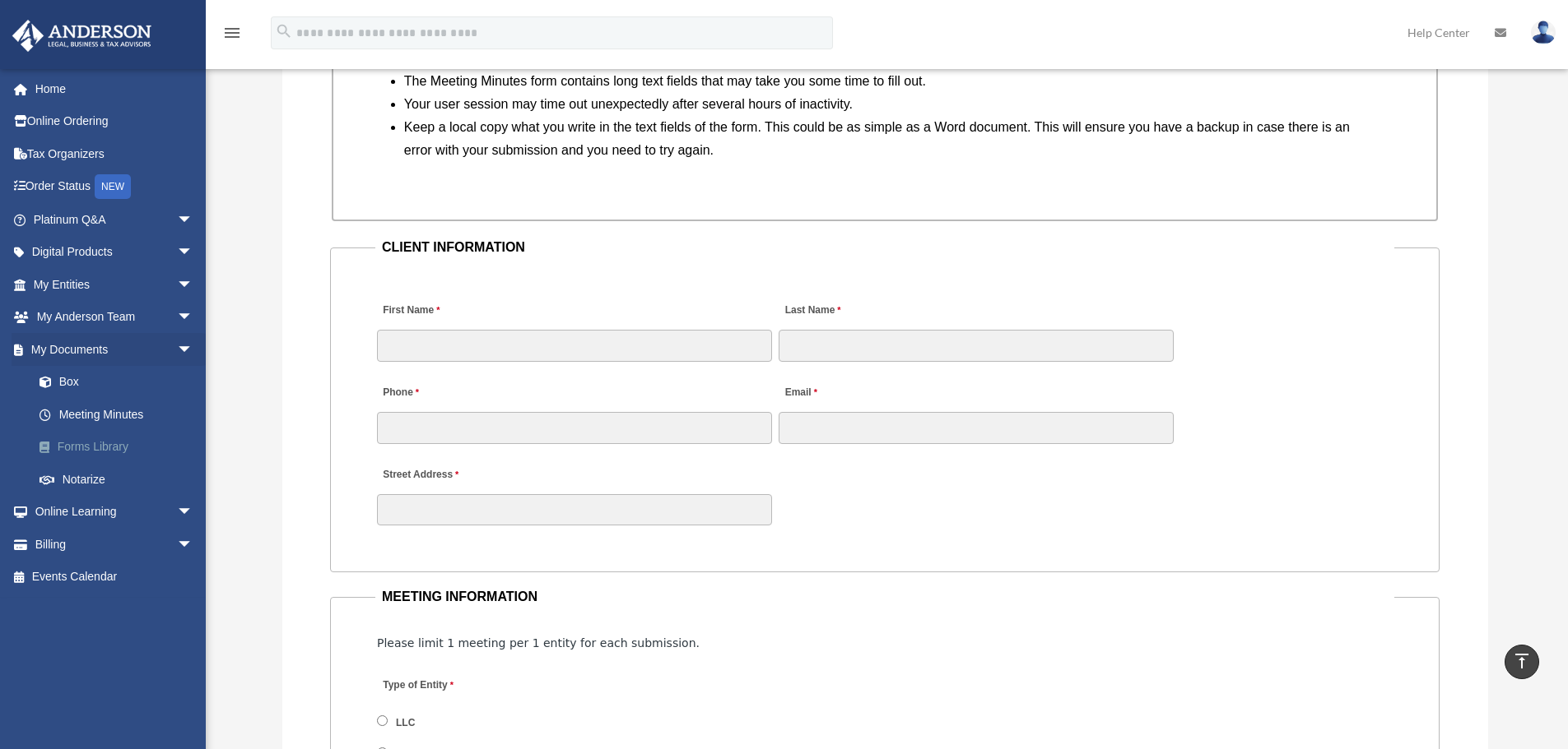
click at [73, 445] on link "Forms Library" at bounding box center [121, 448] width 195 height 33
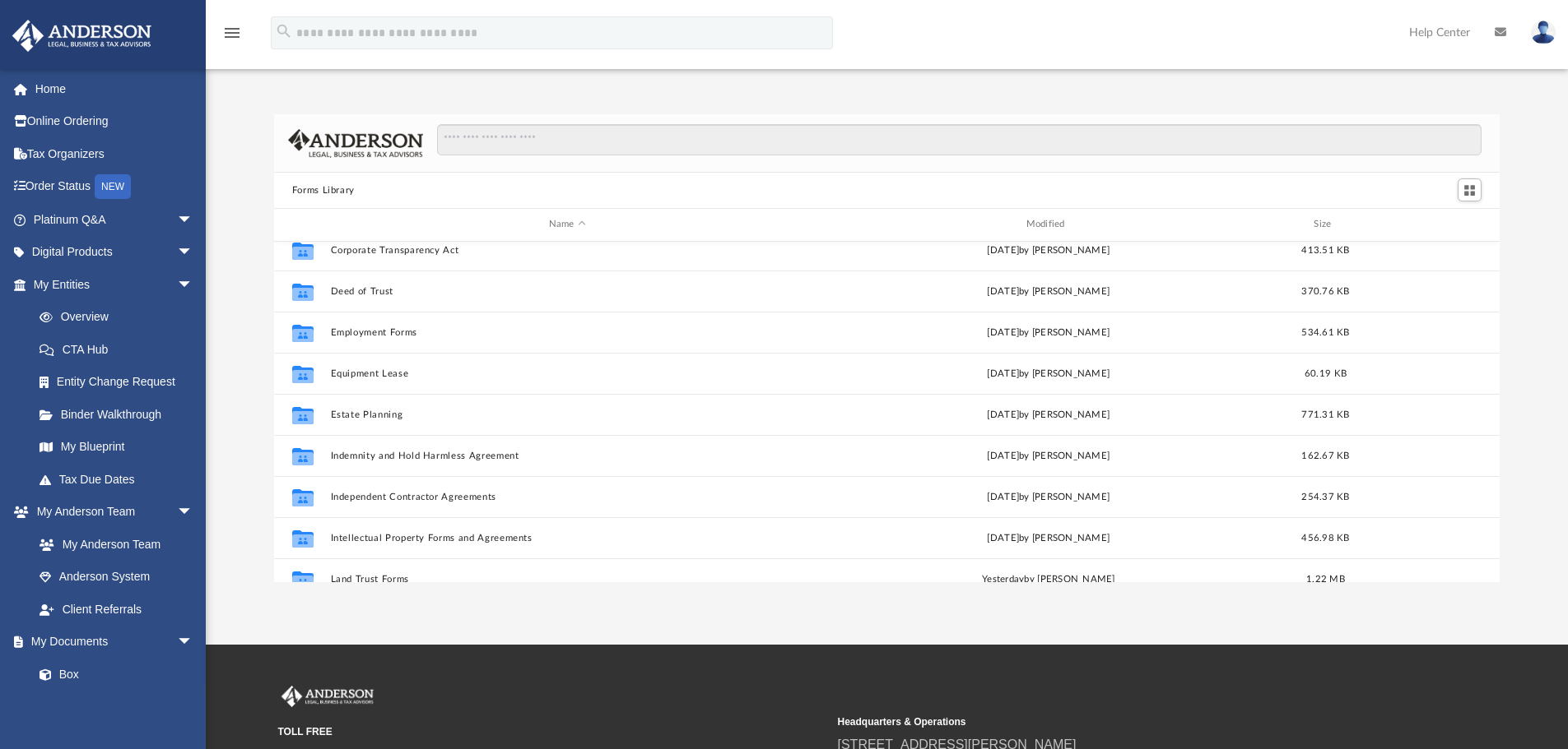
scroll to position [411, 0]
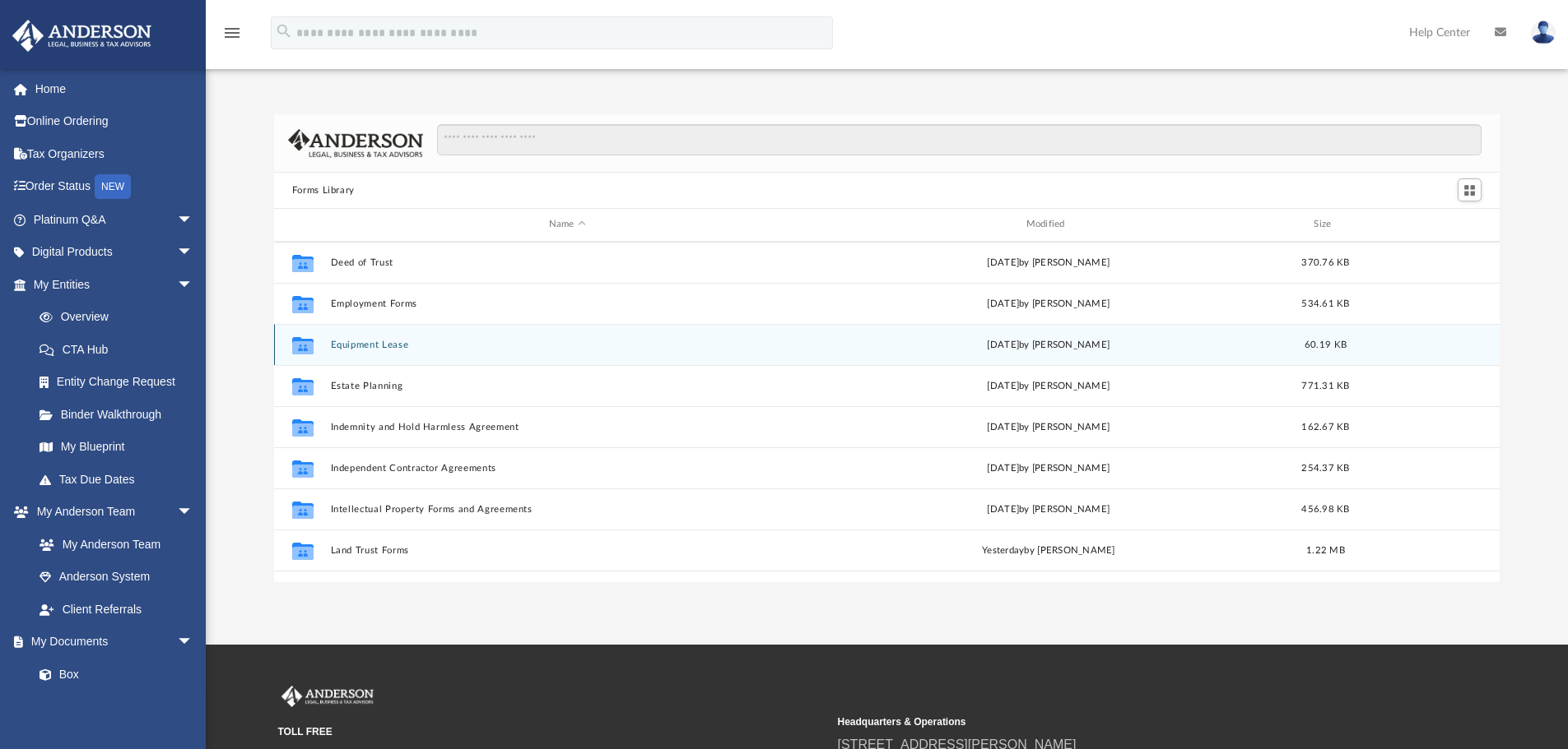
click at [377, 340] on button "Equipment Lease" at bounding box center [566, 345] width 474 height 11
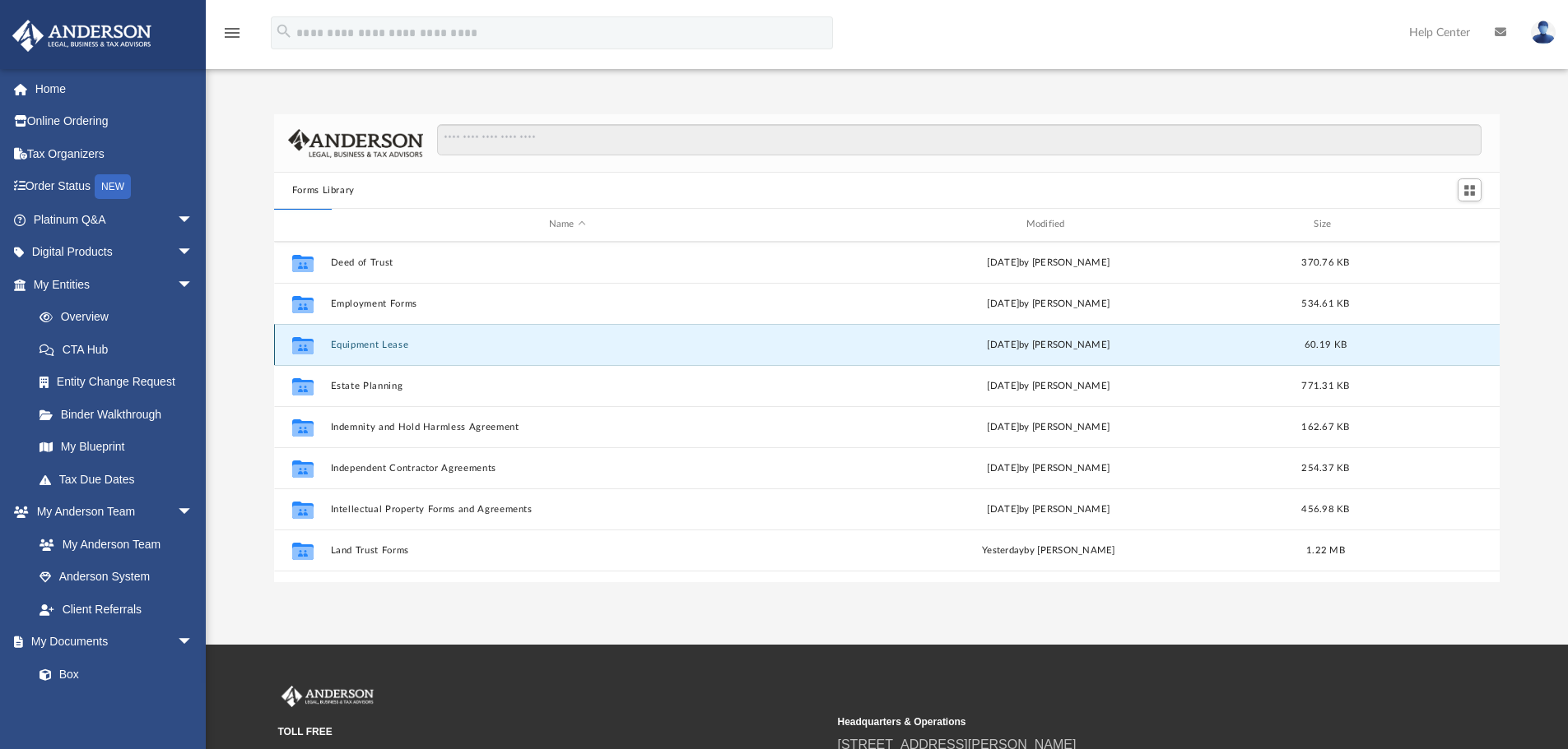
scroll to position [0, 0]
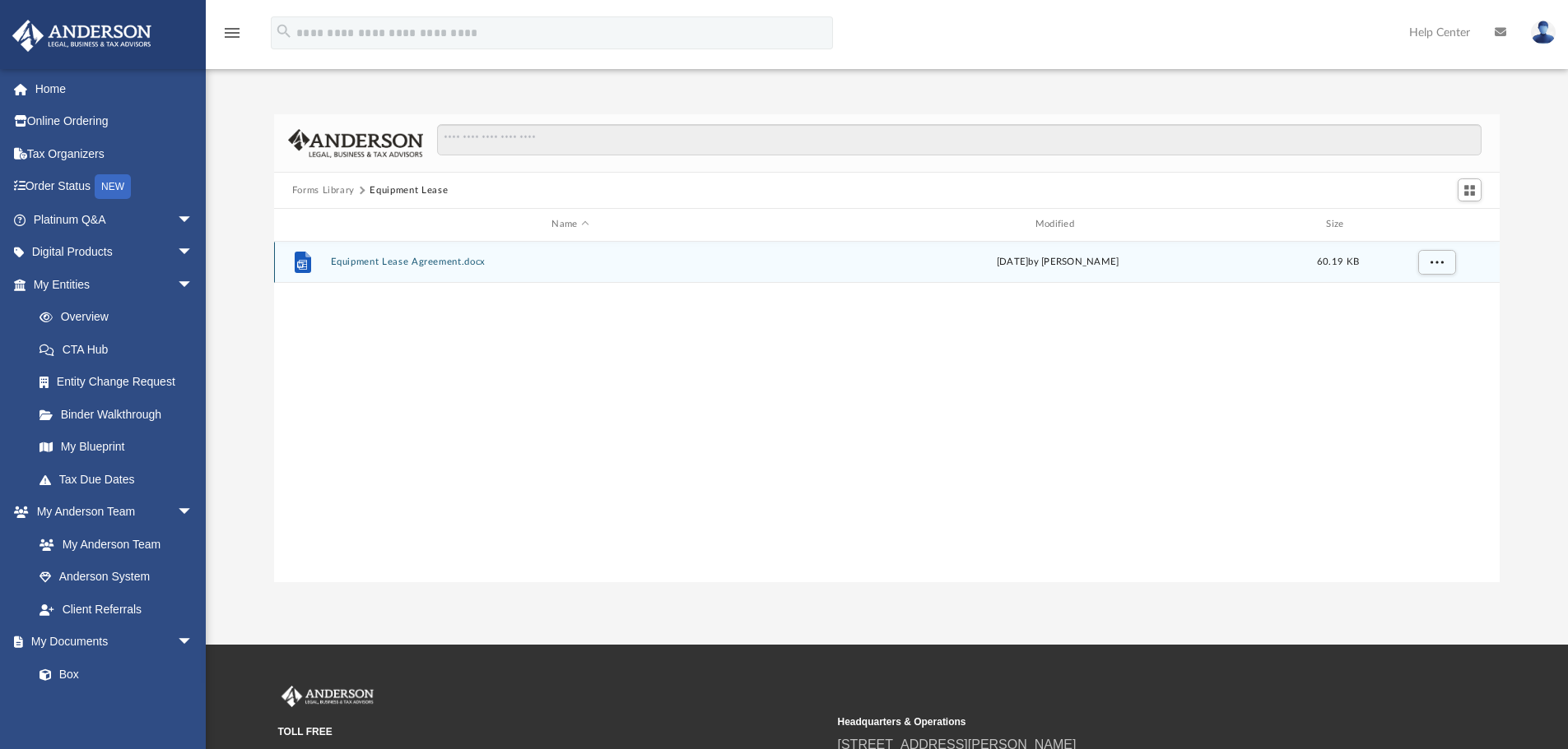
click at [360, 262] on button "Equipment Lease Agreement.docx" at bounding box center [570, 261] width 480 height 11
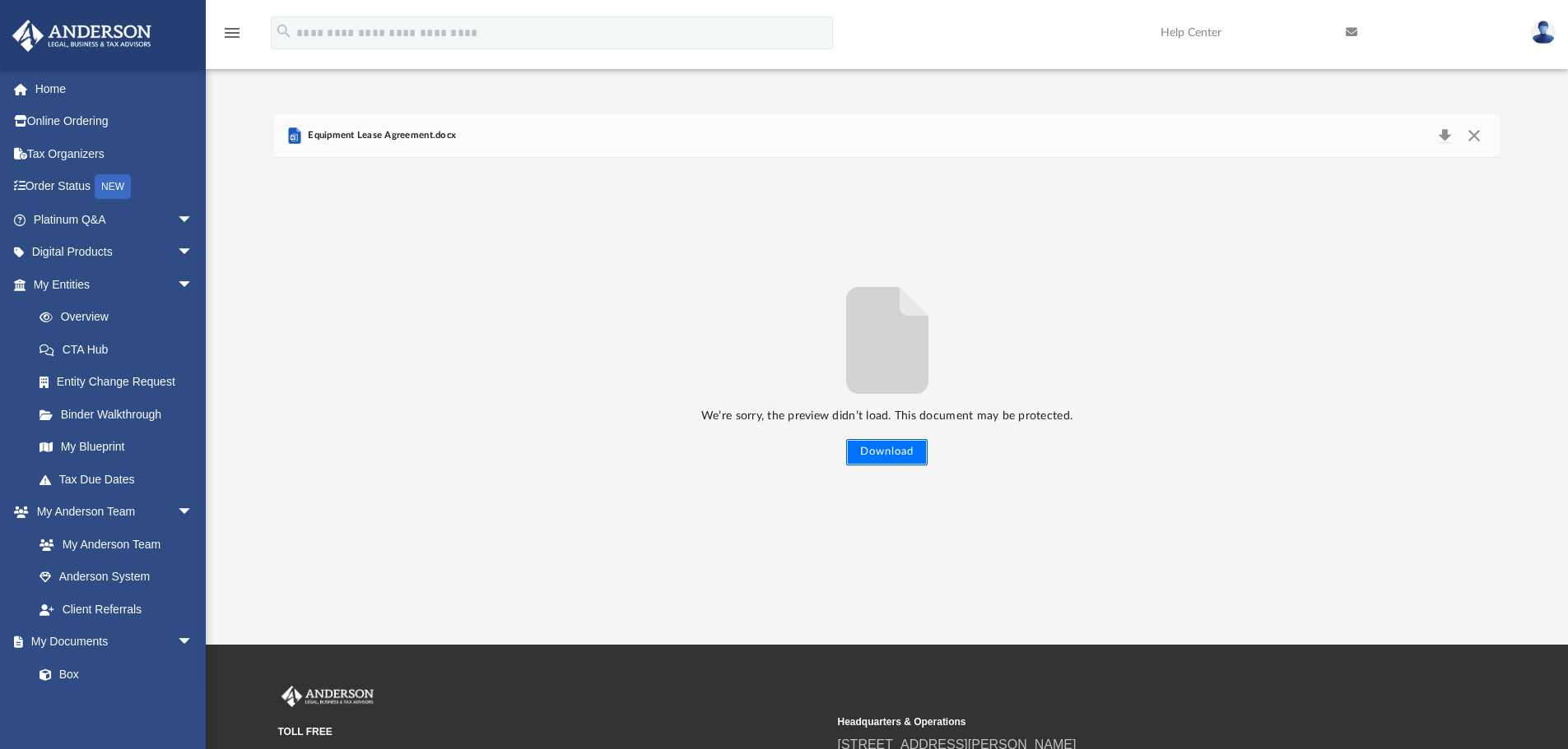
click at [901, 447] on button "Download" at bounding box center [887, 453] width 82 height 27
click at [57, 95] on link "Home" at bounding box center [115, 89] width 207 height 33
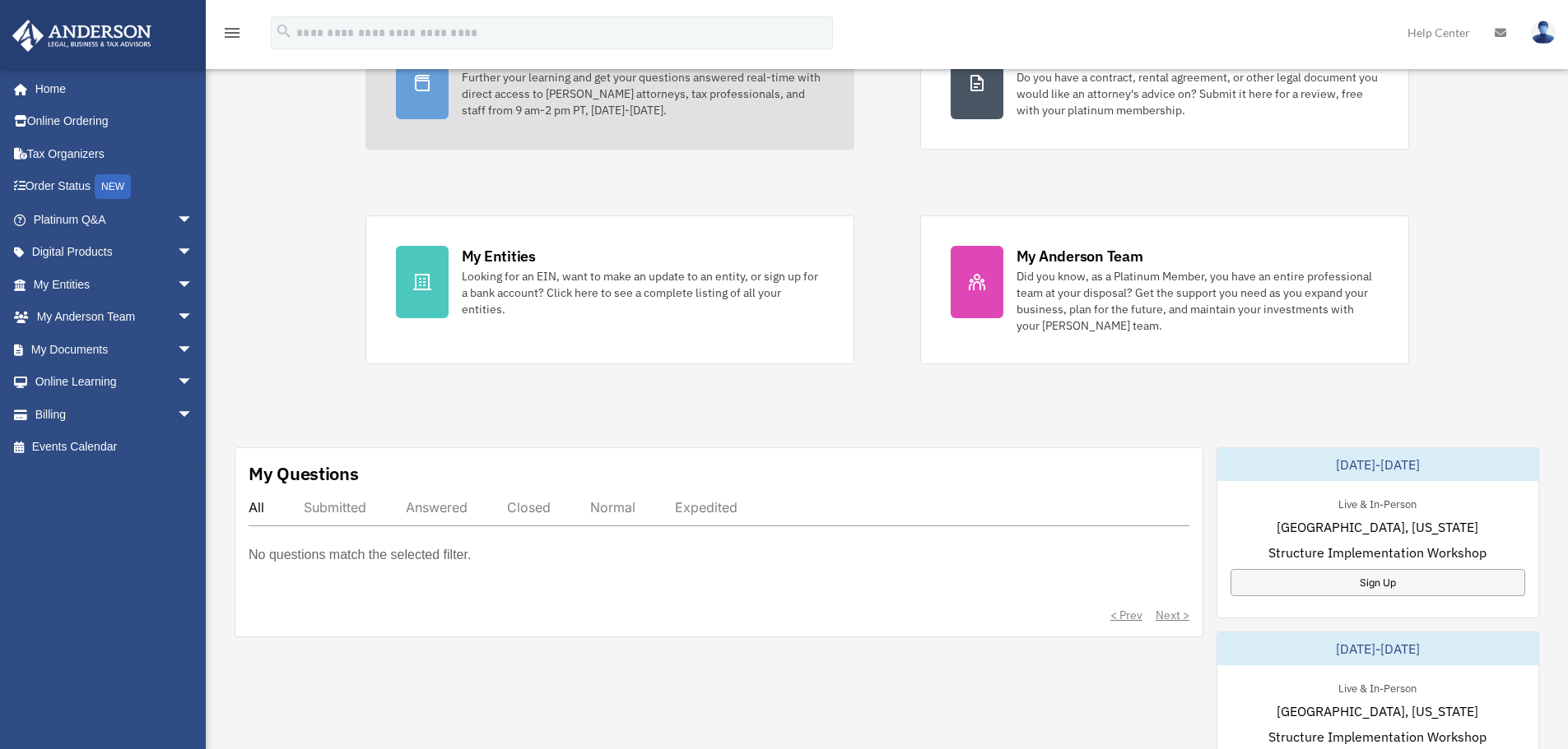
scroll to position [246, 0]
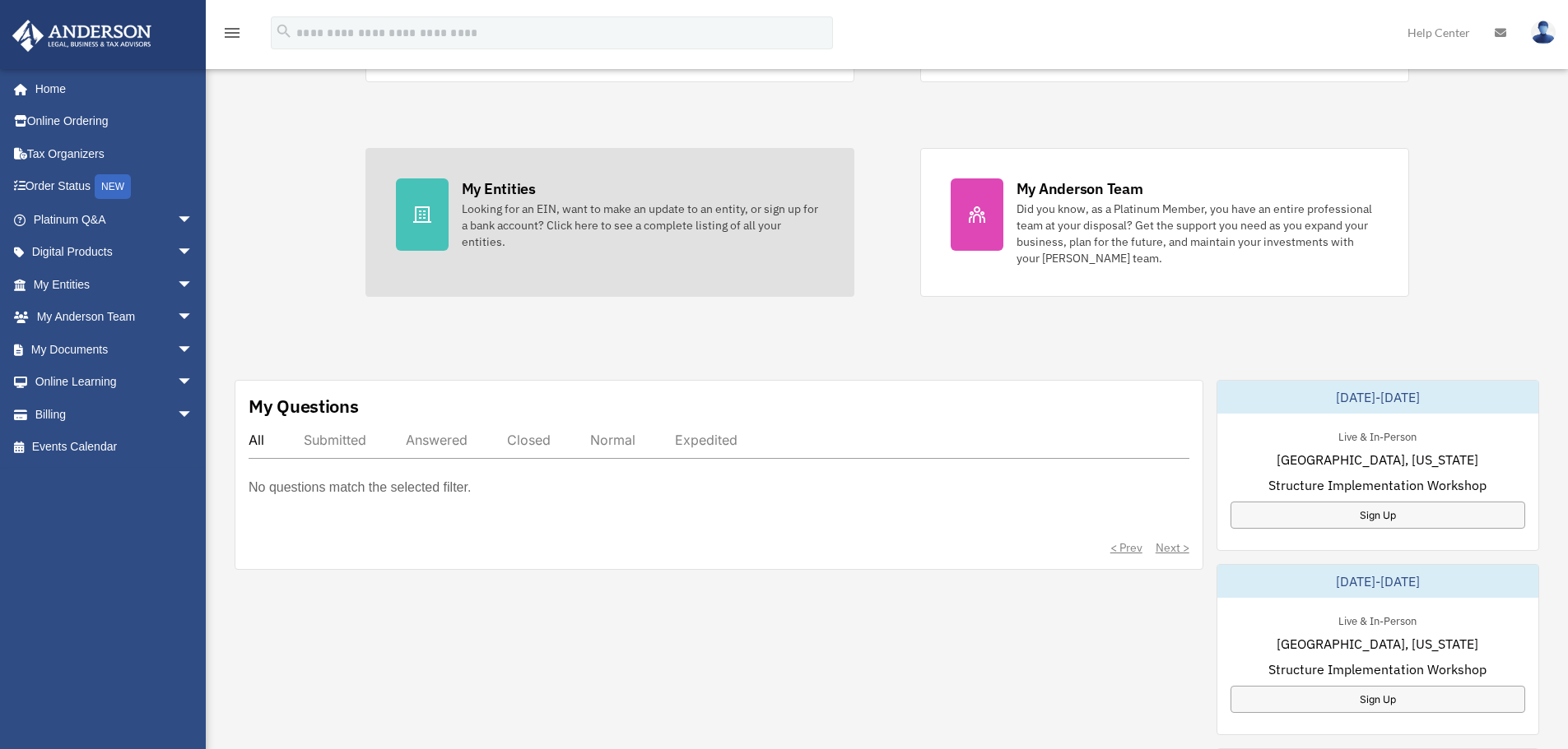
click at [595, 234] on div "Looking for an EIN, want to make an update to an entity, or sign up for a bank …" at bounding box center [642, 225] width 362 height 49
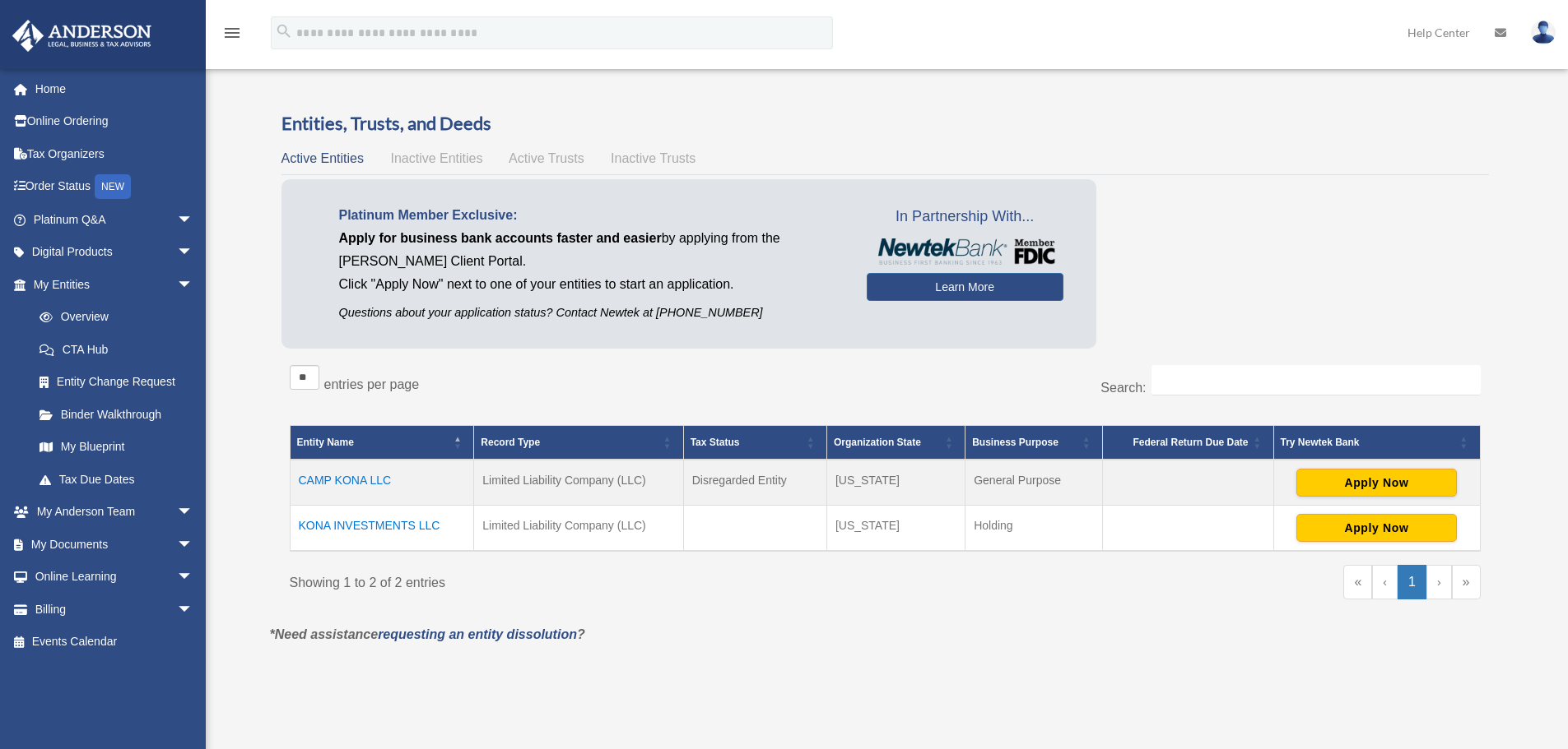
click at [356, 483] on td "CAMP KONA LLC" at bounding box center [381, 482] width 184 height 46
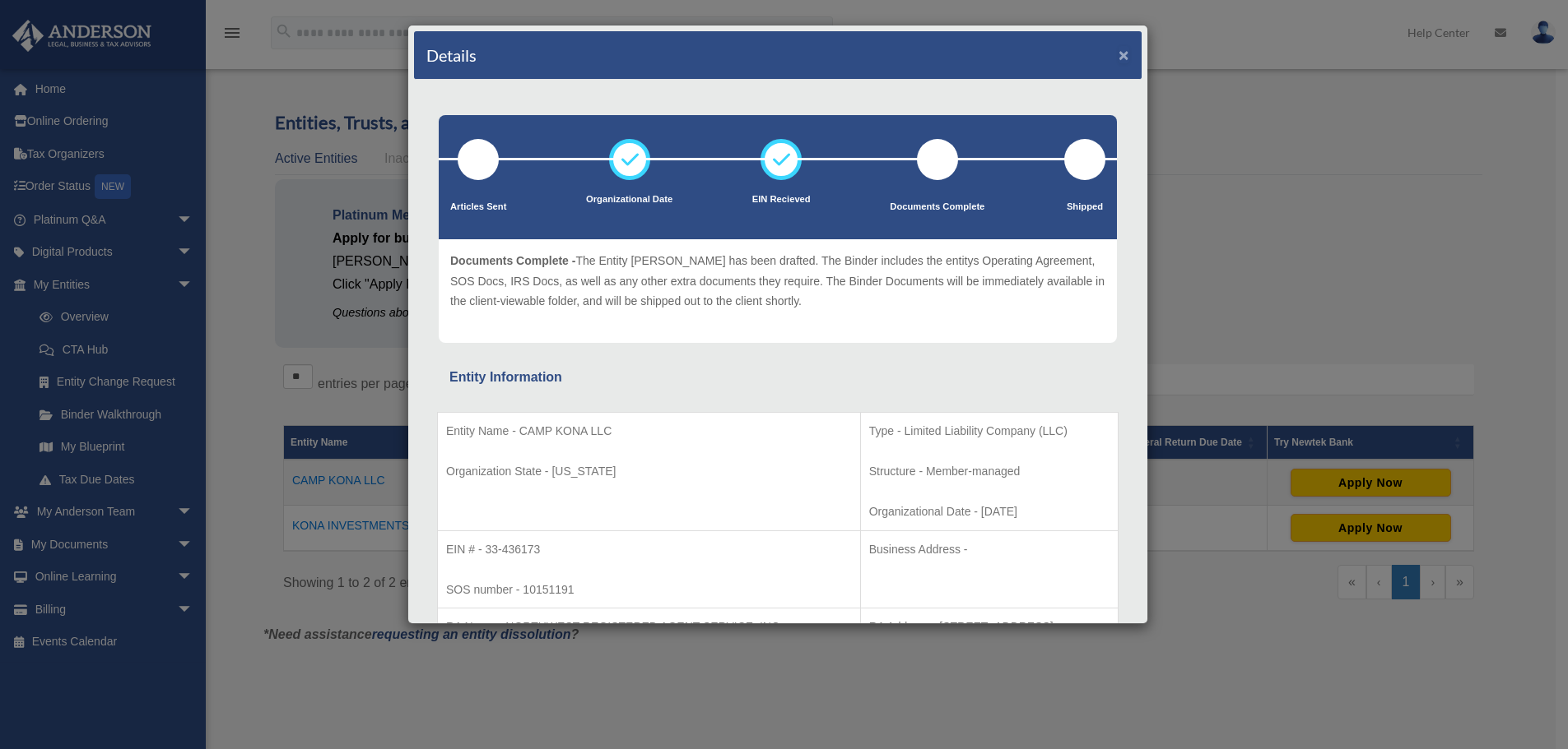
click at [1118, 50] on button "×" at bounding box center [1123, 54] width 11 height 17
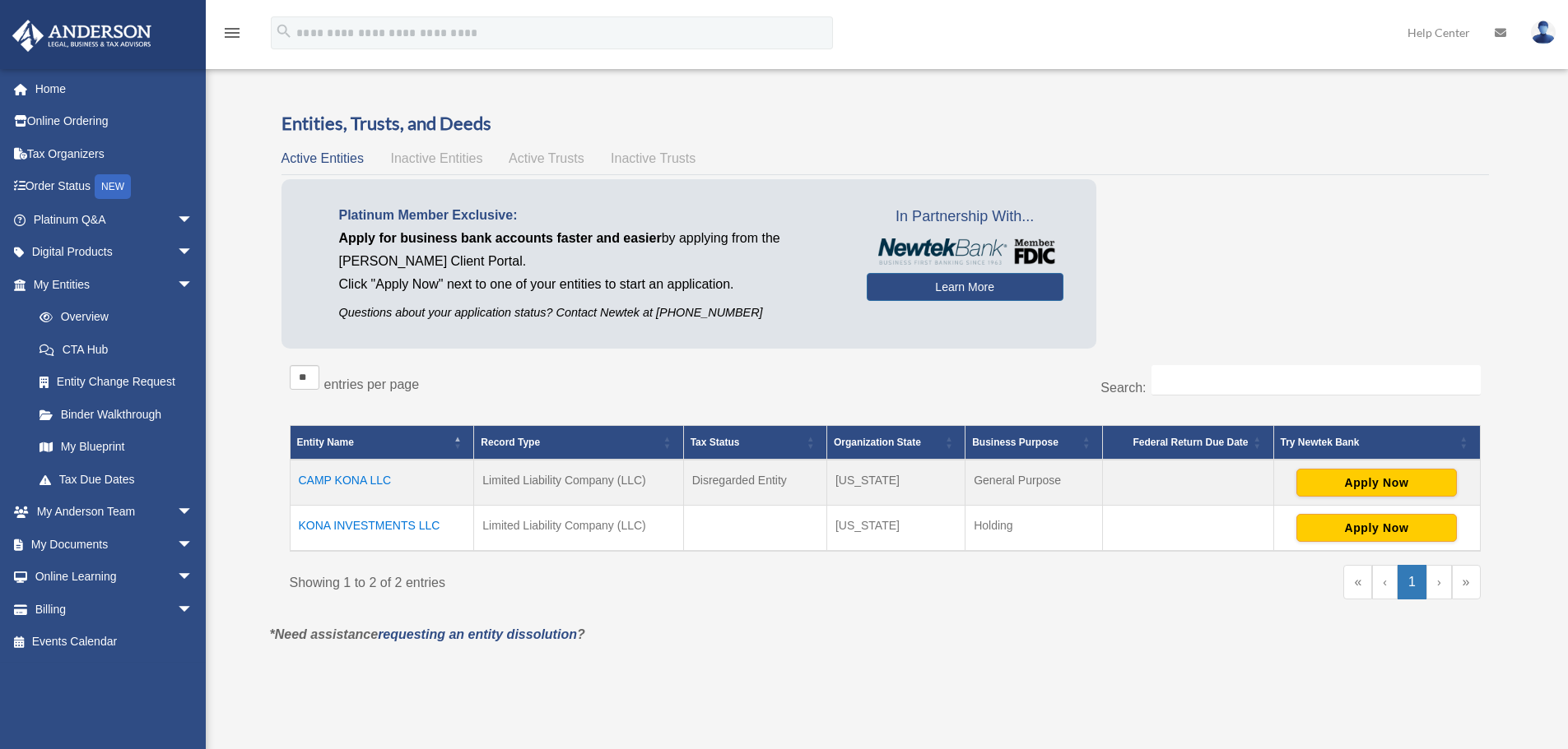
click at [363, 515] on td "KONA INVESTMENTS LLC" at bounding box center [381, 528] width 184 height 46
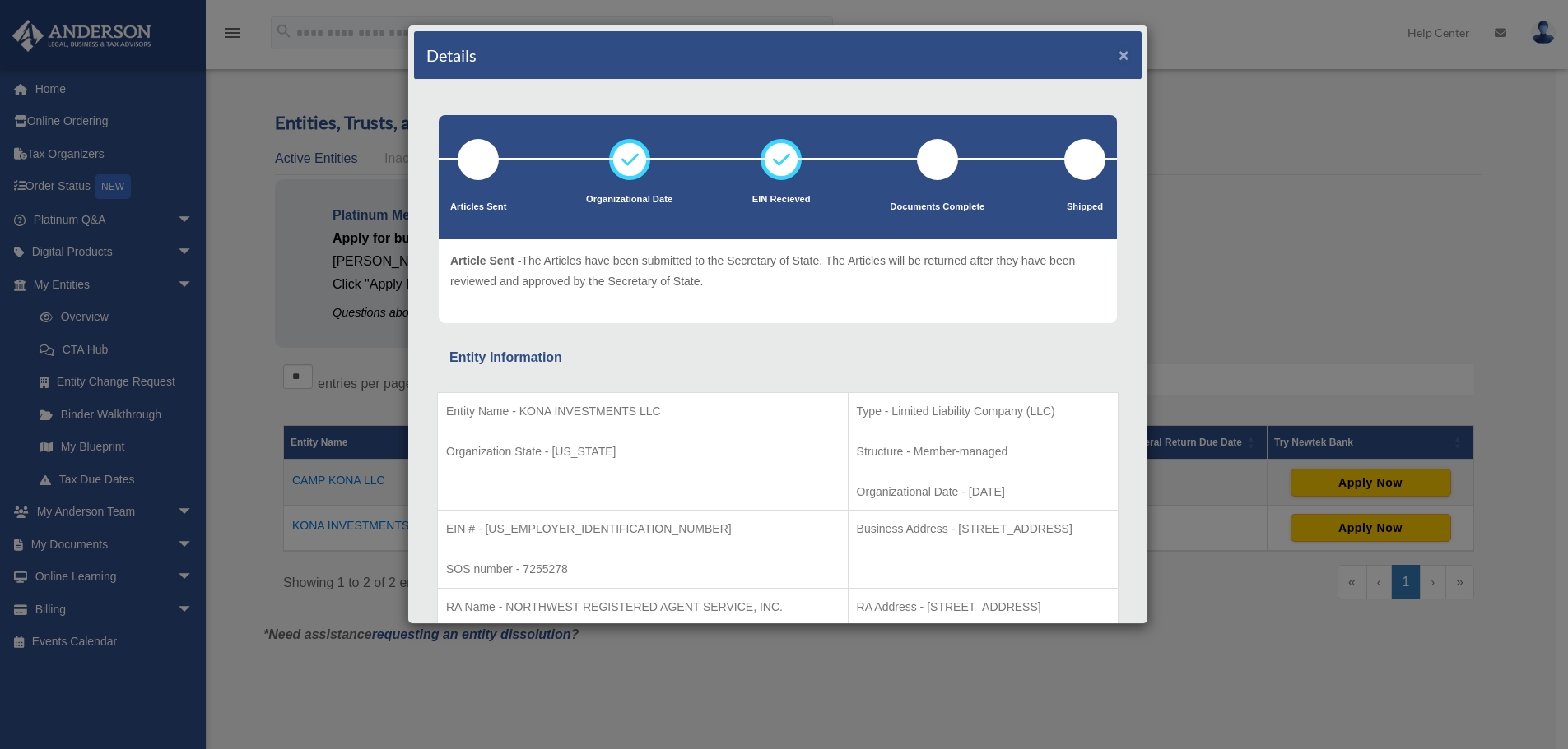
click at [1118, 54] on button "×" at bounding box center [1123, 54] width 11 height 17
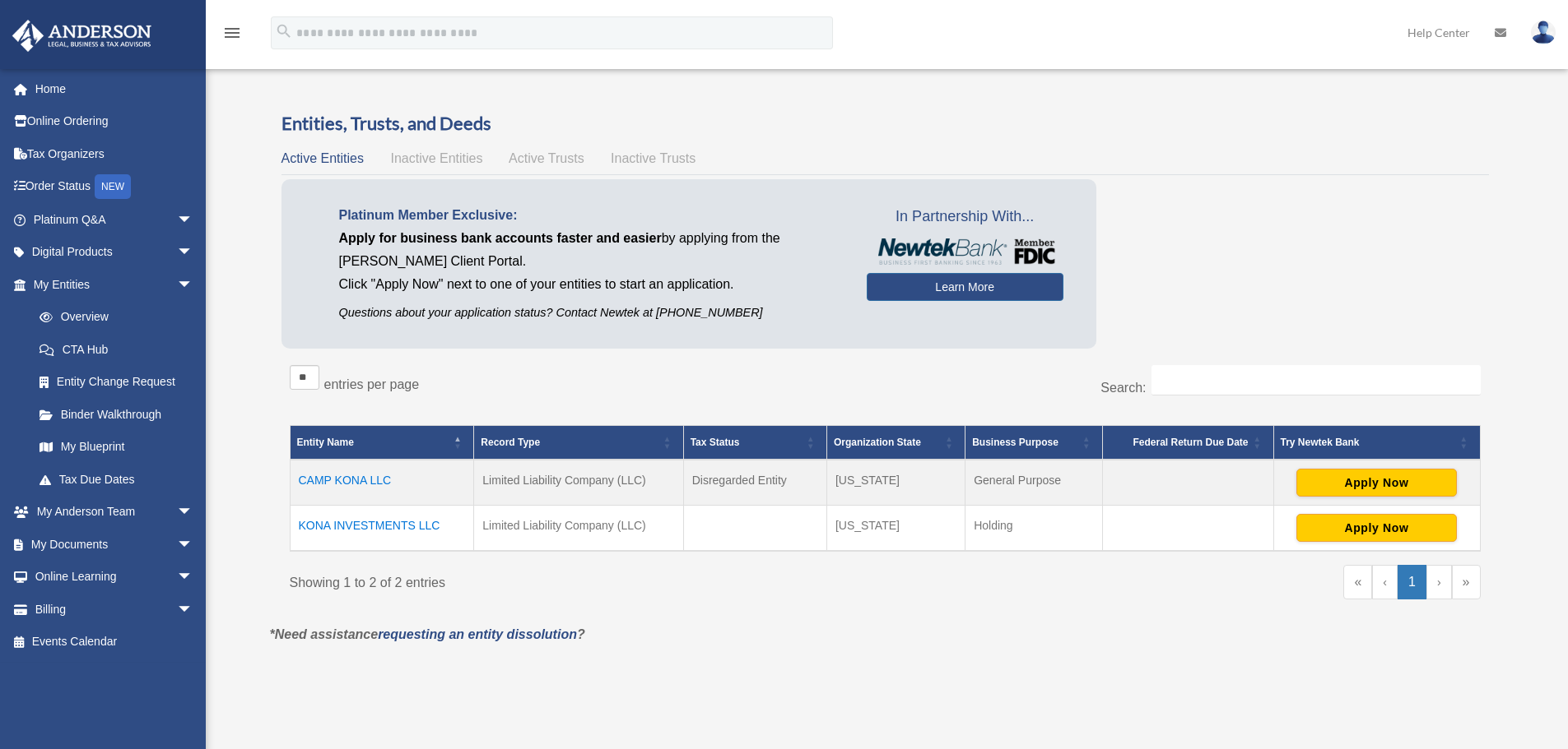
click at [324, 480] on td "CAMP KONA LLC" at bounding box center [381, 482] width 184 height 46
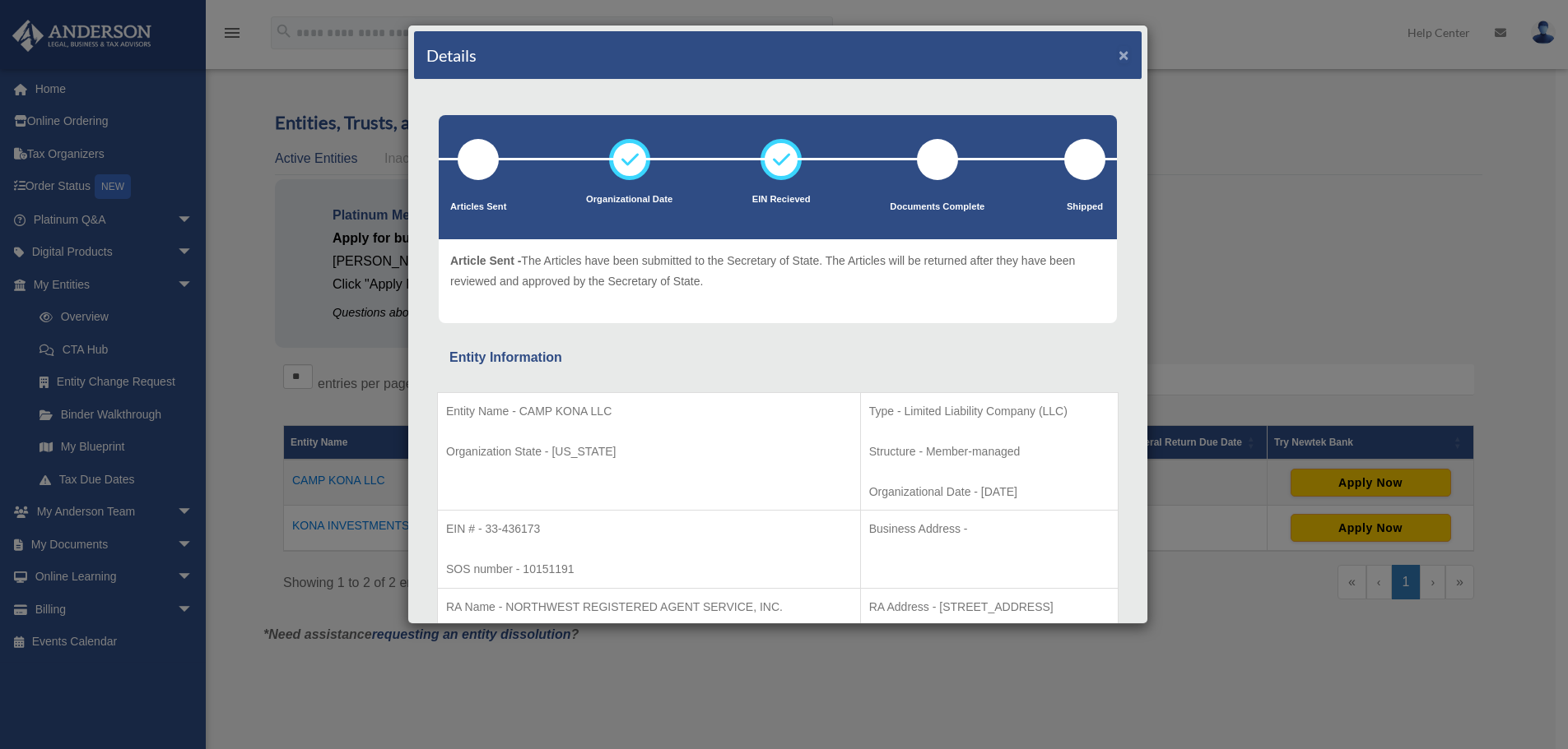
click at [1118, 56] on button "×" at bounding box center [1123, 54] width 11 height 17
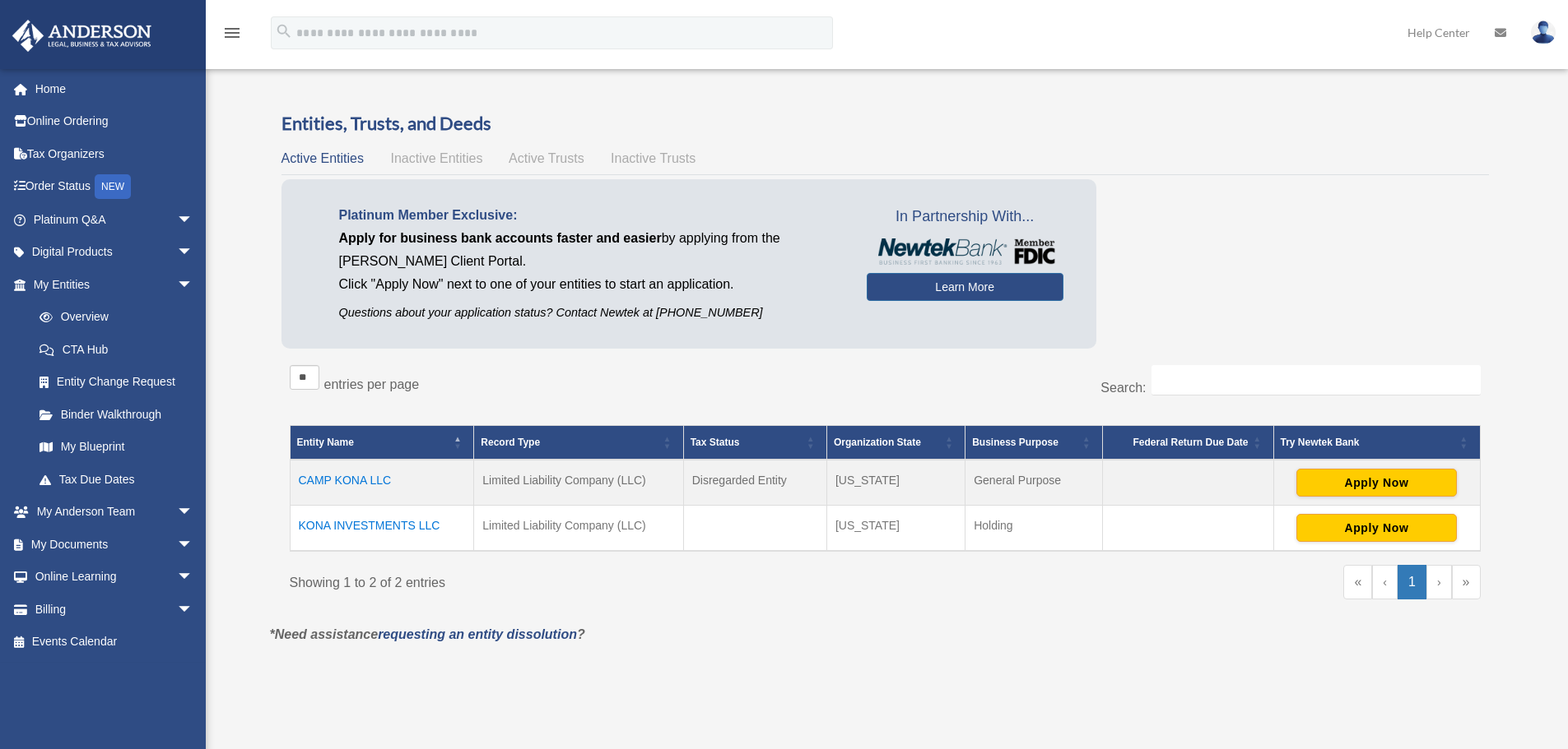
click at [351, 528] on td "KONA INVESTMENTS LLC" at bounding box center [381, 528] width 184 height 46
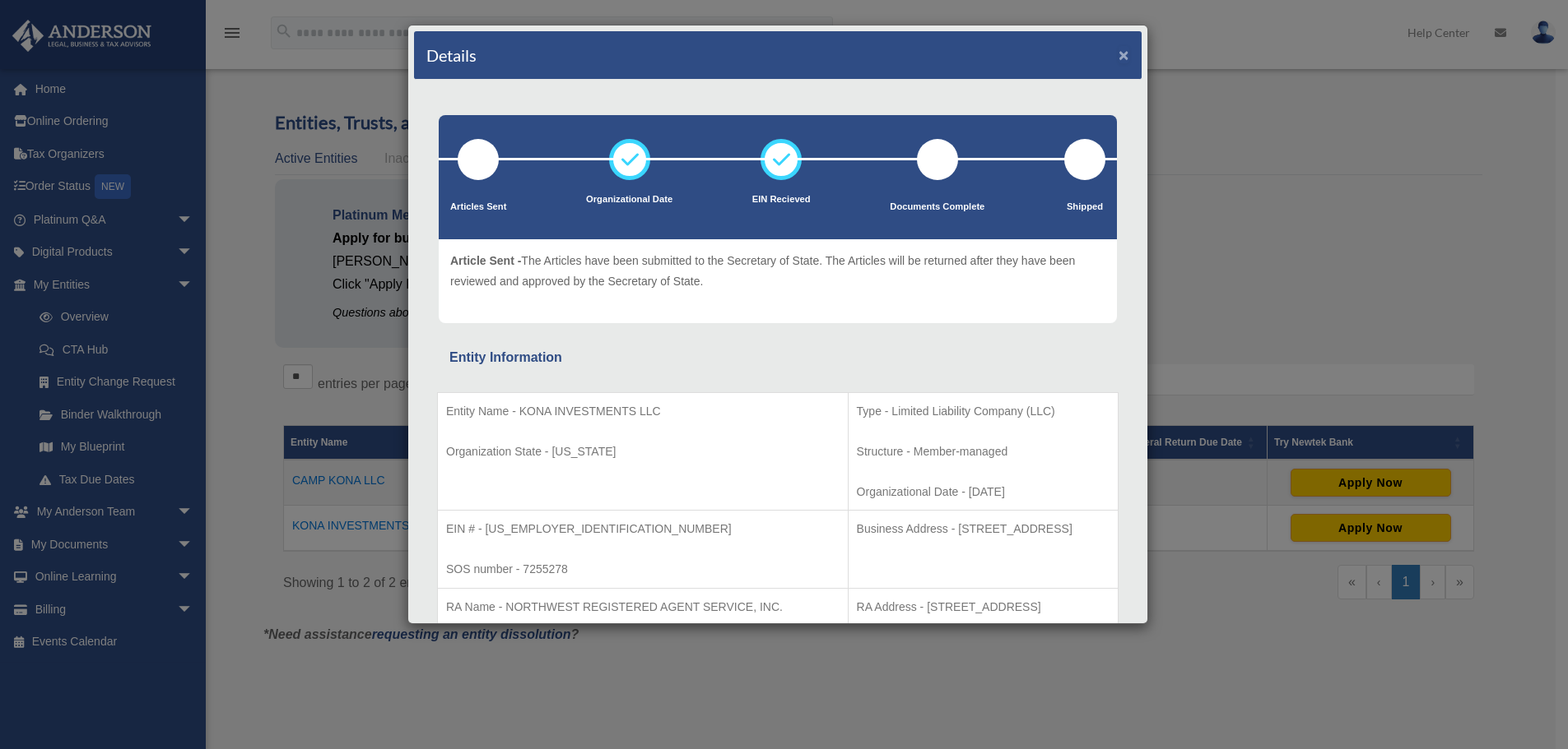
click at [1118, 62] on button "×" at bounding box center [1123, 54] width 11 height 17
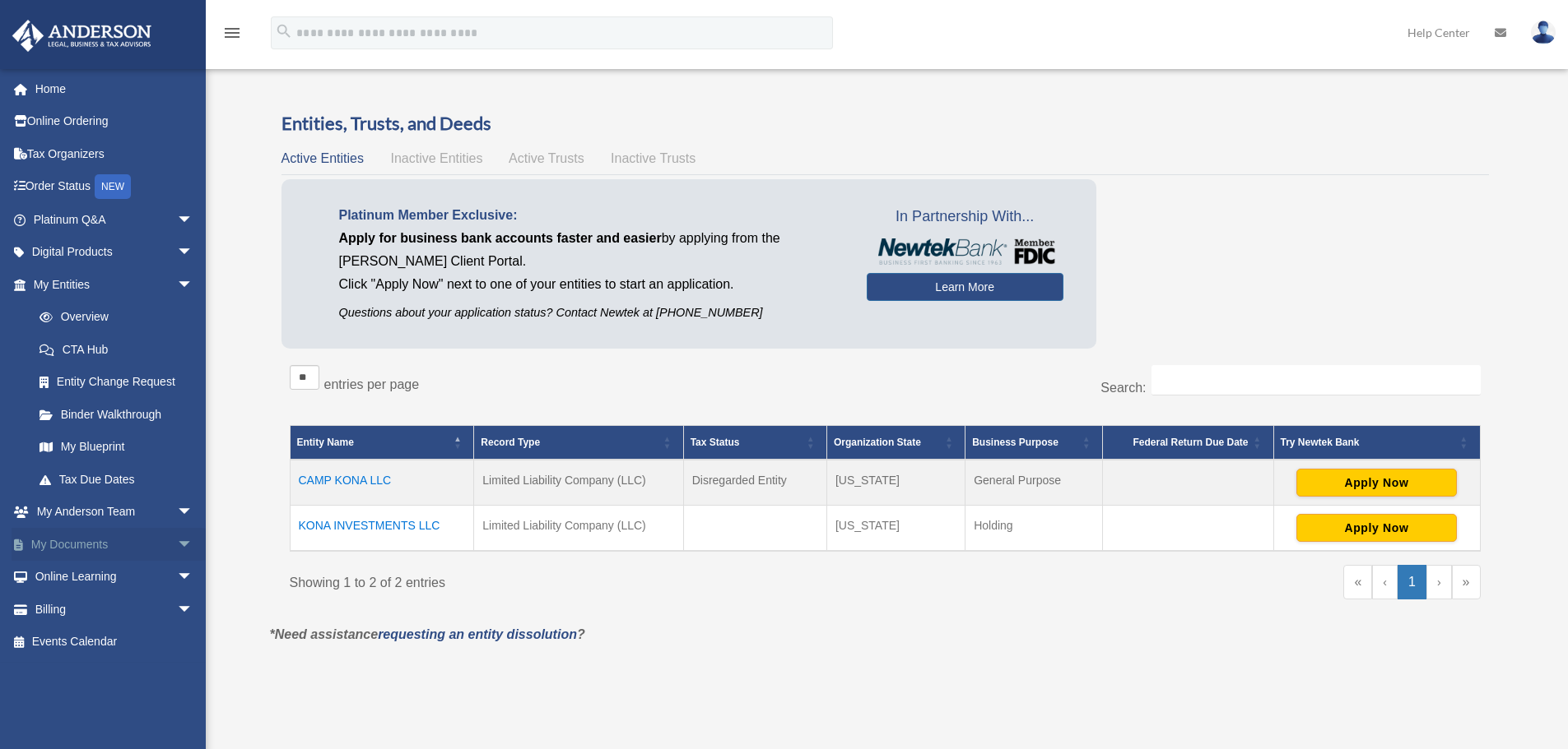
click at [72, 546] on link "My Documents arrow_drop_down" at bounding box center [115, 544] width 207 height 33
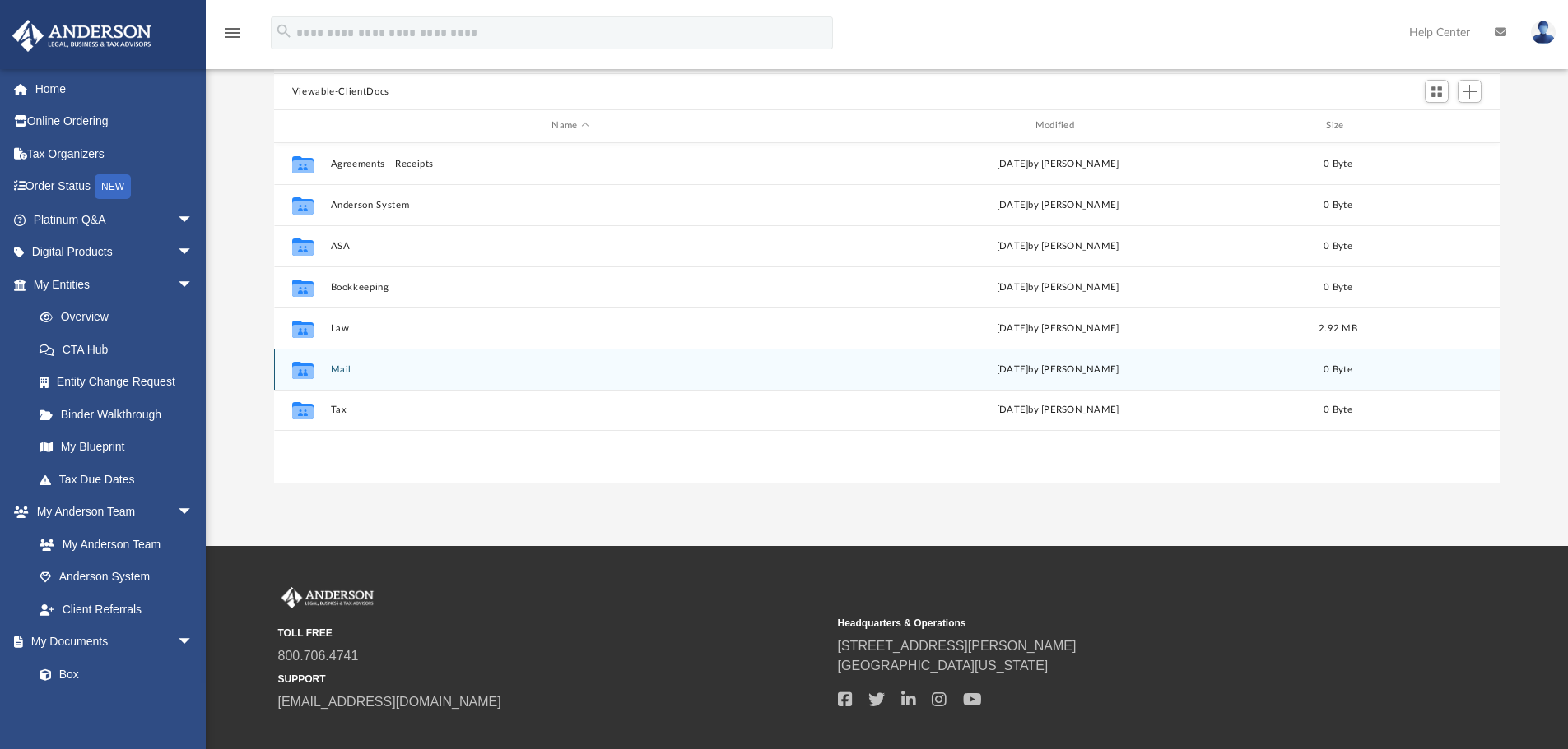
scroll to position [165, 0]
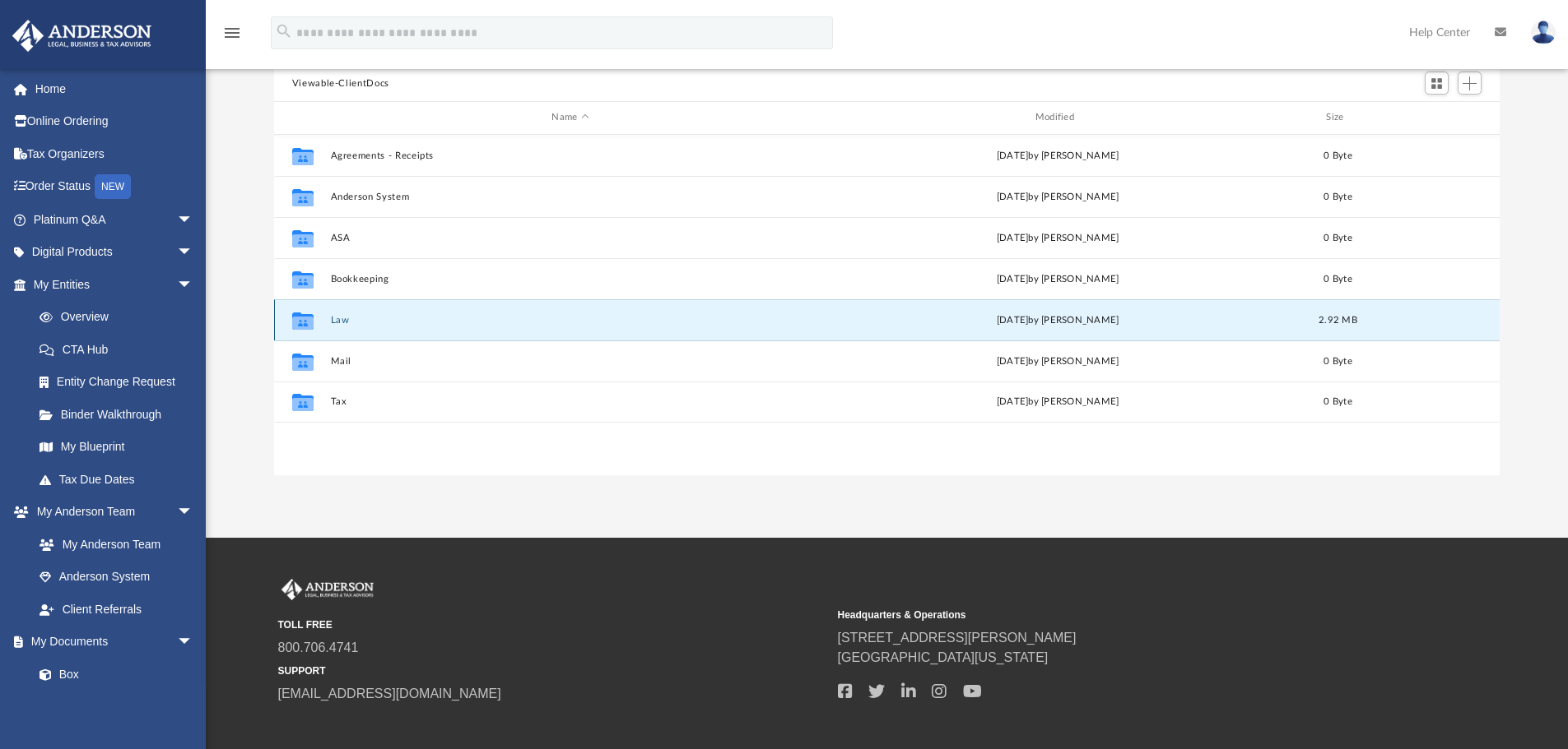
click at [340, 325] on button "Law" at bounding box center [570, 320] width 480 height 11
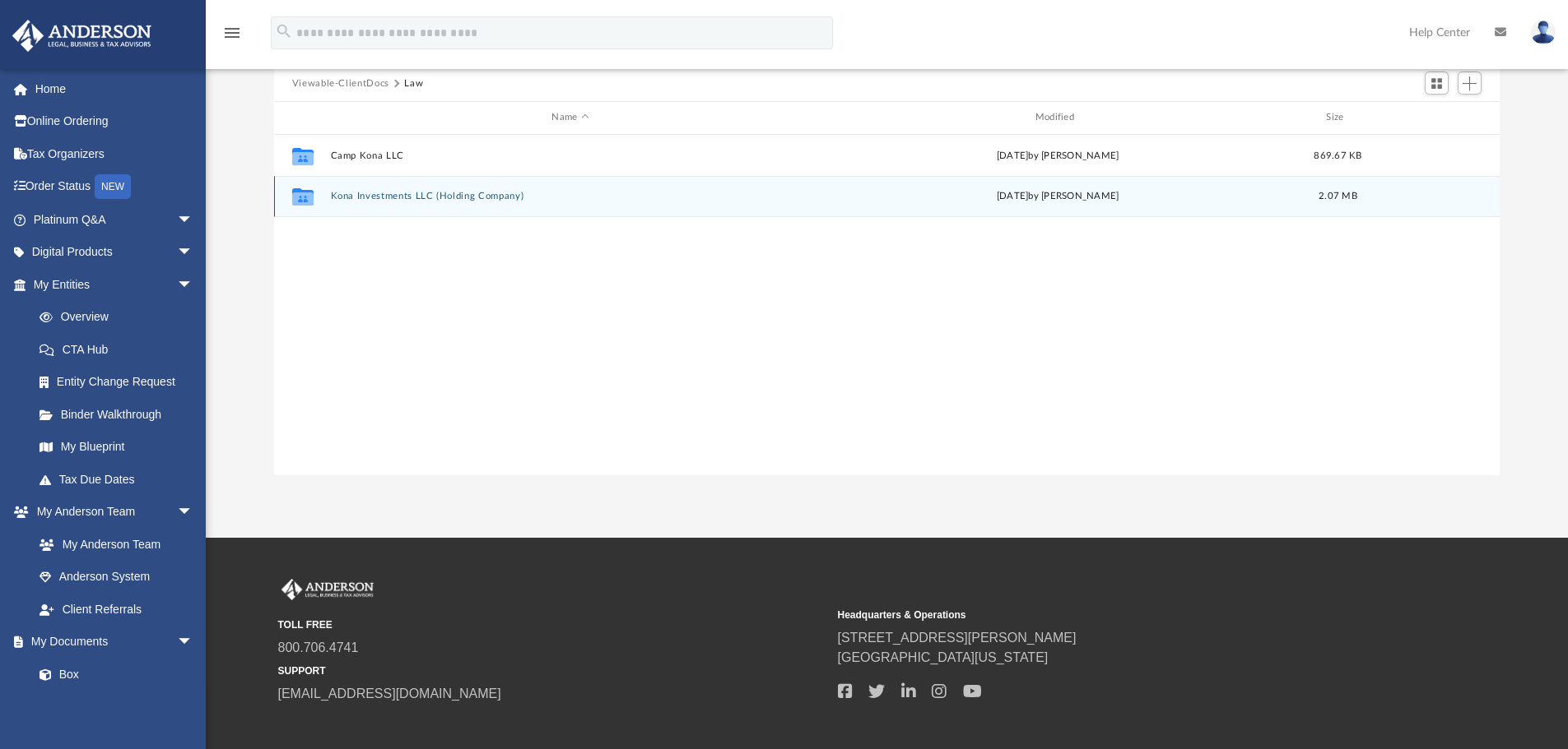
click at [398, 199] on button "Kona Investments LLC (Holding Company)" at bounding box center [570, 196] width 480 height 11
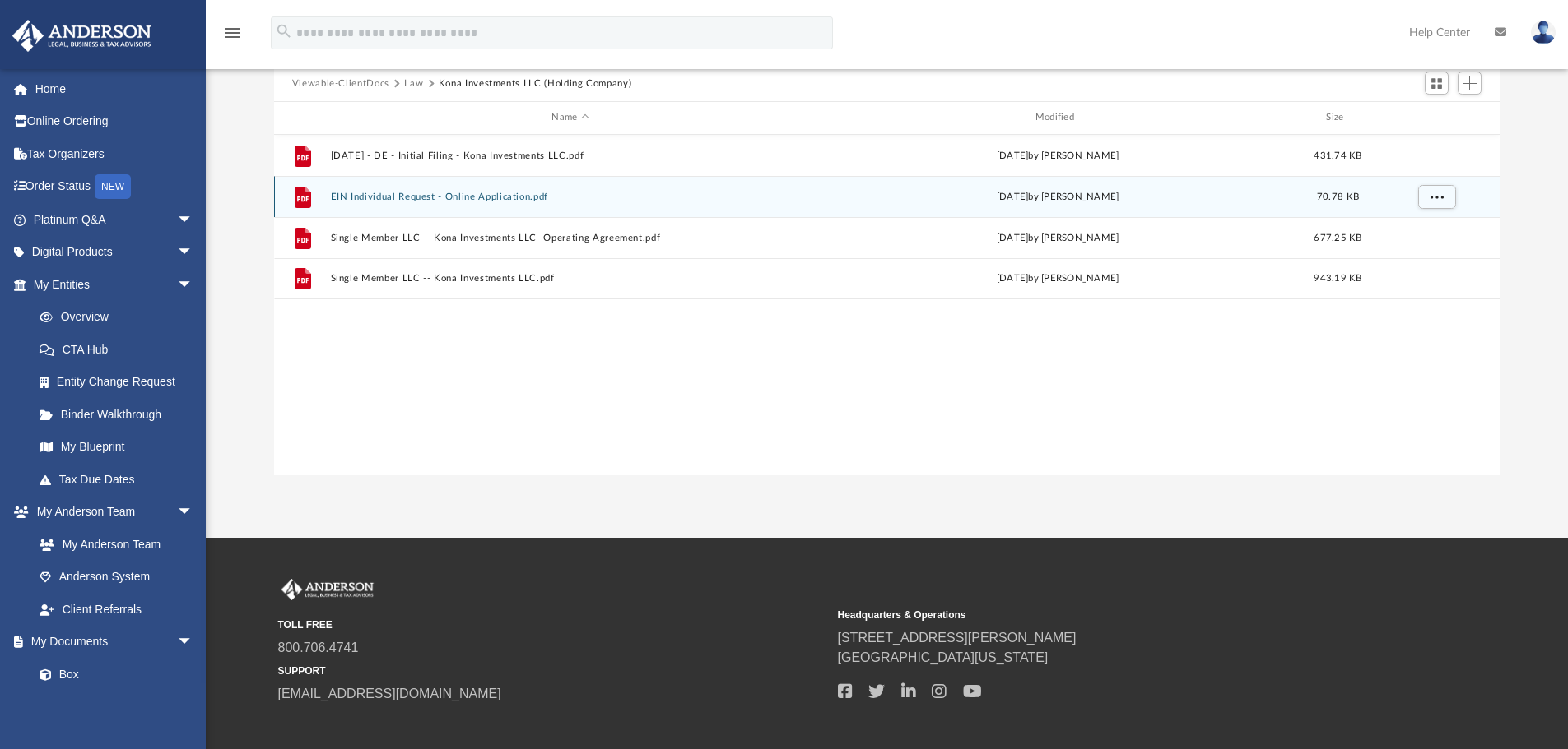
click at [392, 191] on button "EIN Individual Request - Online Application.pdf" at bounding box center [570, 196] width 480 height 11
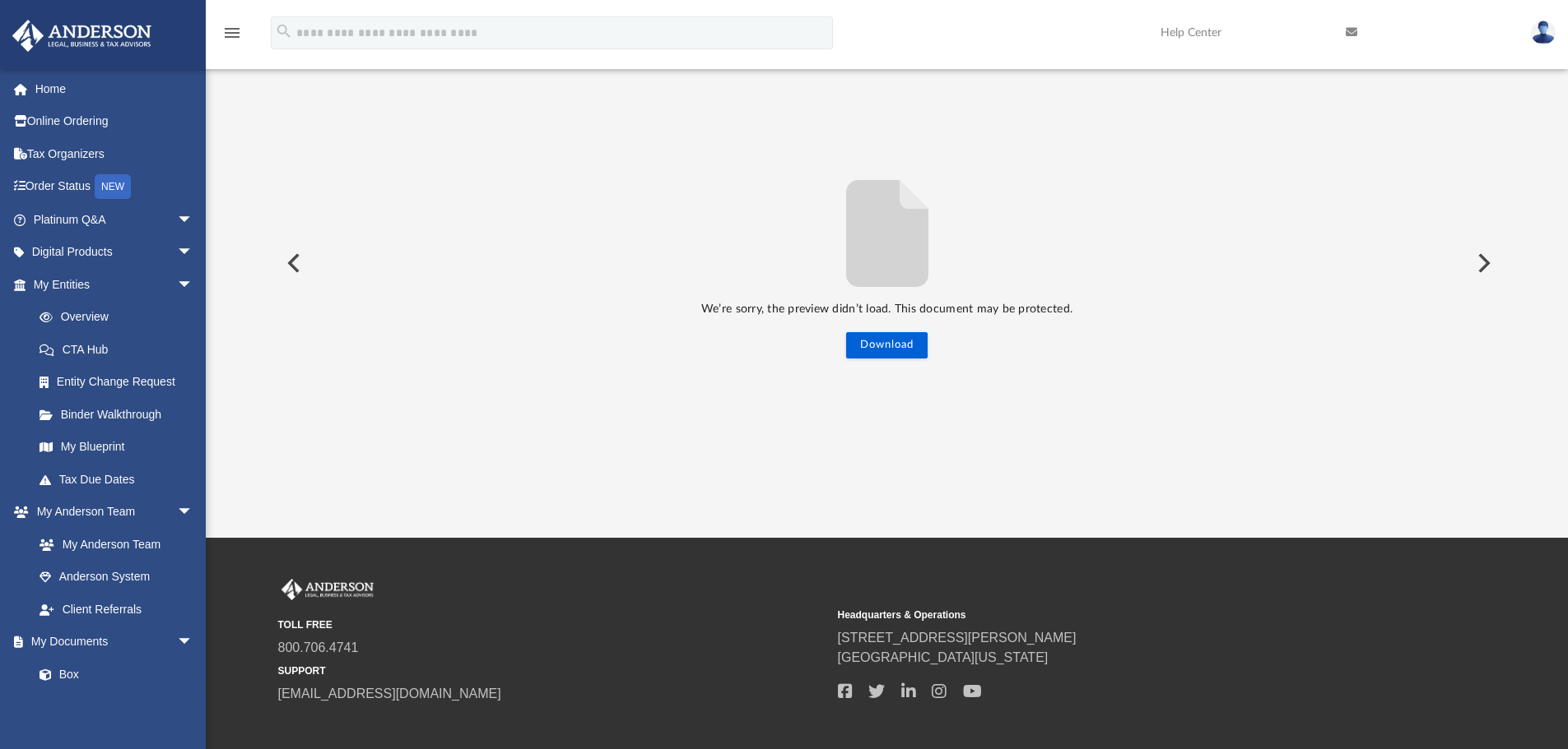
scroll to position [0, 0]
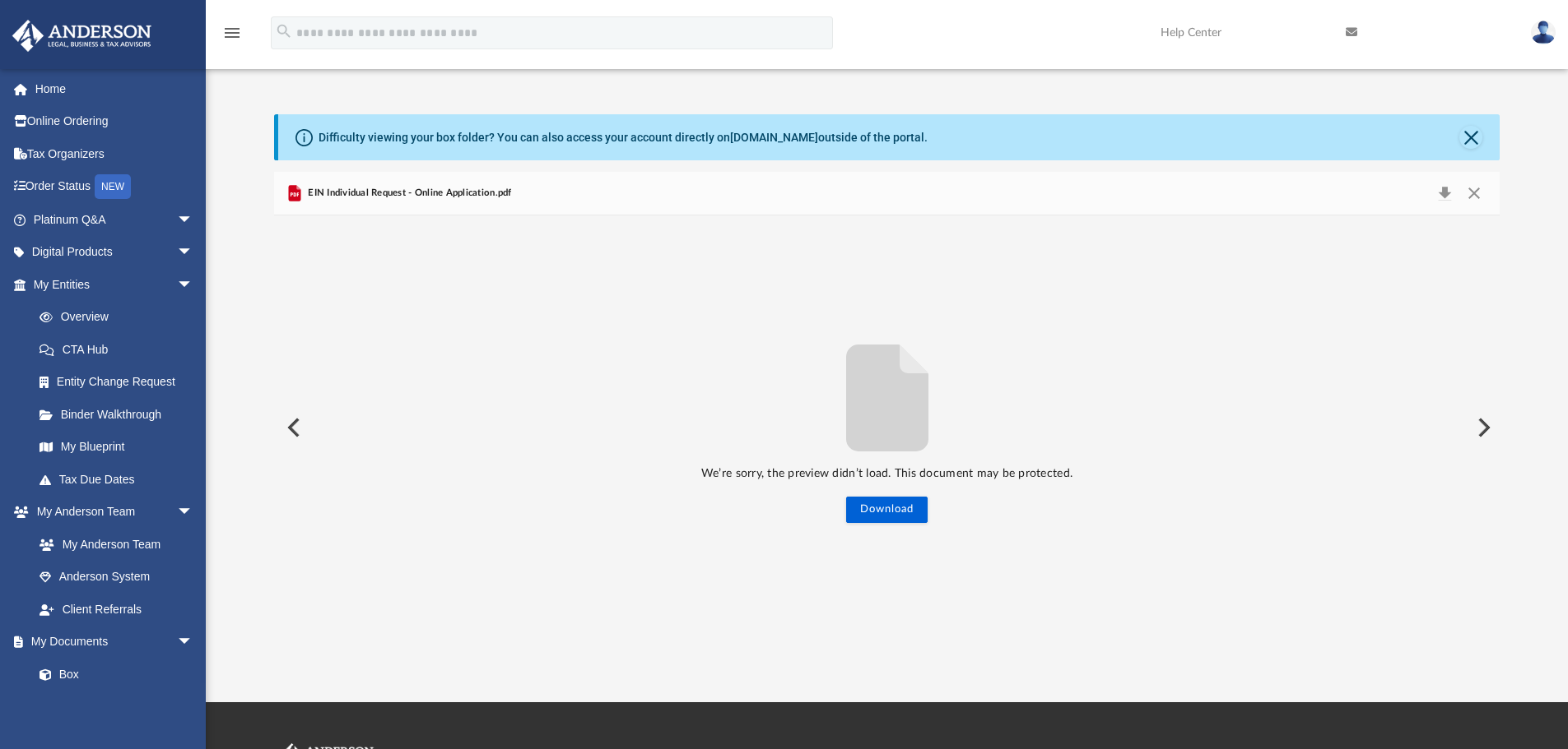
click at [1188, 193] on div "EIN Individual Request - Online Application.pdf" at bounding box center [887, 194] width 1227 height 43
click at [1468, 194] on button "Close" at bounding box center [1474, 193] width 30 height 23
